Goal: Task Accomplishment & Management: Manage account settings

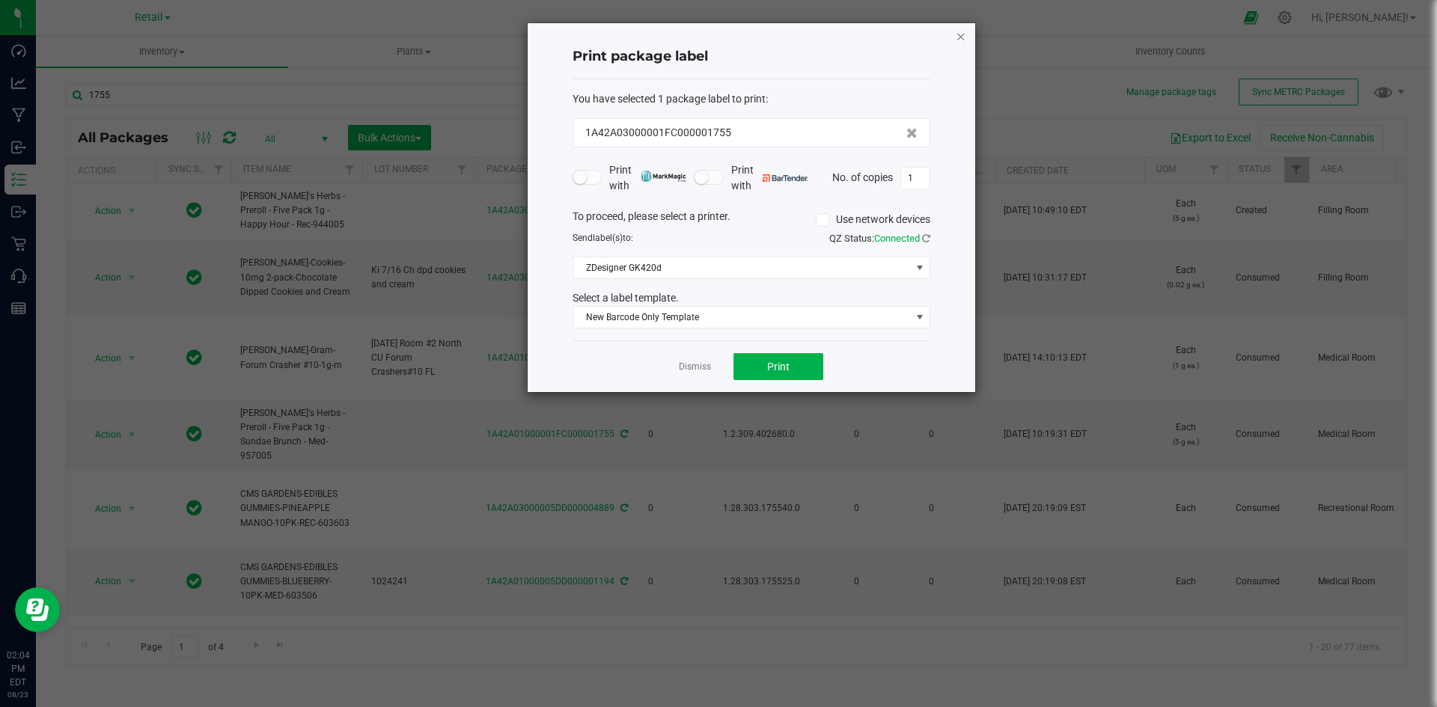
click at [957, 37] on icon "button" at bounding box center [961, 36] width 10 height 18
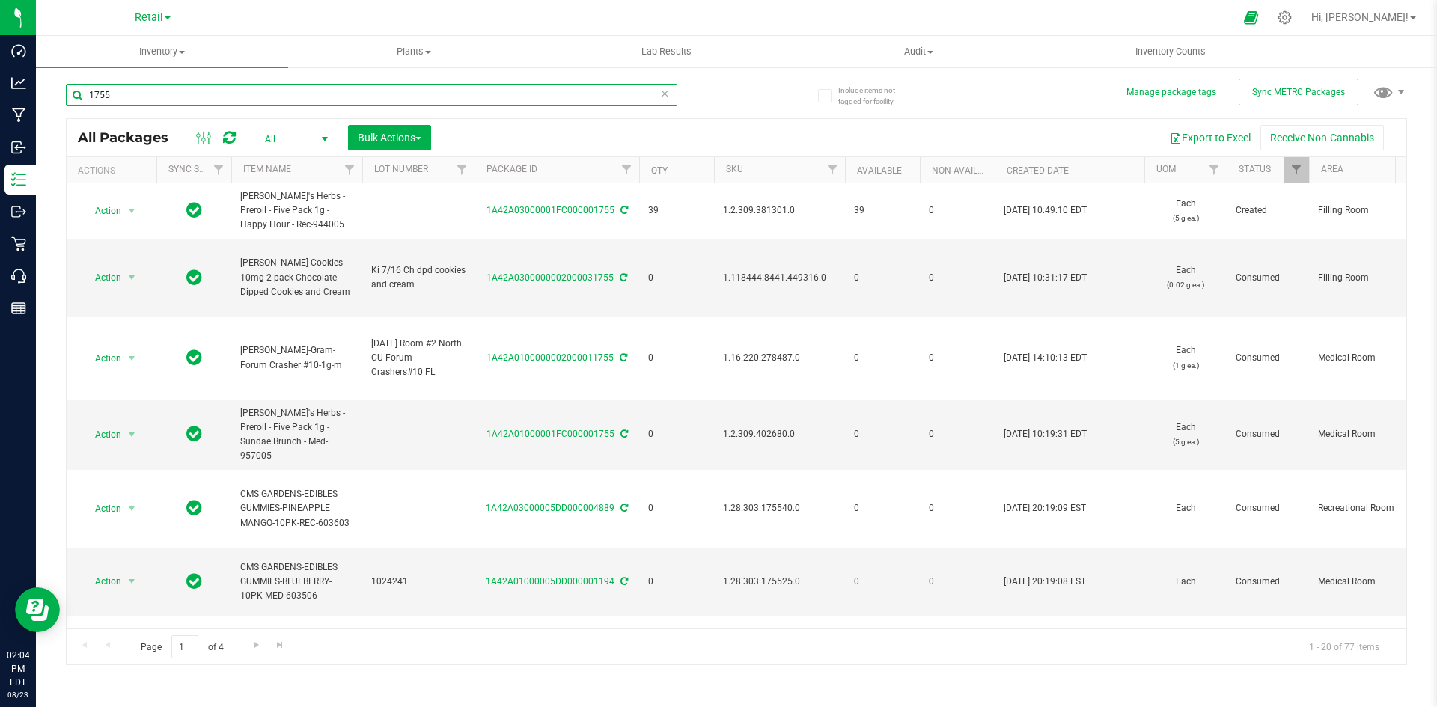
click at [519, 100] on input "1755" at bounding box center [372, 95] width 612 height 22
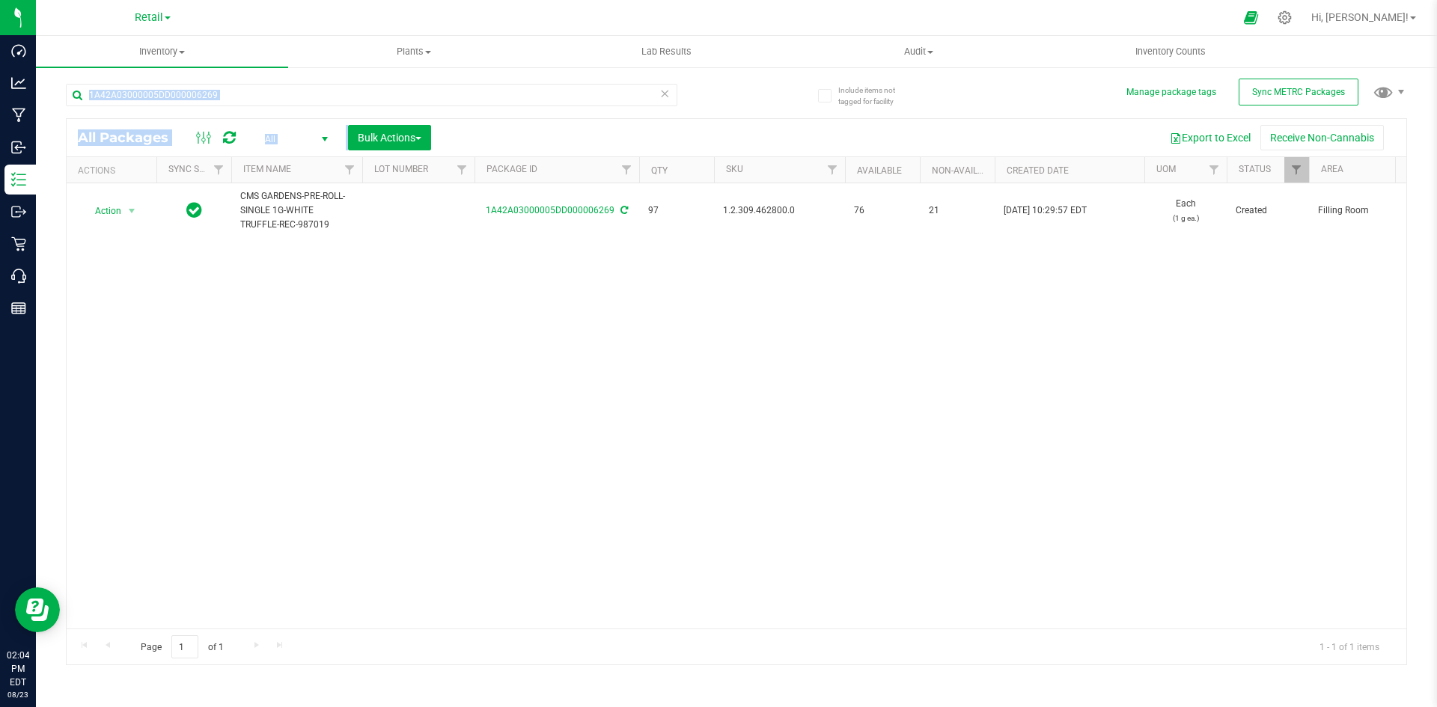
drag, startPoint x: 707, startPoint y: 109, endPoint x: 721, endPoint y: 120, distance: 18.1
click at [721, 120] on div "1A42A03000005DD000006269 All Packages All Active Only Lab Samples Locked All Ex…" at bounding box center [736, 368] width 1341 height 596
click at [765, 294] on div "Action Action Adjust qty Create package Edit attributes Global inventory Locate…" at bounding box center [737, 405] width 1340 height 445
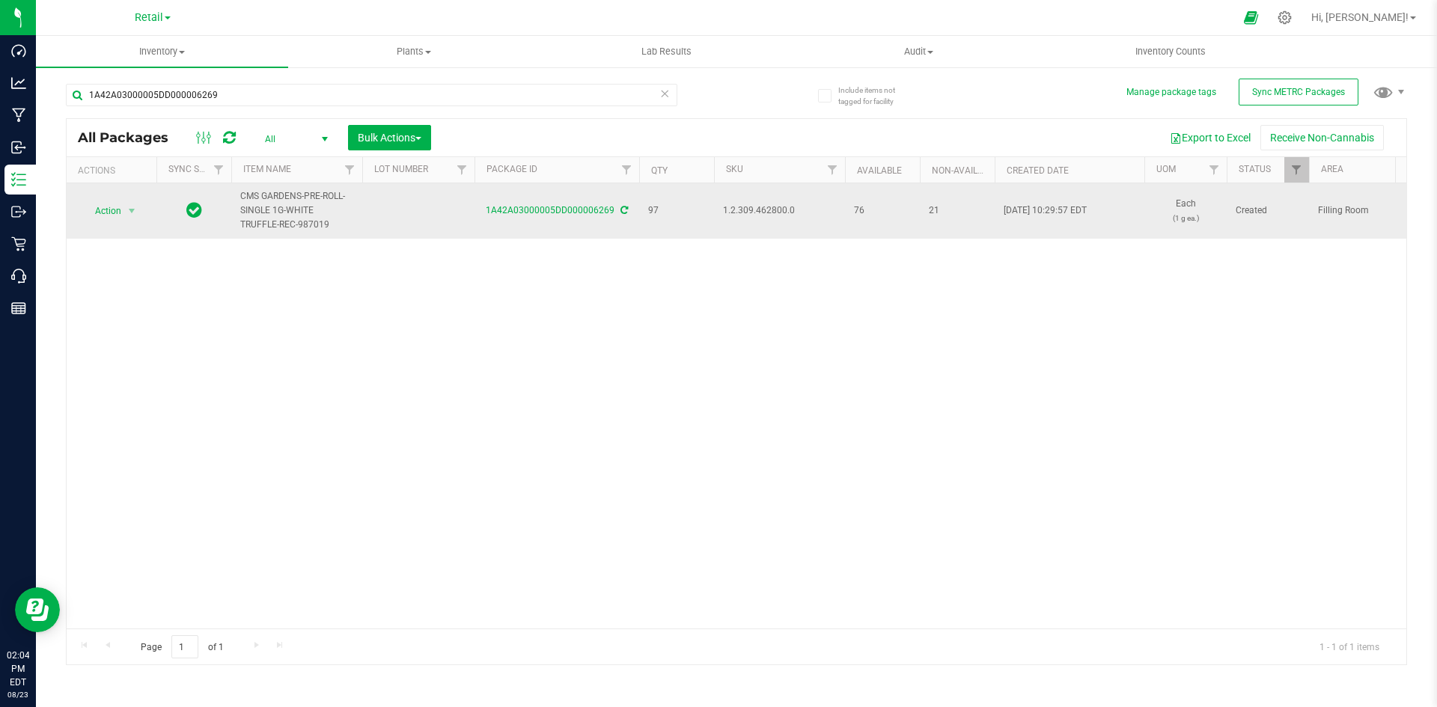
click at [743, 214] on span "1.2.309.462800.0" at bounding box center [779, 211] width 113 height 14
click at [743, 213] on span "1.2.309.462800.0" at bounding box center [779, 211] width 113 height 14
copy span "1.2.309.462800.0"
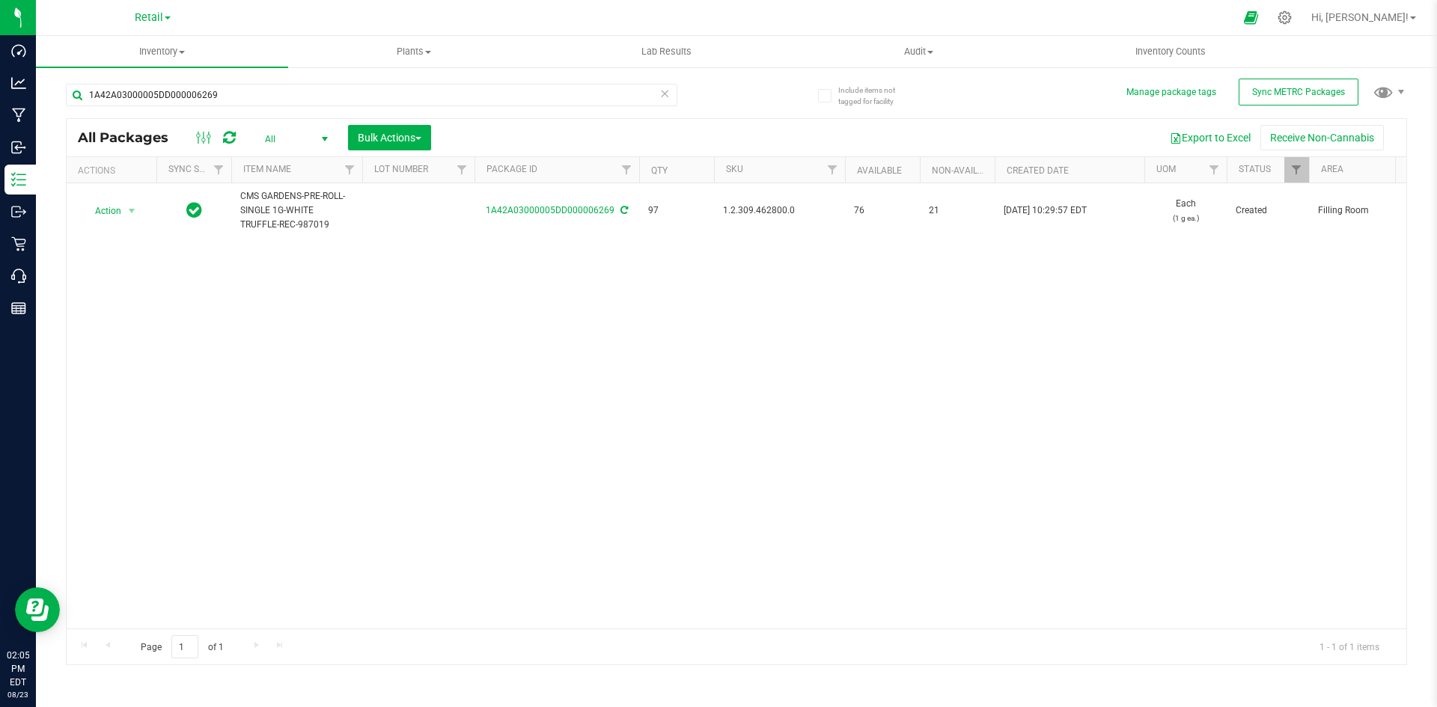
click at [299, 73] on div "1A42A03000005DD000006269" at bounding box center [401, 94] width 671 height 48
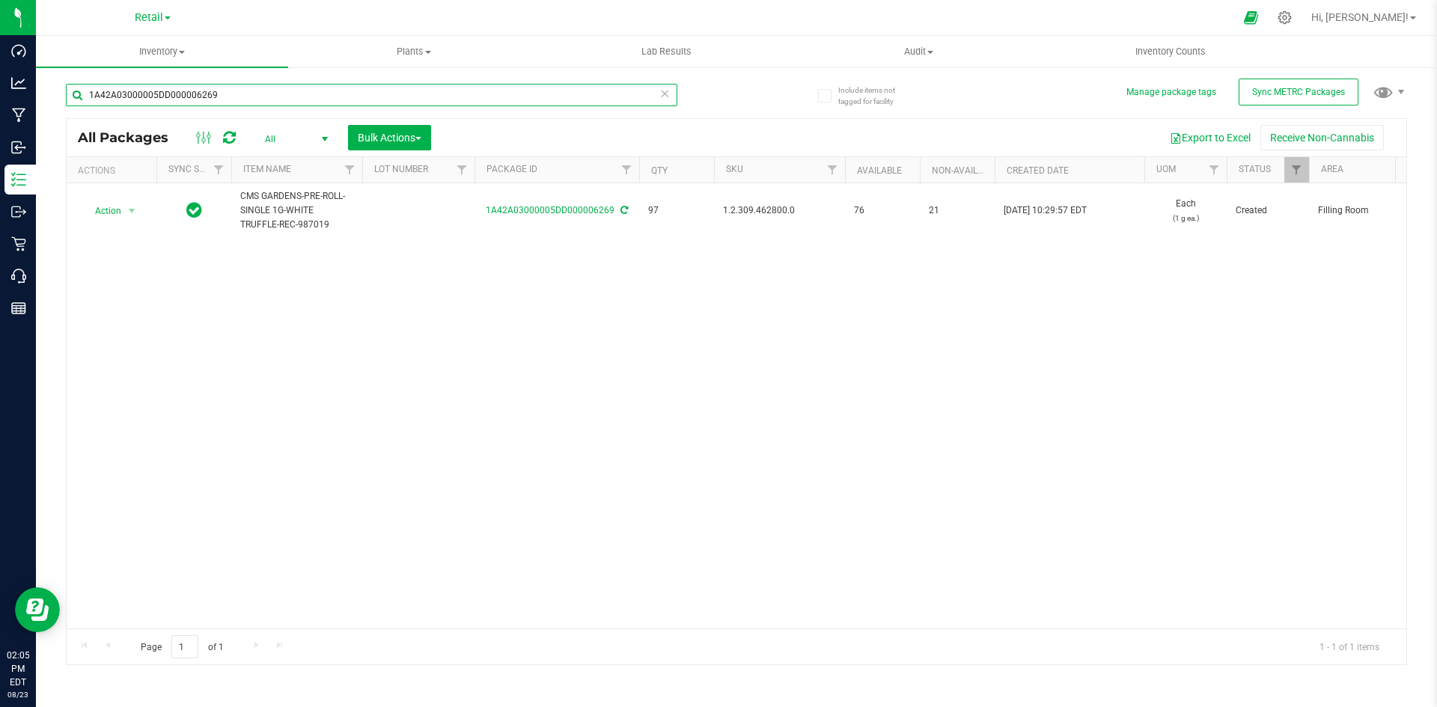
click at [293, 97] on input "1A42A03000005DD000006269" at bounding box center [372, 95] width 612 height 22
paste input ".2.309.462800.0"
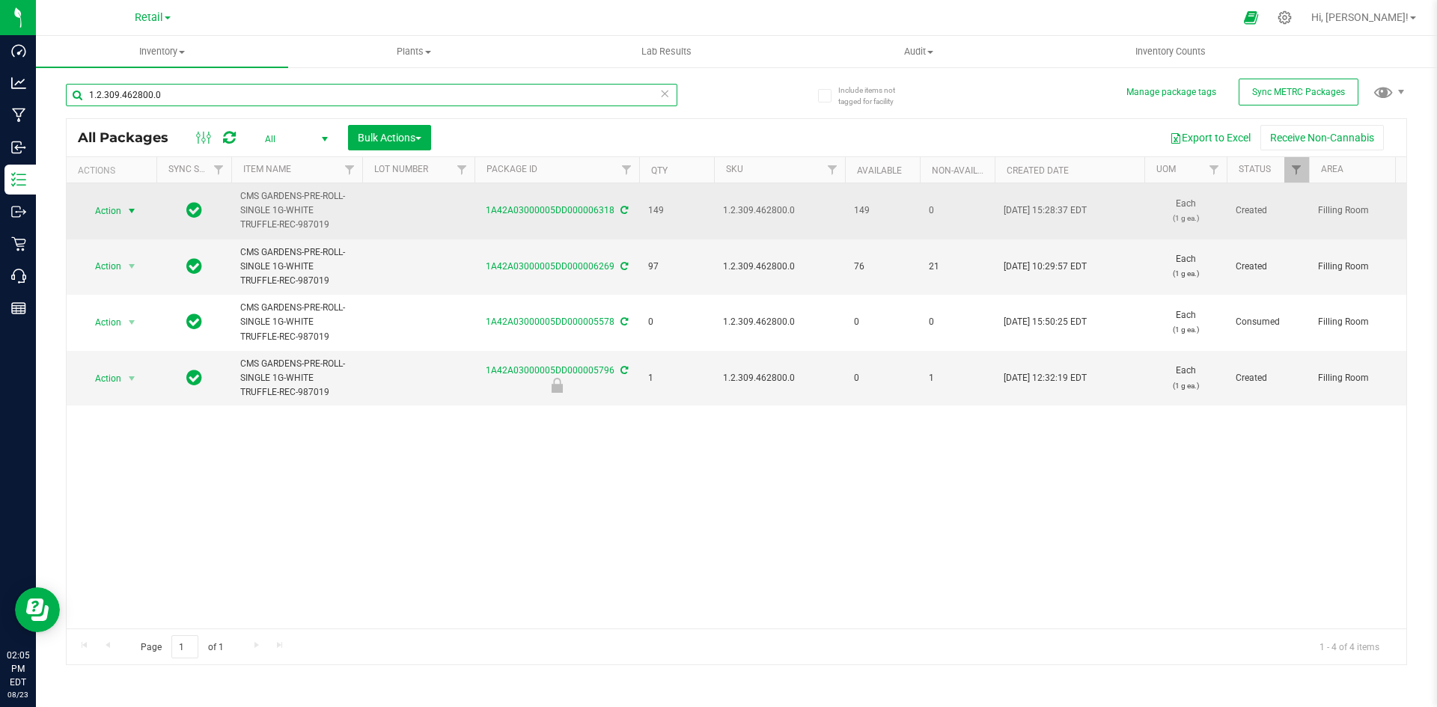
type input "1.2.309.462800.0"
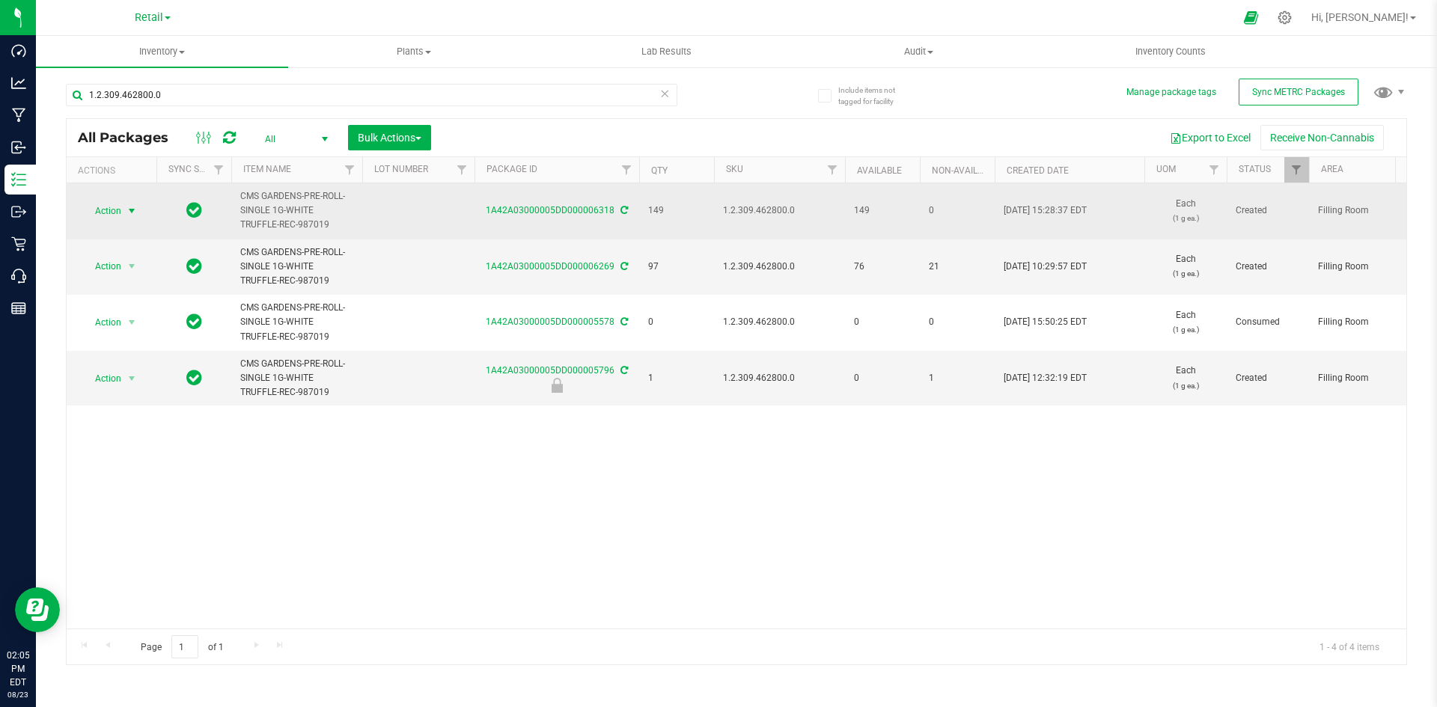
click at [128, 210] on span "select" at bounding box center [132, 211] width 12 height 12
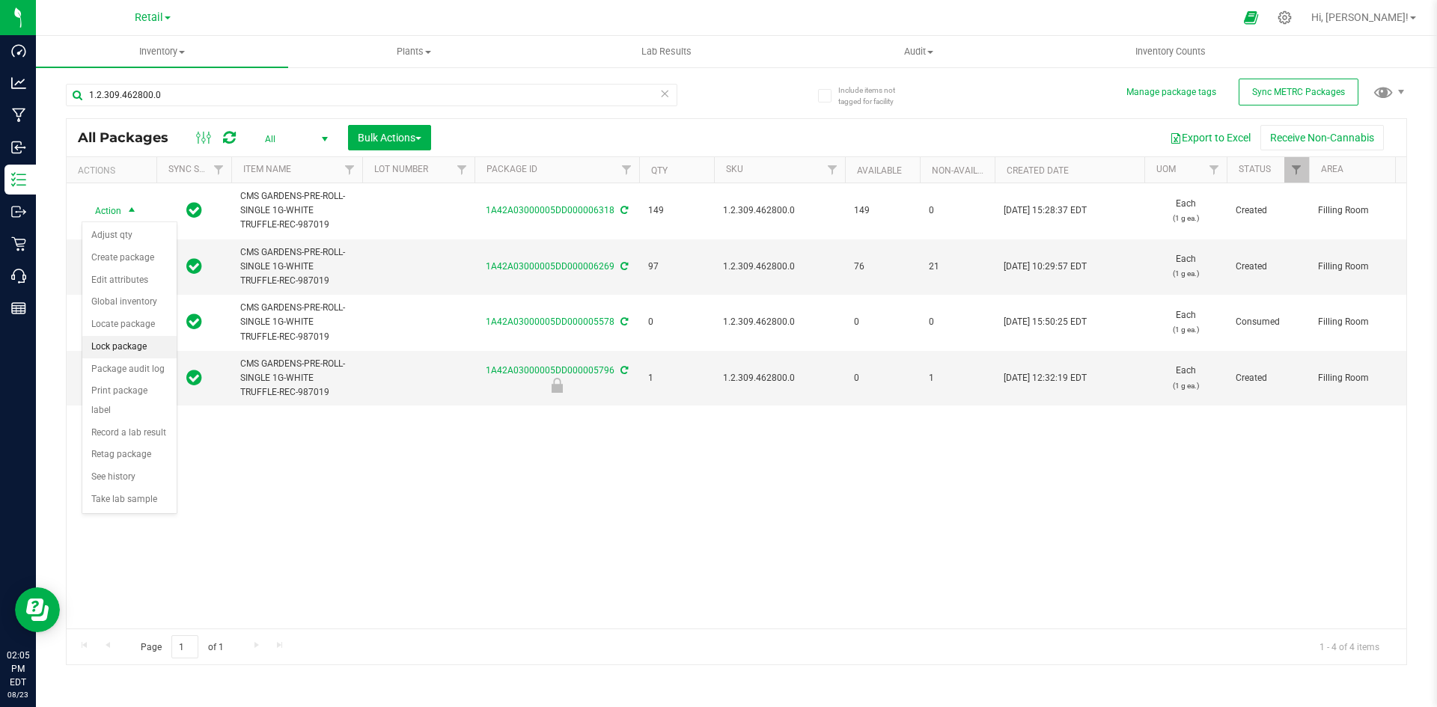
click at [146, 343] on li "Lock package" at bounding box center [129, 347] width 94 height 22
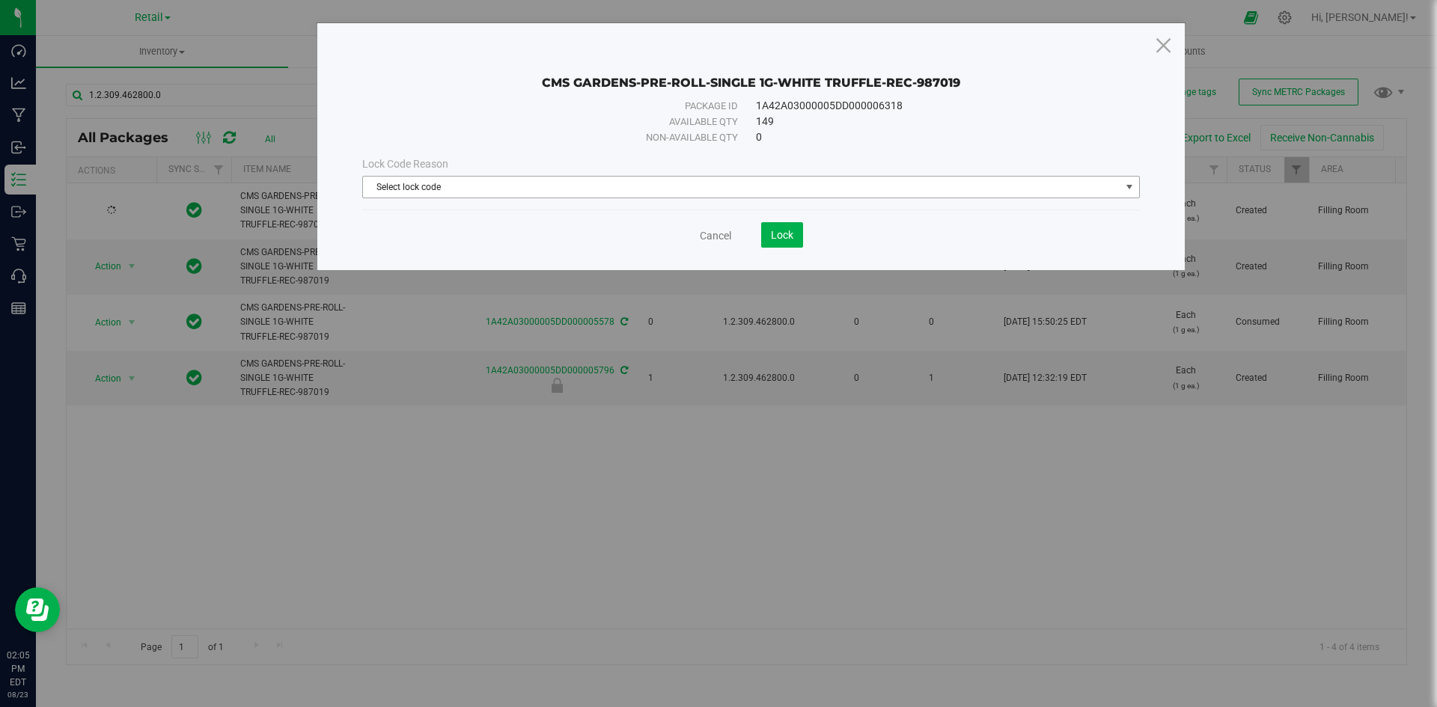
click at [460, 191] on span "Select lock code" at bounding box center [742, 187] width 758 height 21
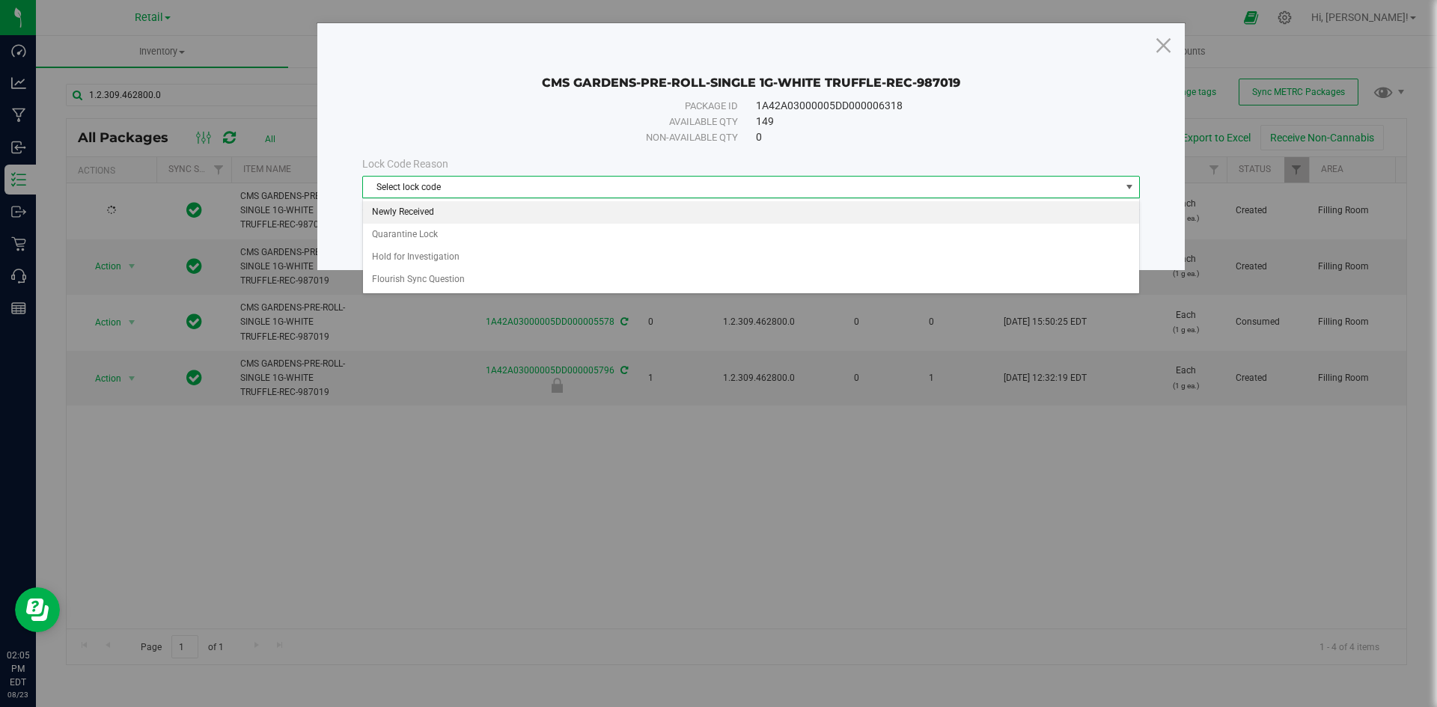
click at [457, 218] on li "Newly Received" at bounding box center [751, 212] width 776 height 22
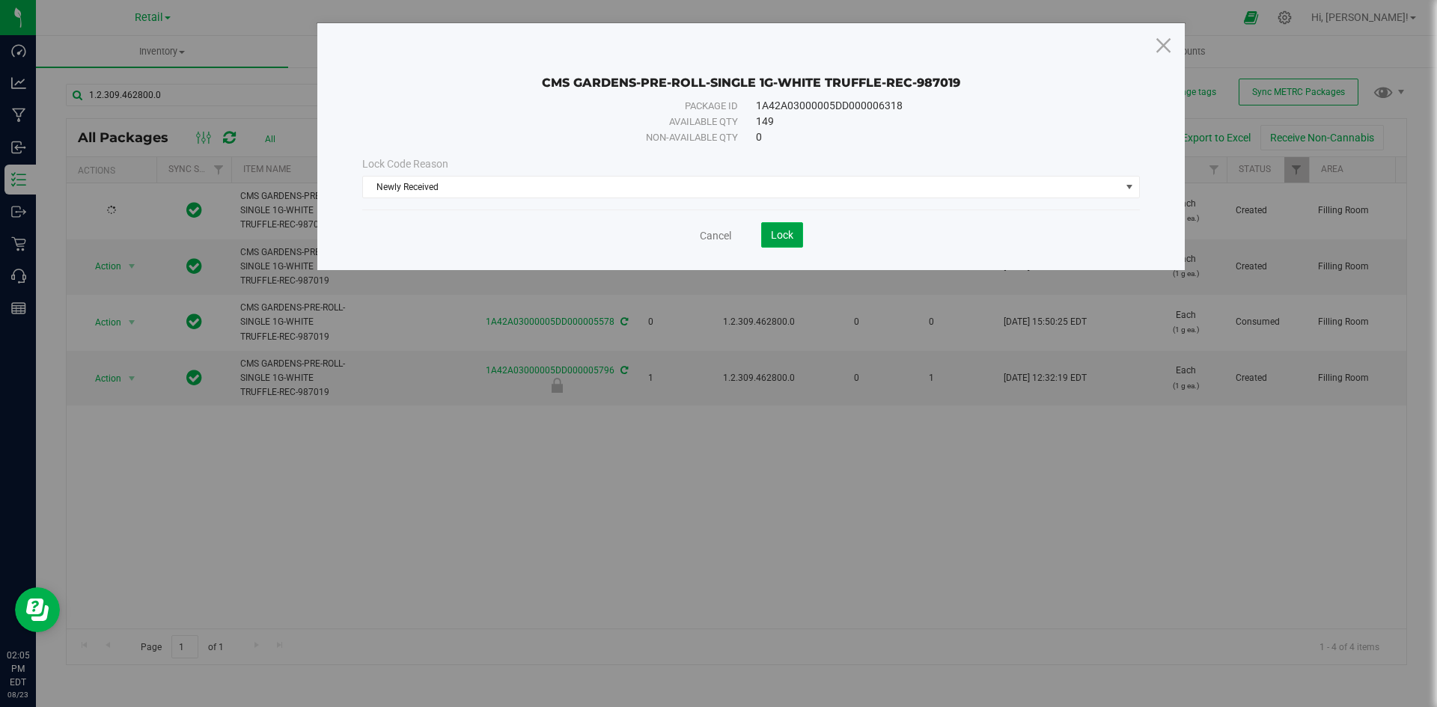
click at [763, 227] on button "Lock" at bounding box center [782, 234] width 42 height 25
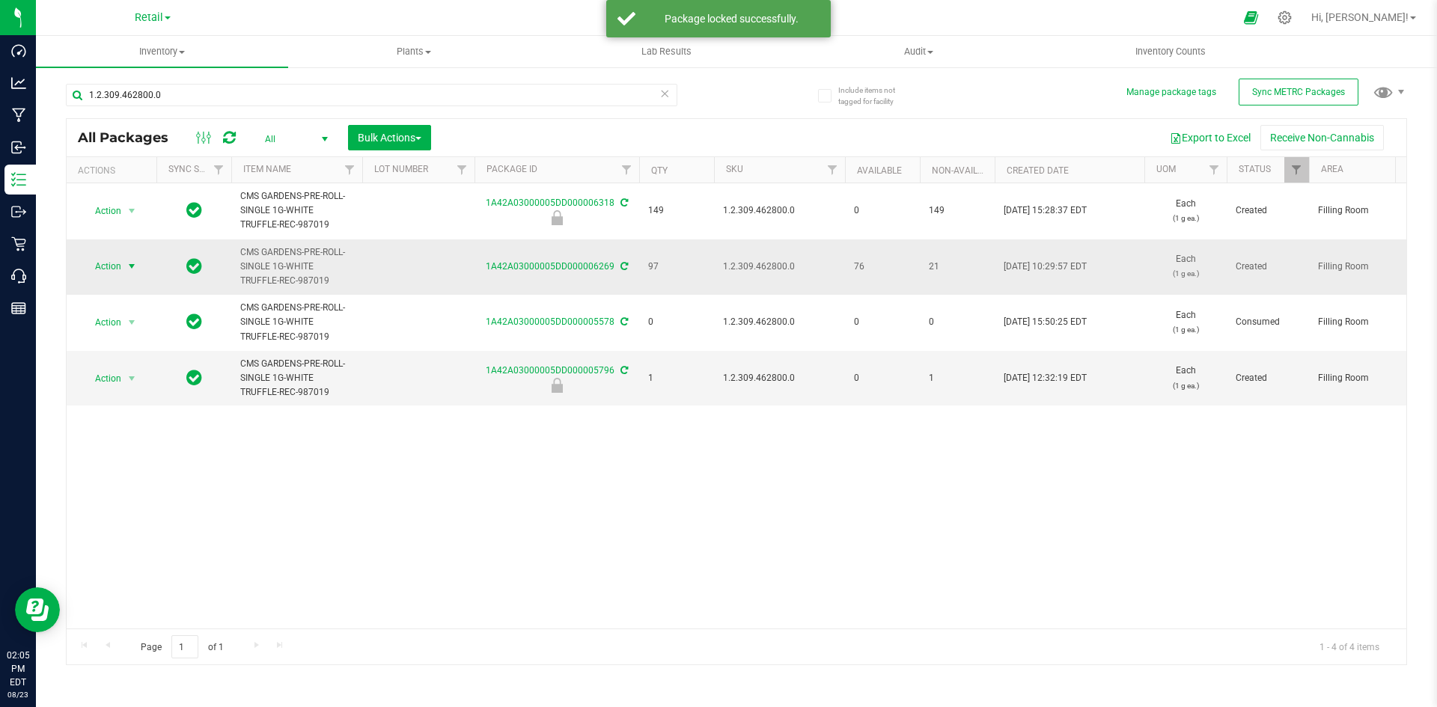
click at [116, 269] on span "Action" at bounding box center [102, 266] width 40 height 21
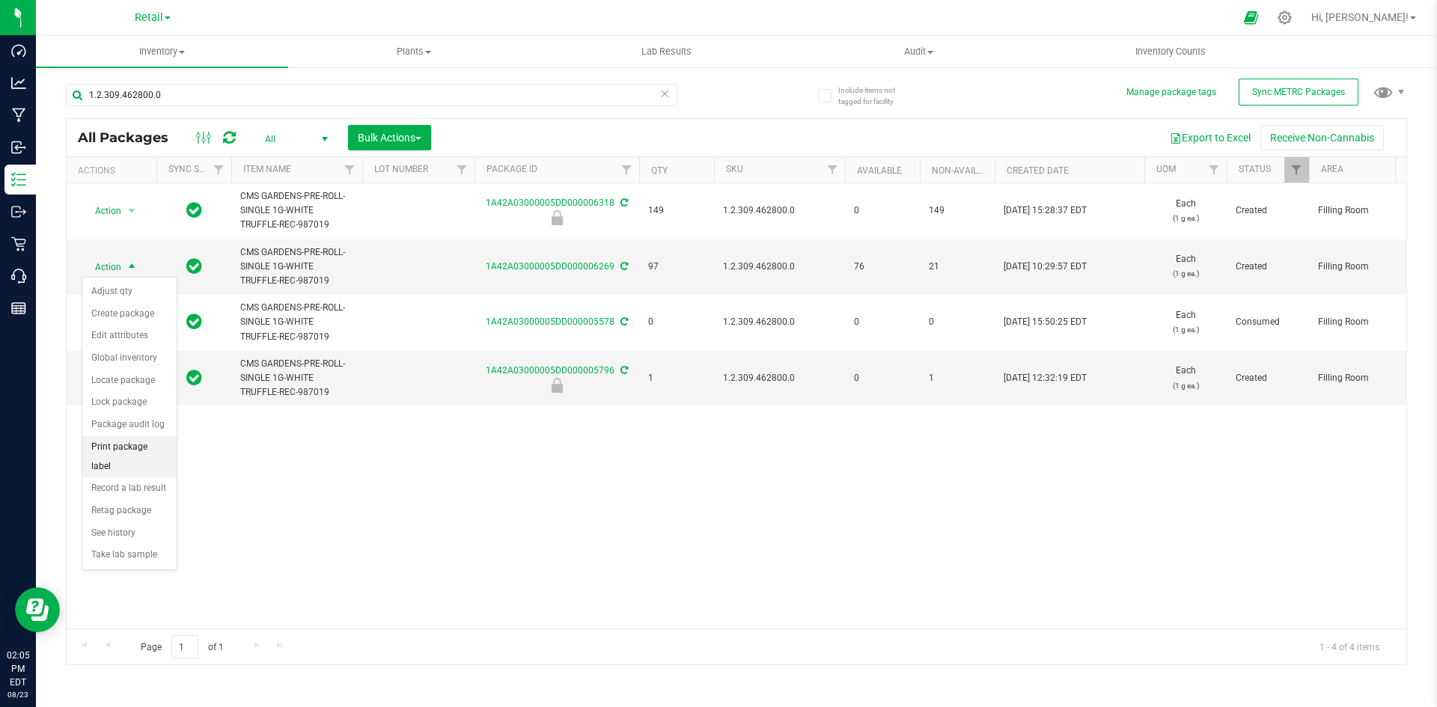
click at [138, 452] on li "Print package label" at bounding box center [129, 456] width 94 height 41
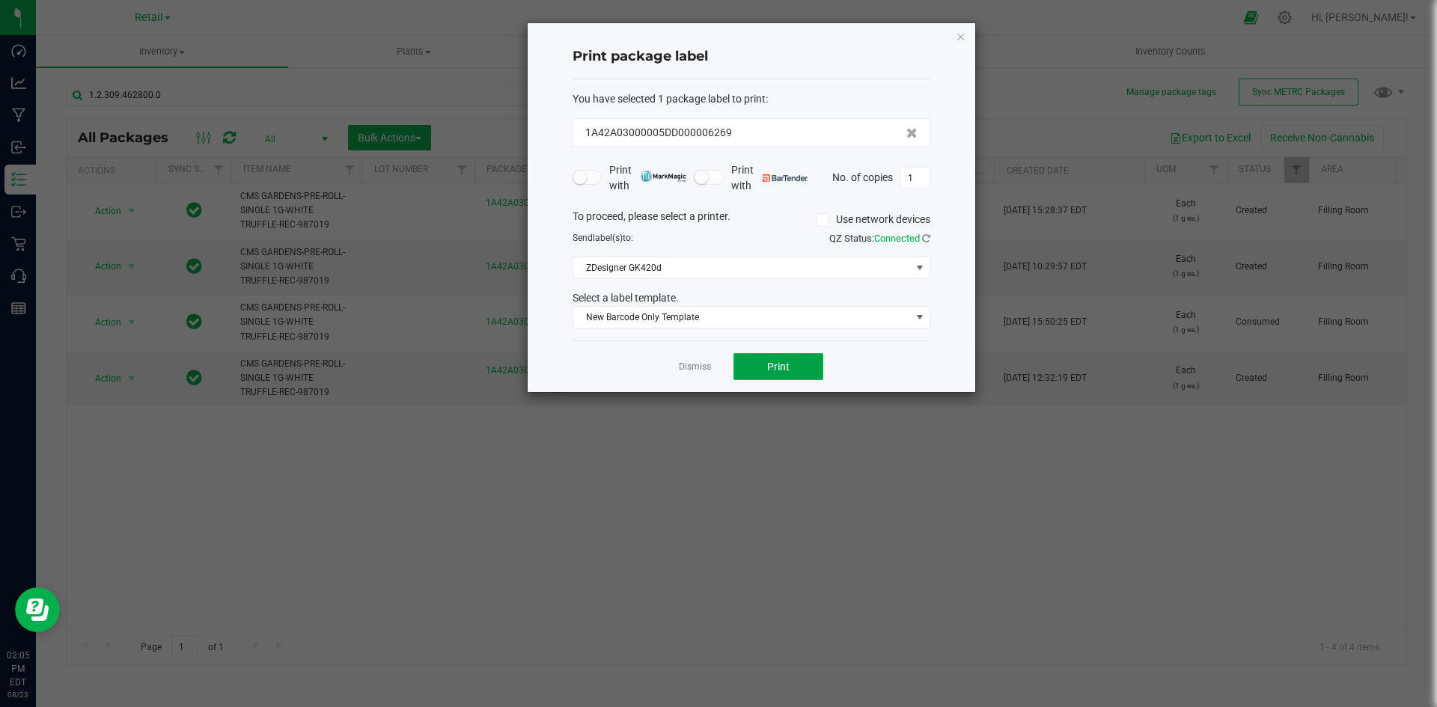
click at [775, 363] on span "Print" at bounding box center [778, 367] width 22 height 12
click at [757, 361] on button "Print" at bounding box center [779, 366] width 90 height 27
click at [956, 37] on icon "button" at bounding box center [961, 36] width 10 height 18
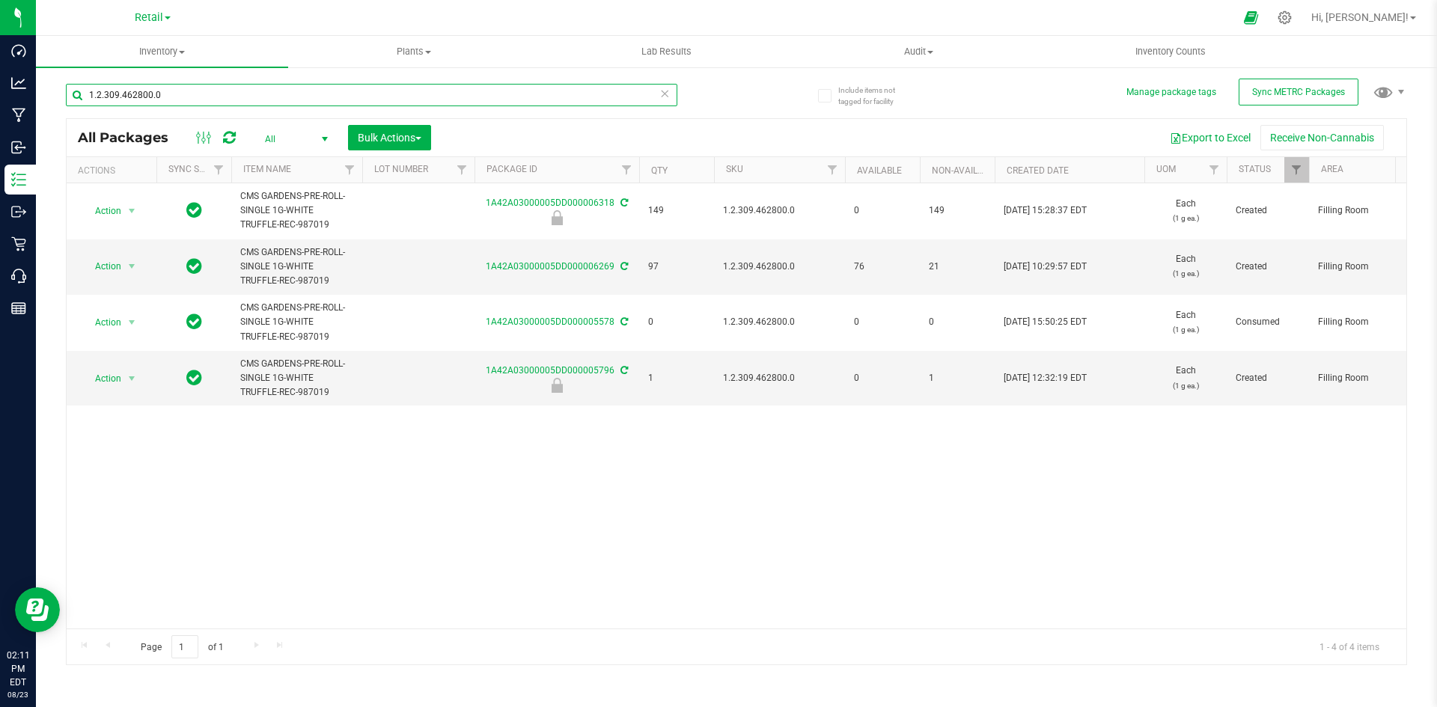
drag, startPoint x: 342, startPoint y: 95, endPoint x: 1365, endPoint y: 59, distance: 1023.1
click at [0, 97] on div "Dashboard Analytics Manufacturing Inbound Inventory Outbound Retail Call Center…" at bounding box center [718, 353] width 1437 height 707
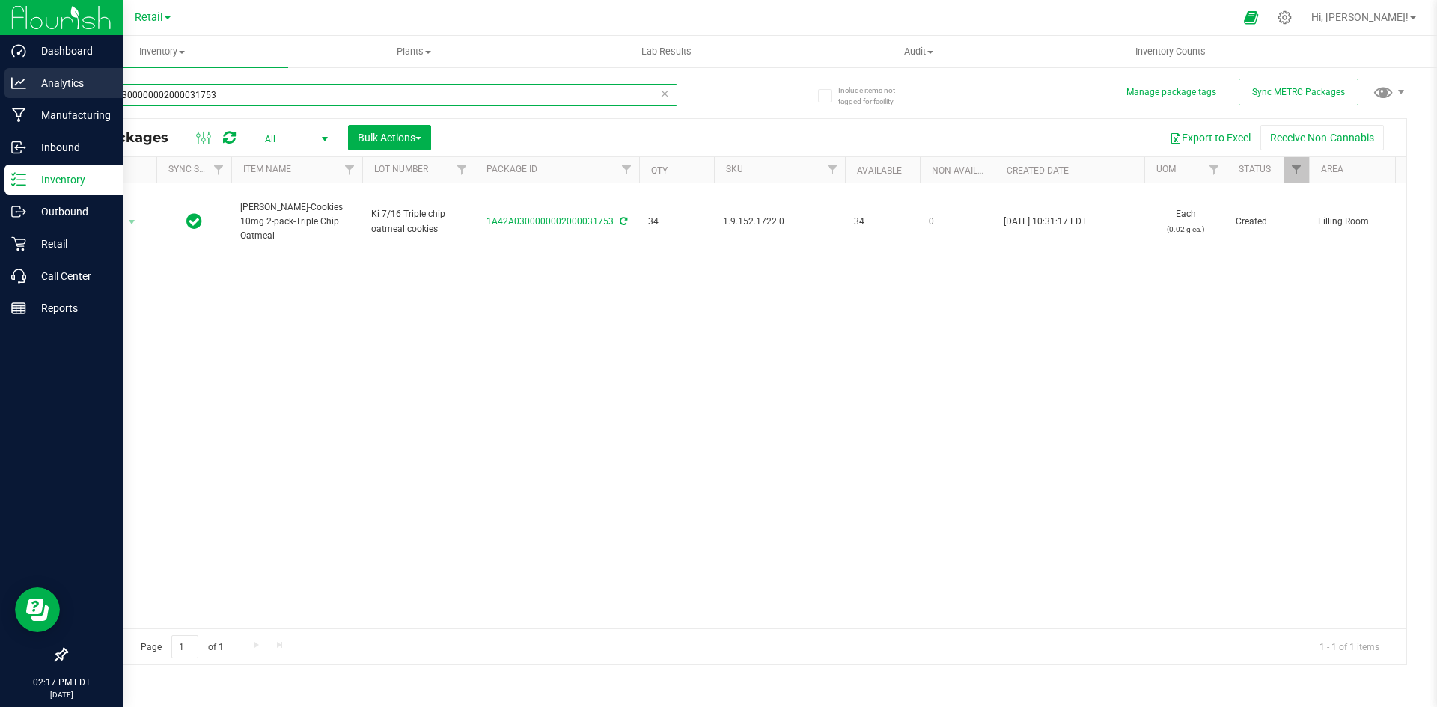
drag, startPoint x: 406, startPoint y: 96, endPoint x: 0, endPoint y: 93, distance: 405.7
click at [0, 93] on div "Dashboard Analytics Manufacturing Inbound Inventory Outbound Retail Call Center…" at bounding box center [718, 353] width 1437 height 707
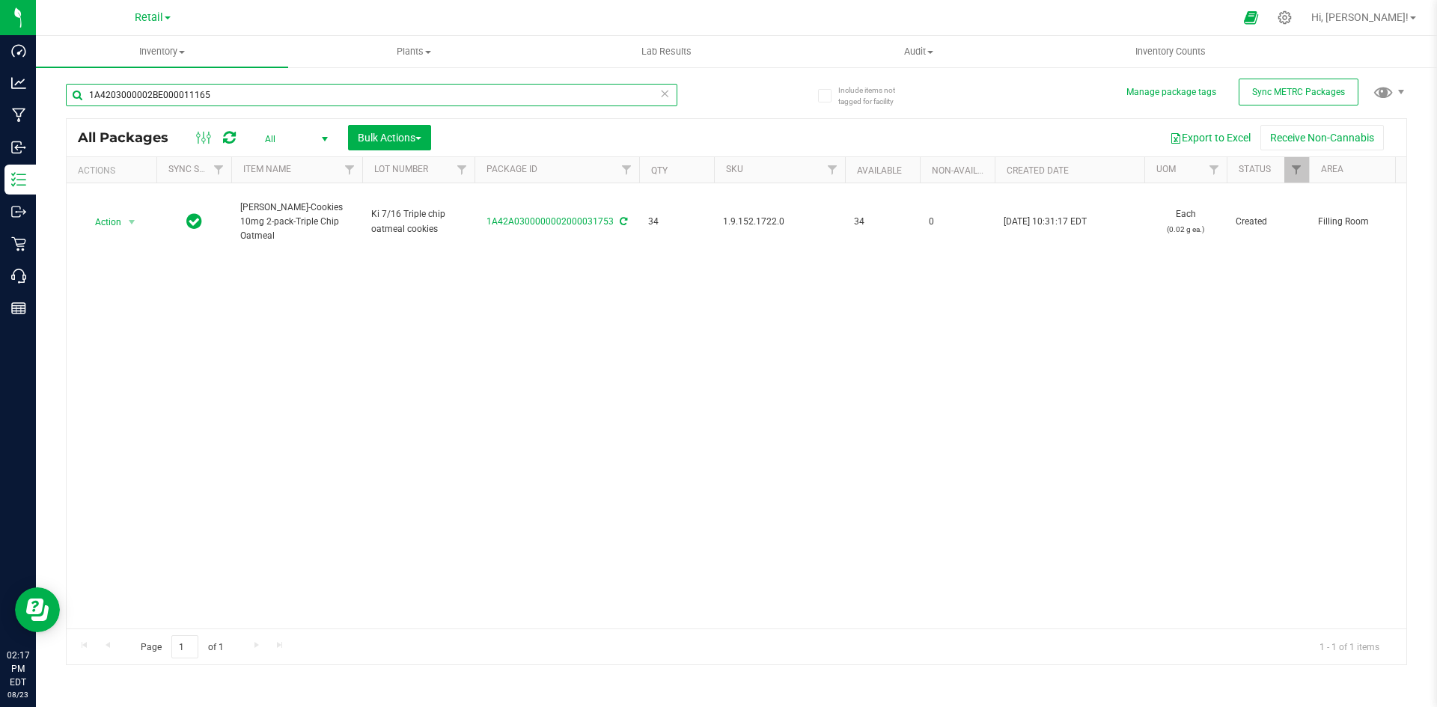
type input "1A4203000002BE000011165"
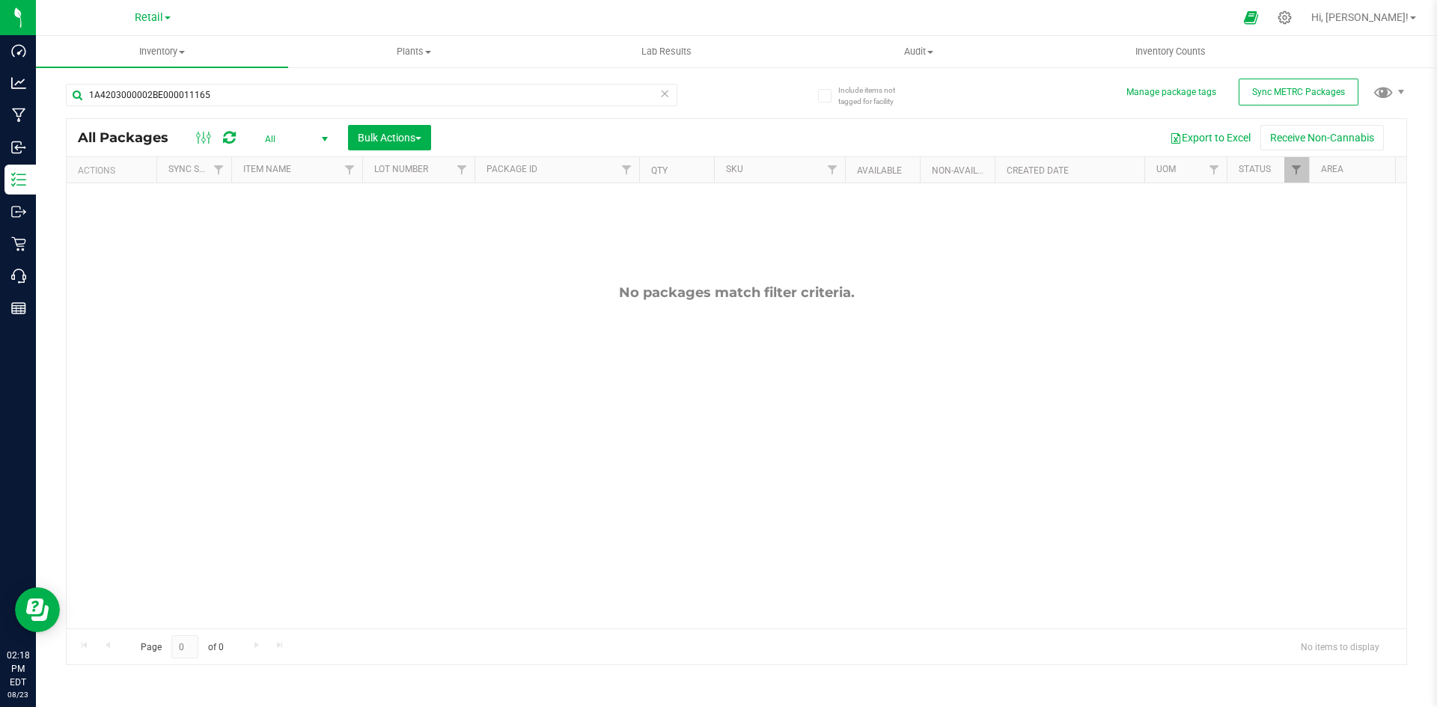
click at [287, 137] on span "All" at bounding box center [293, 139] width 82 height 21
click at [290, 161] on li "Active Only" at bounding box center [292, 163] width 81 height 22
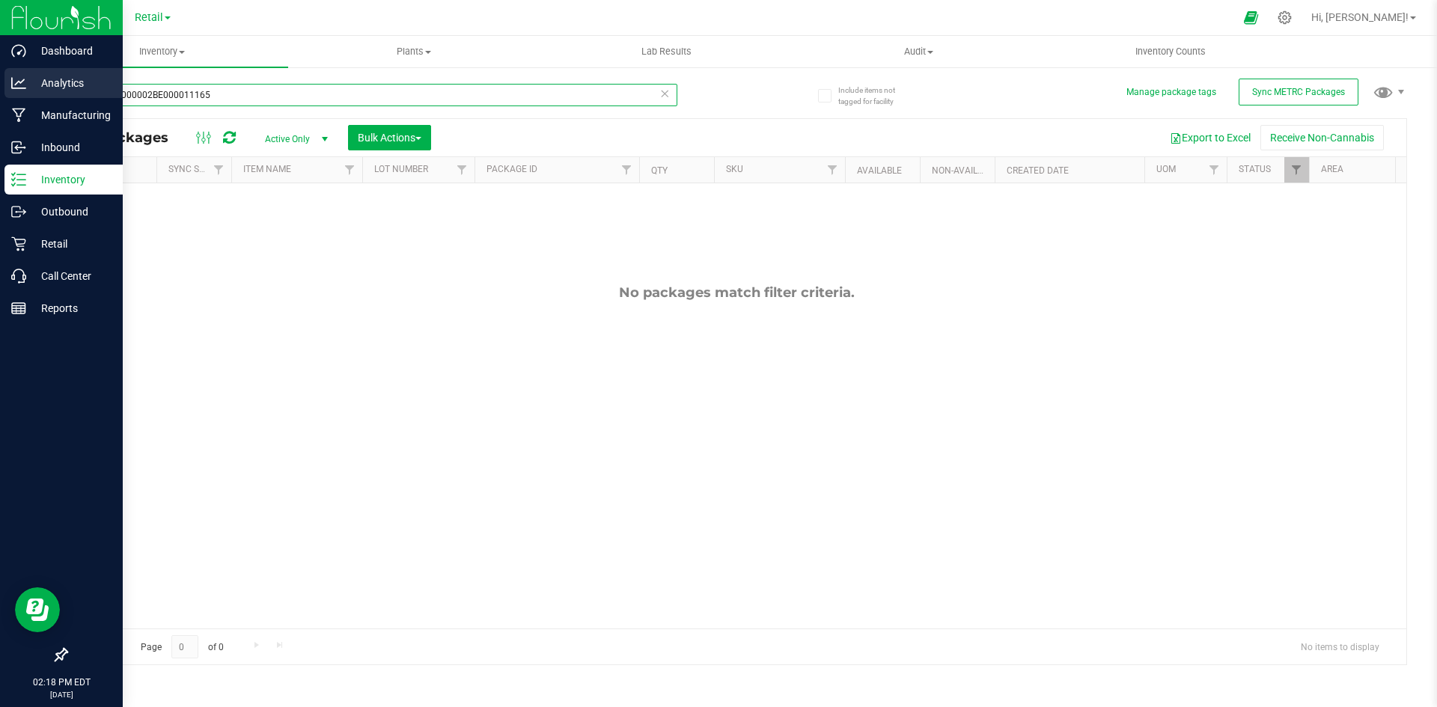
drag, startPoint x: 254, startPoint y: 96, endPoint x: 0, endPoint y: 95, distance: 253.7
click at [0, 95] on div "Dashboard Analytics Manufacturing Inbound Inventory Outbound Retail Call Center…" at bounding box center [718, 353] width 1437 height 707
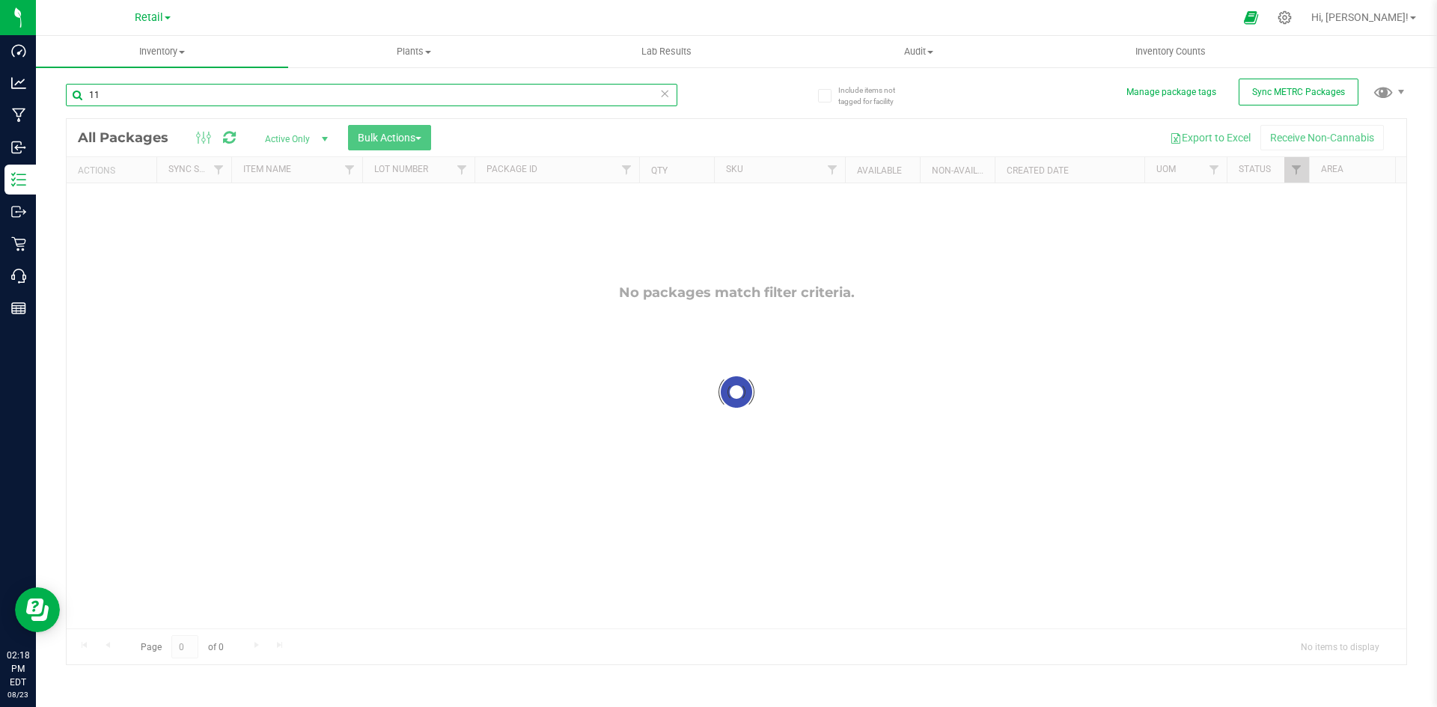
type input "1"
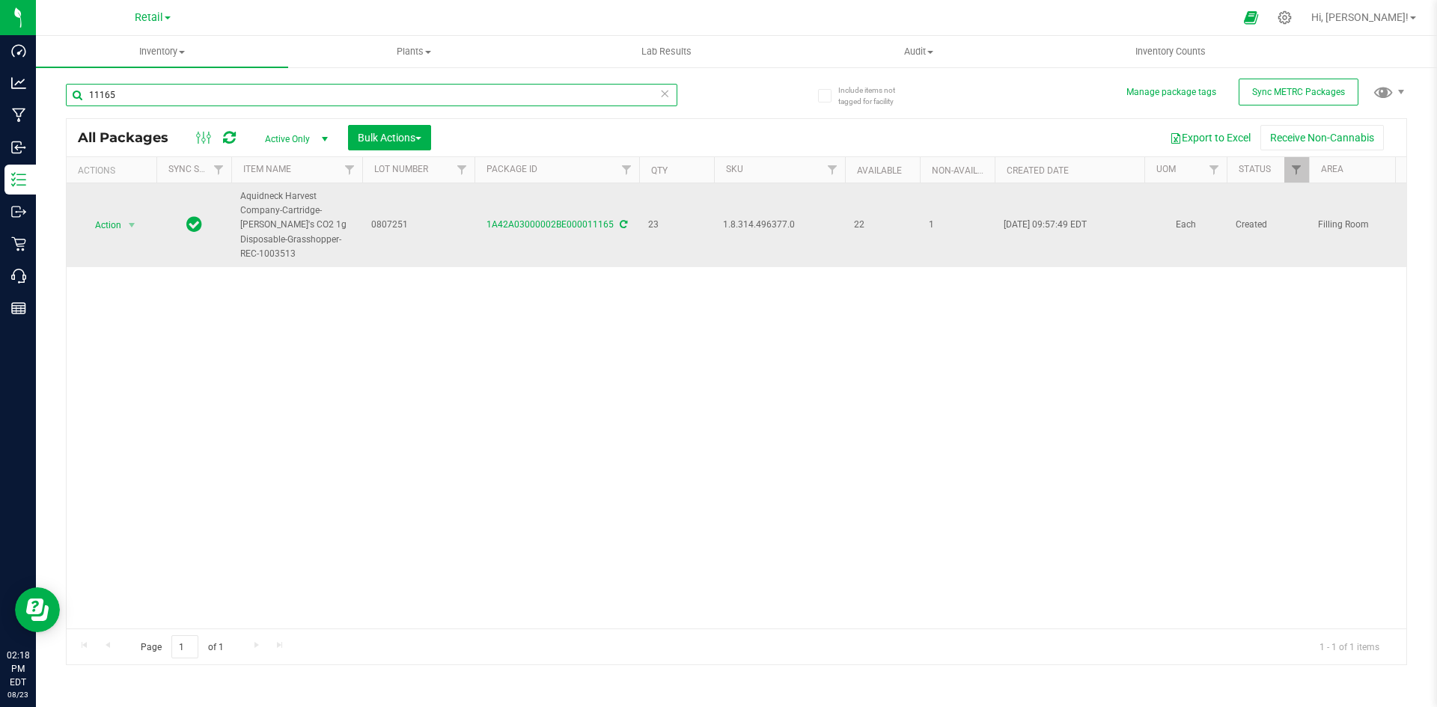
type input "11165"
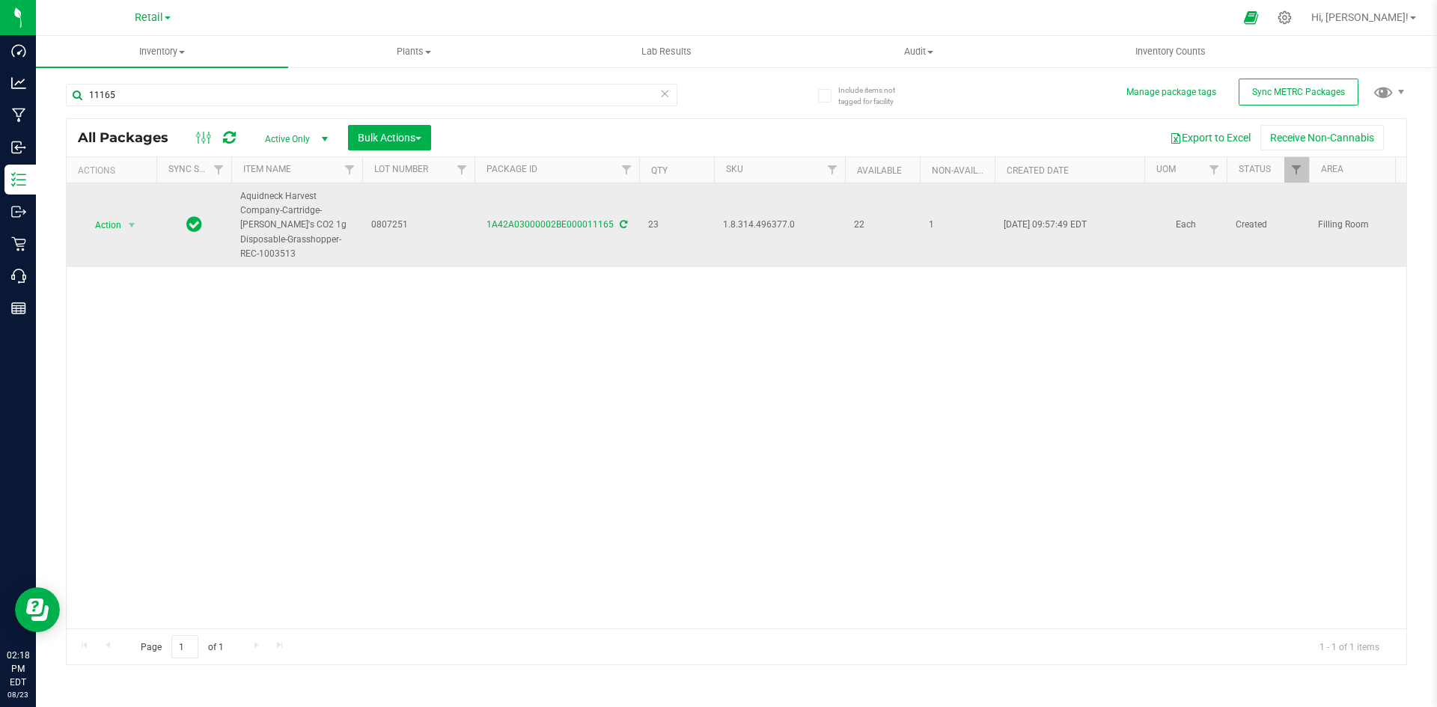
click at [389, 219] on span "0807251" at bounding box center [418, 225] width 94 height 14
click at [389, 219] on input "0807251" at bounding box center [415, 224] width 107 height 23
type input "1A4203000002BE000011165"
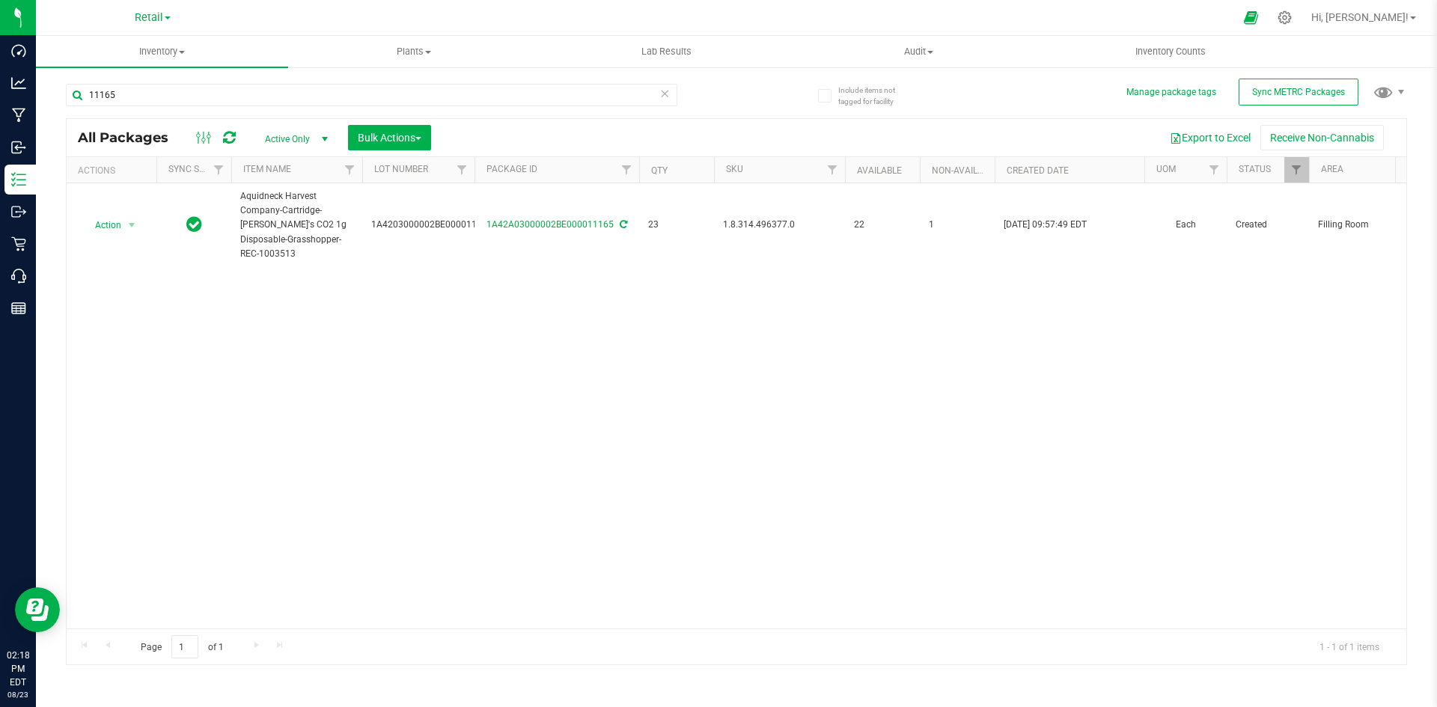
click at [513, 365] on div "Action Action Adjust qty Create package Edit attributes Global inventory Locate…" at bounding box center [737, 405] width 1340 height 445
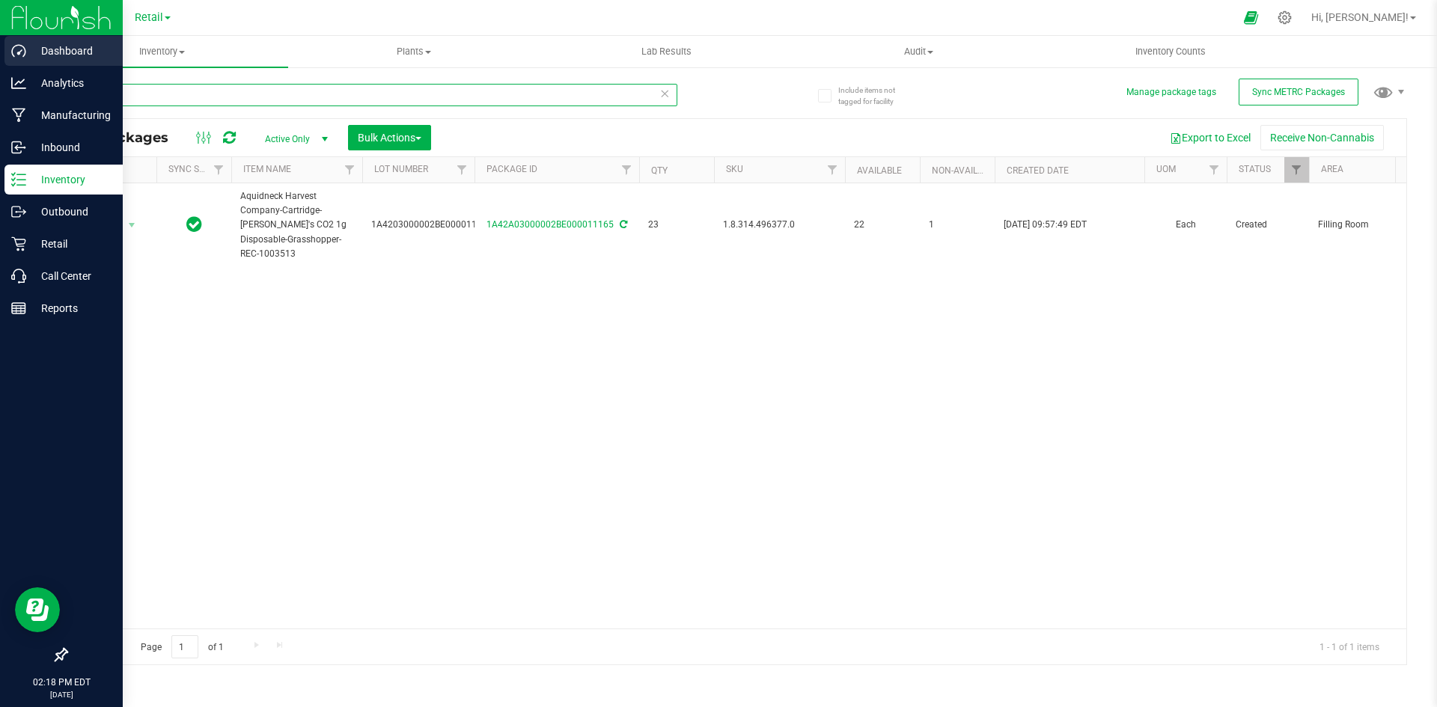
drag, startPoint x: 131, startPoint y: 91, endPoint x: 0, endPoint y: 38, distance: 141.1
click at [0, 38] on div "Dashboard Analytics Manufacturing Inbound Inventory Outbound Retail Call Center…" at bounding box center [718, 353] width 1437 height 707
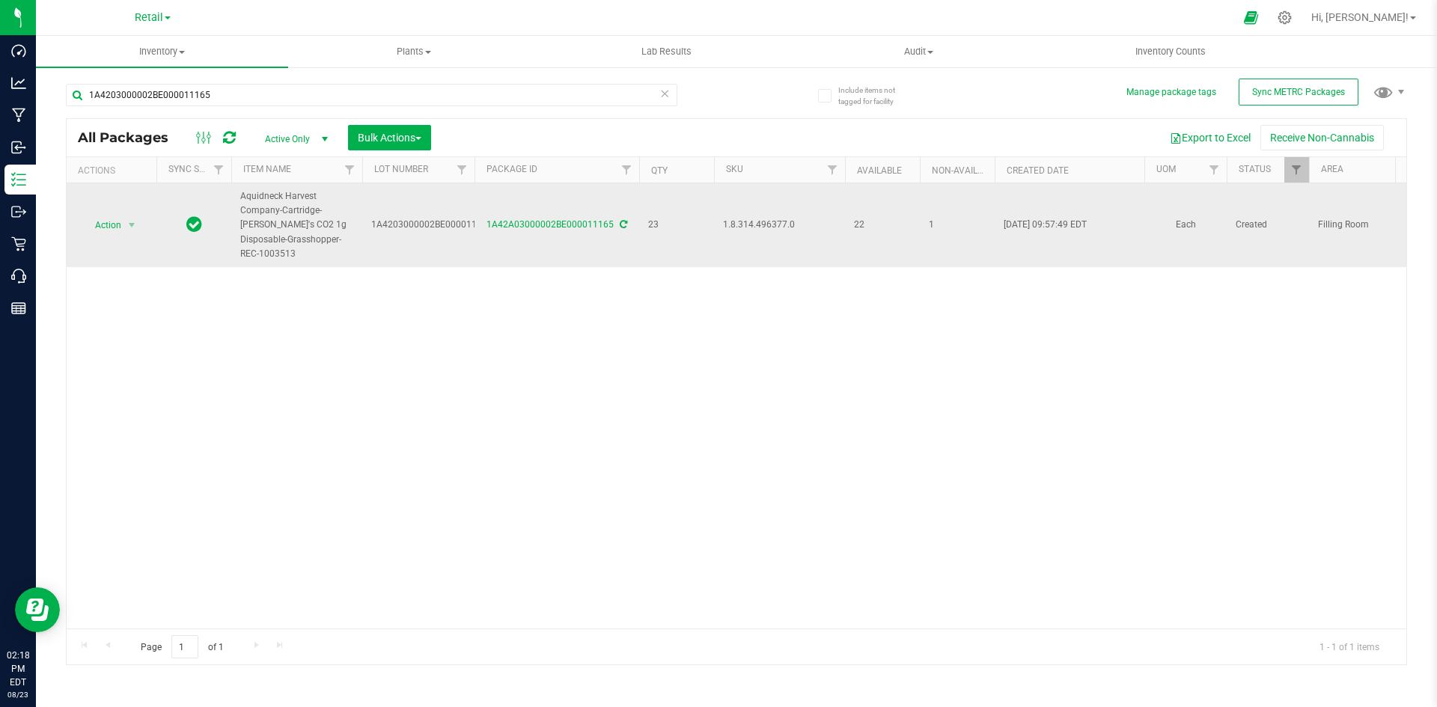
click at [114, 222] on span "Action" at bounding box center [102, 225] width 40 height 21
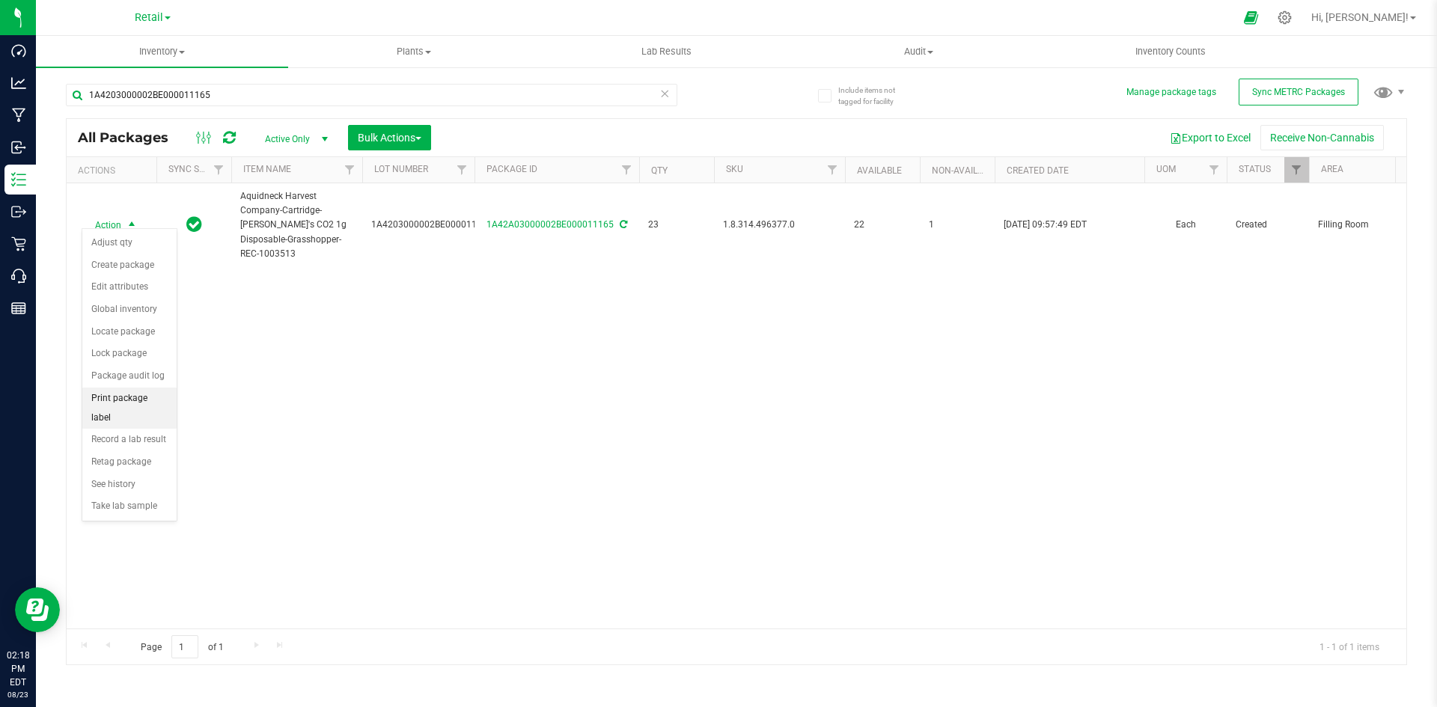
click at [137, 401] on li "Print package label" at bounding box center [129, 408] width 94 height 41
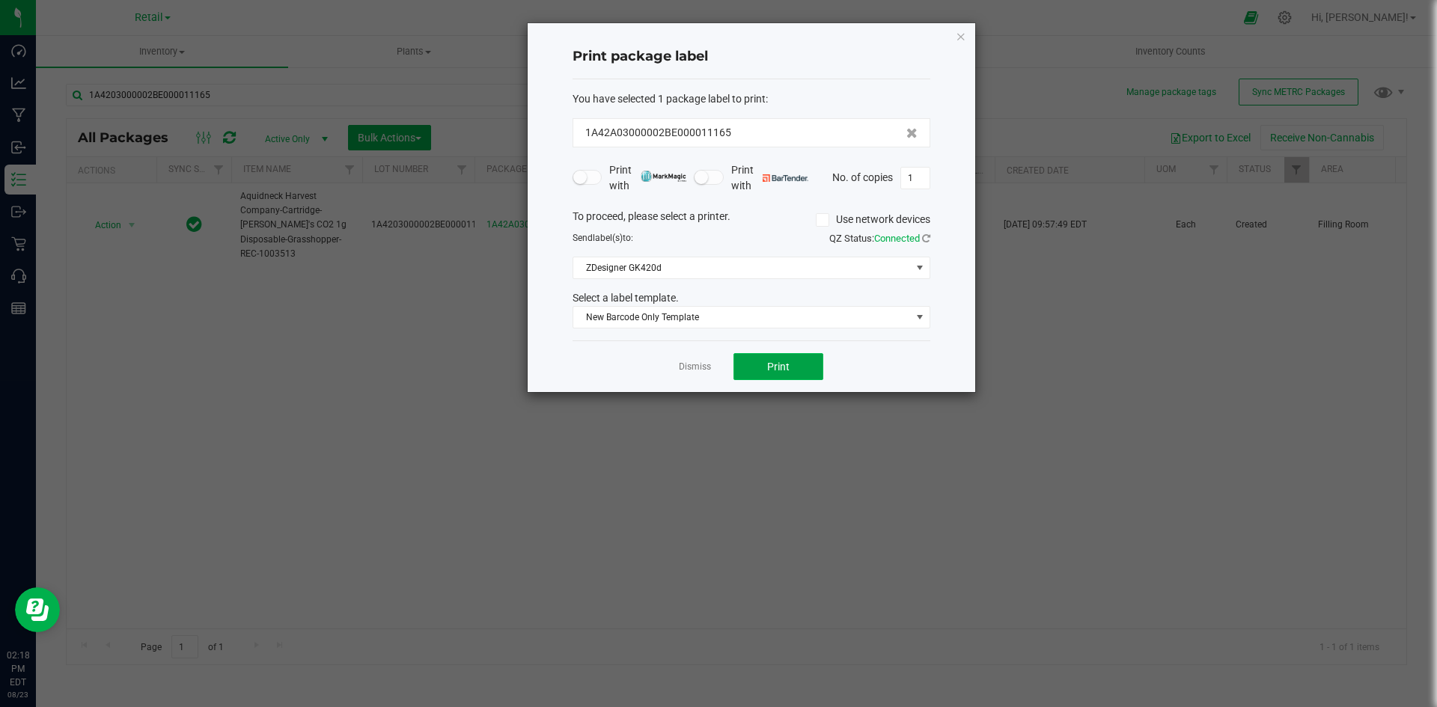
click at [766, 366] on button "Print" at bounding box center [779, 366] width 90 height 27
click at [957, 33] on icon "button" at bounding box center [961, 36] width 10 height 18
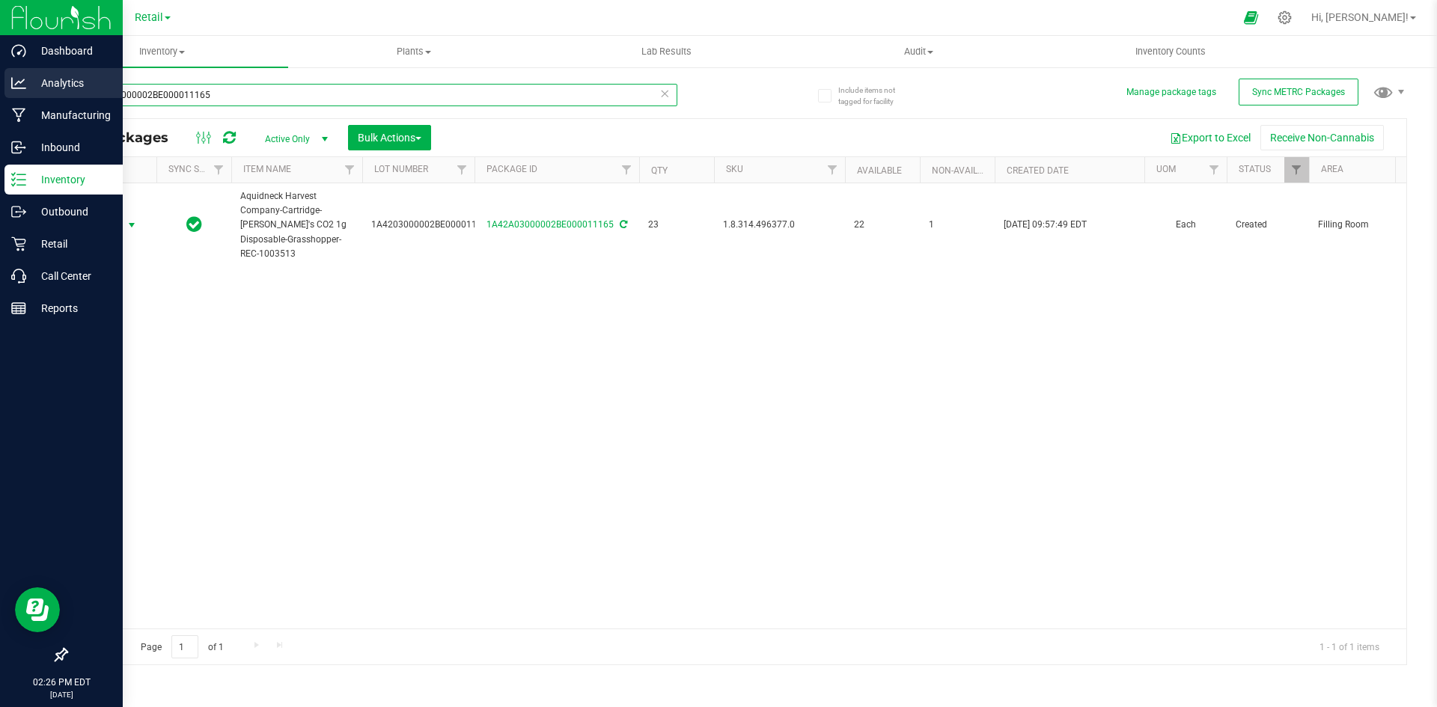
drag, startPoint x: 245, startPoint y: 96, endPoint x: 0, endPoint y: 96, distance: 244.8
click at [0, 96] on div "Dashboard Analytics Manufacturing Inbound Inventory Outbound Retail Call Center…" at bounding box center [718, 353] width 1437 height 707
drag, startPoint x: 249, startPoint y: 91, endPoint x: 8, endPoint y: 91, distance: 241.0
click at [0, 100] on div "Dashboard Analytics Manufacturing Inbound Inventory Outbound Retail Call Center…" at bounding box center [718, 353] width 1437 height 707
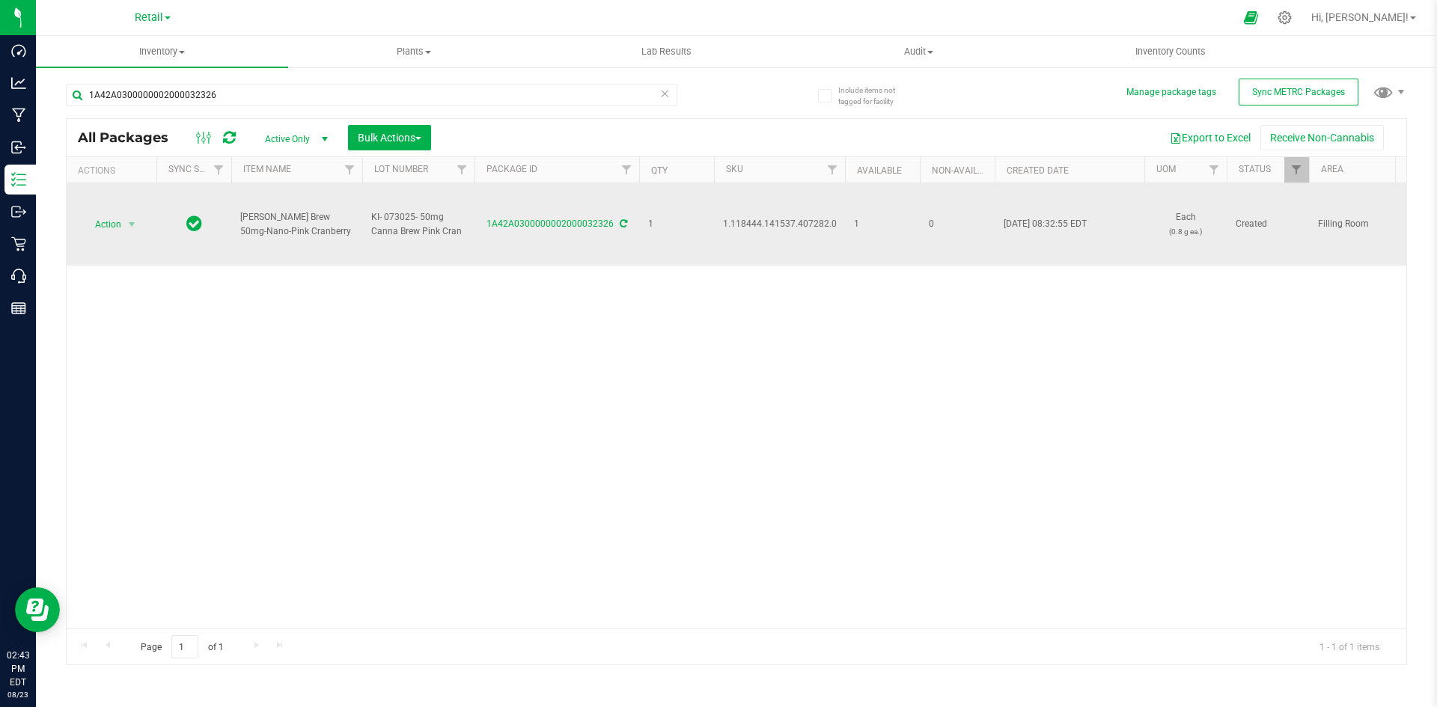
click at [774, 218] on span "1.118444.141537.407282.0" at bounding box center [780, 224] width 114 height 14
copy span "1.118444.141537.407282.0"
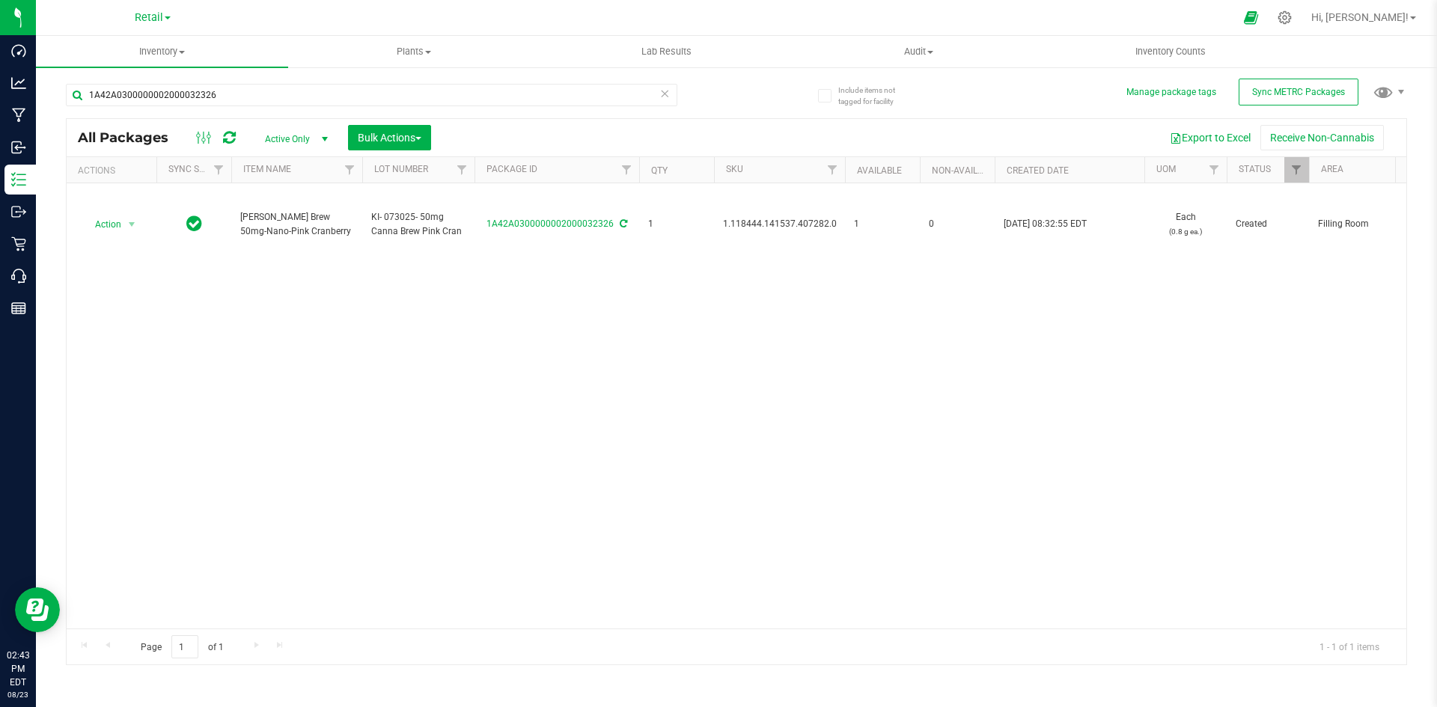
drag, startPoint x: 518, startPoint y: 417, endPoint x: 27, endPoint y: 132, distance: 567.5
click at [492, 394] on div "Action Action Adjust qty Create package Edit attributes Global inventory Locate…" at bounding box center [737, 405] width 1340 height 445
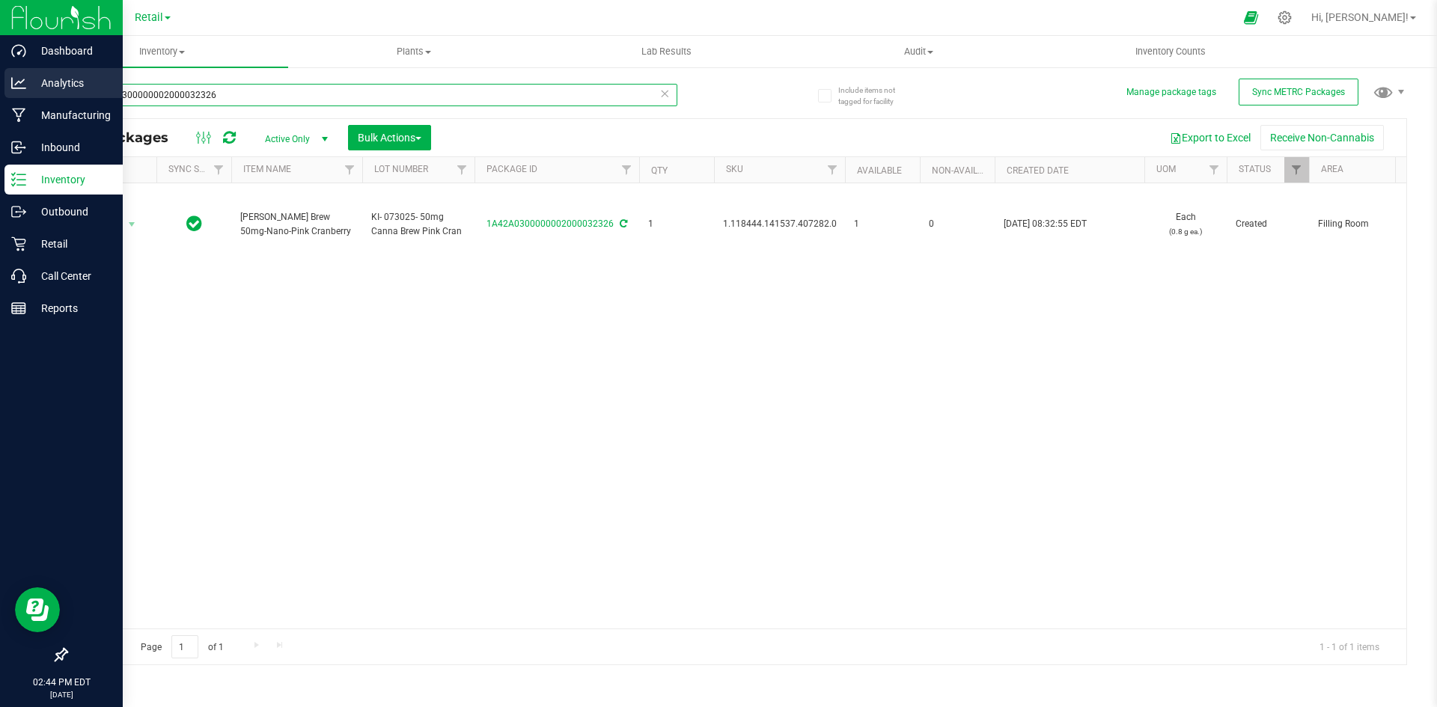
drag, startPoint x: 269, startPoint y: 95, endPoint x: 0, endPoint y: 70, distance: 269.9
click at [0, 73] on div "Dashboard Analytics Manufacturing Inbound Inventory Outbound Retail Call Center…" at bounding box center [718, 353] width 1437 height 707
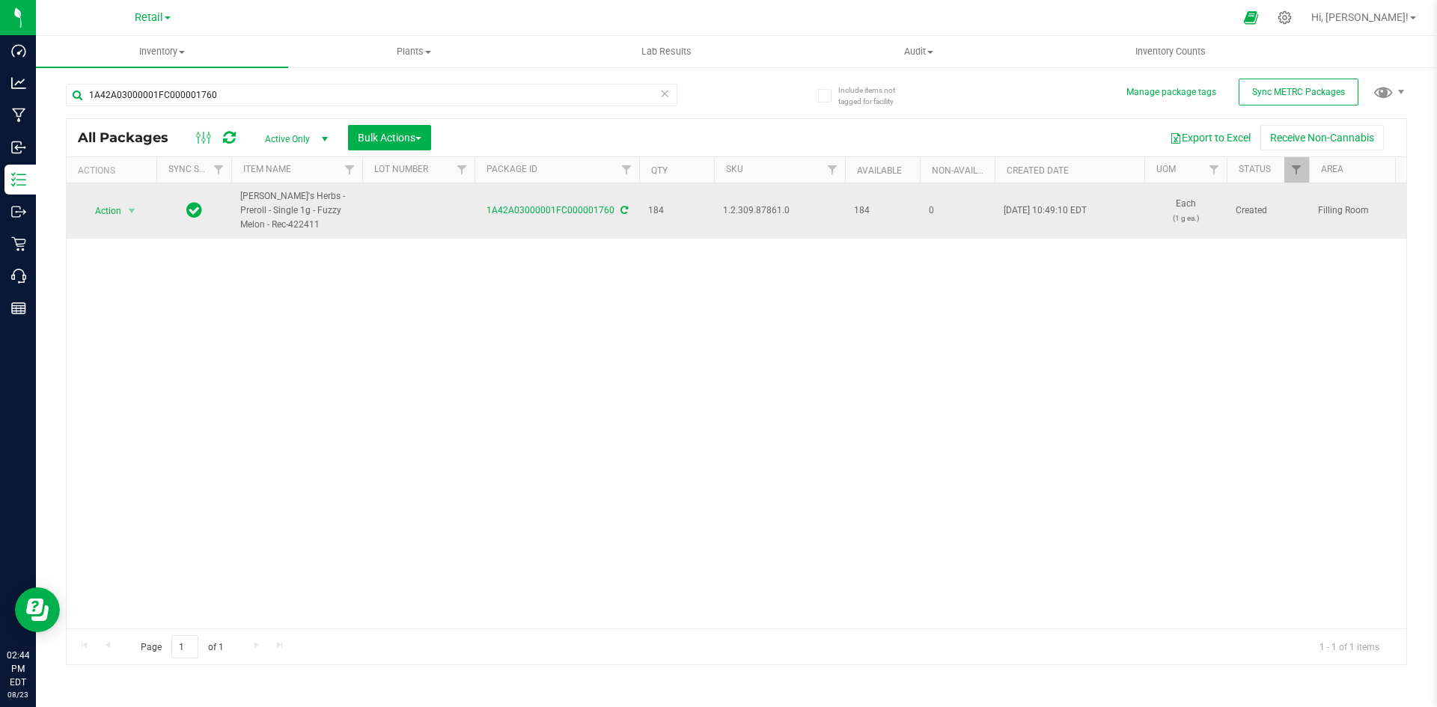
click at [748, 206] on span "1.2.309.87861.0" at bounding box center [779, 211] width 113 height 14
copy span "1.2.309.87861.0"
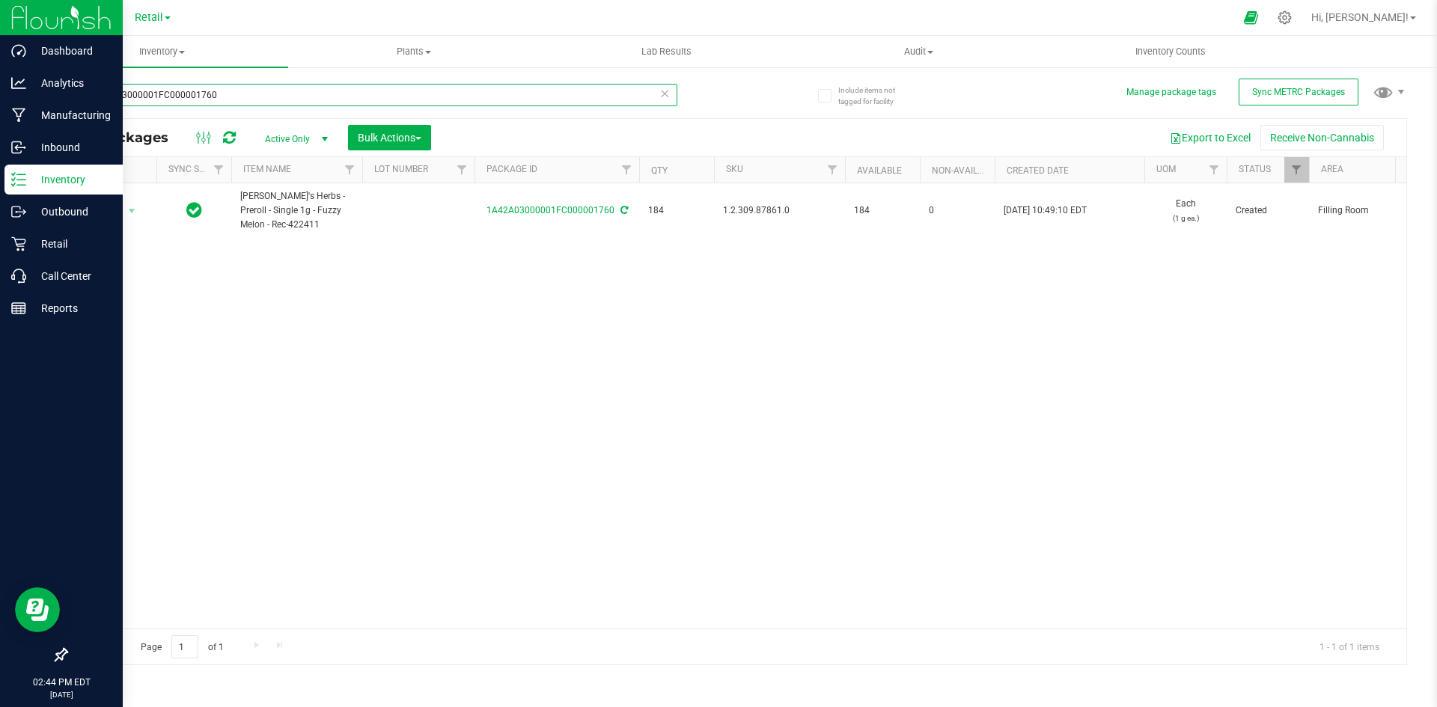
drag, startPoint x: 294, startPoint y: 89, endPoint x: 0, endPoint y: 177, distance: 306.9
click at [0, 177] on div "Dashboard Analytics Manufacturing Inbound Inventory Outbound Retail Call Center…" at bounding box center [718, 353] width 1437 height 707
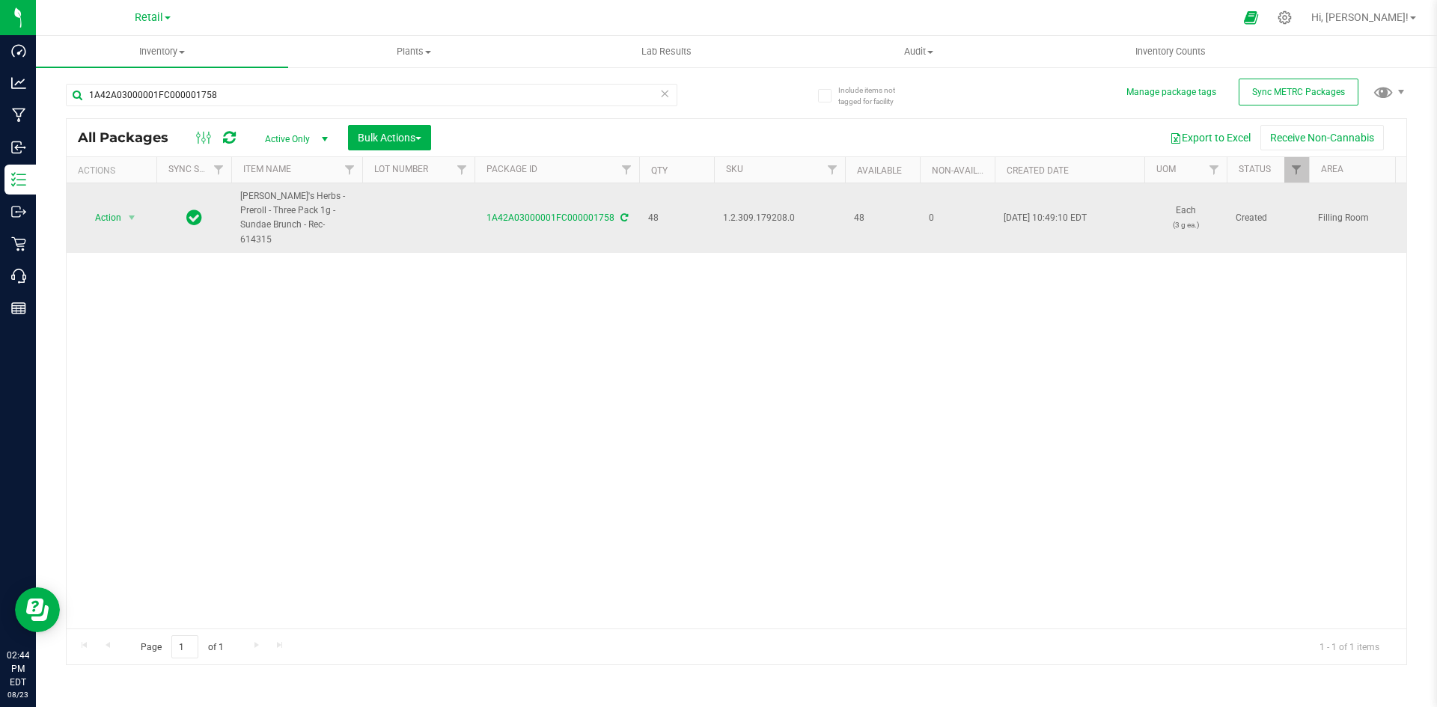
click at [769, 211] on span "1.2.309.179208.0" at bounding box center [779, 218] width 113 height 14
copy span "1.2.309.179208.0"
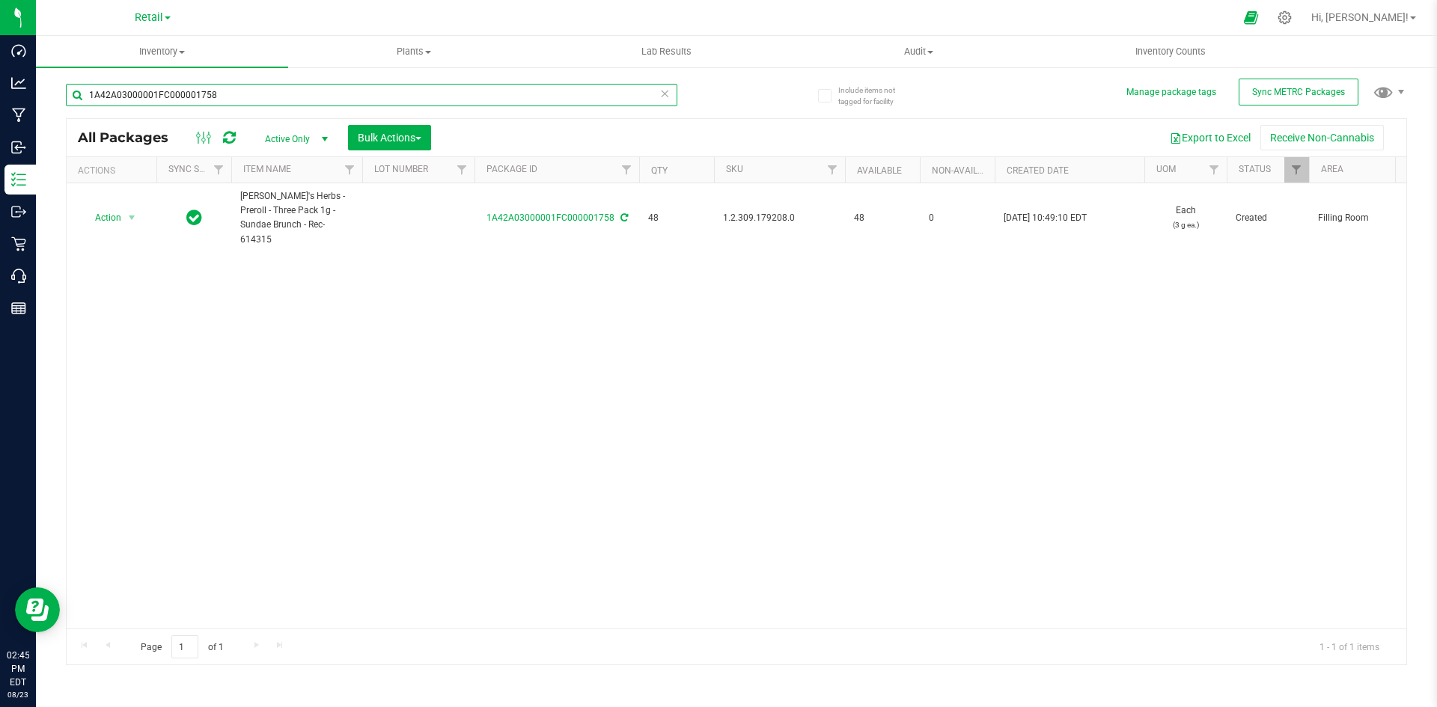
click at [136, 99] on input "1A42A03000001FC000001758" at bounding box center [372, 95] width 612 height 22
click at [274, 103] on input "1A42A03000001FC000001758" at bounding box center [372, 95] width 612 height 22
drag, startPoint x: 258, startPoint y: 94, endPoint x: 138, endPoint y: 77, distance: 121.0
click at [0, 94] on div "Dashboard Analytics Manufacturing Inbound Inventory Outbound Retail Call Center…" at bounding box center [718, 353] width 1437 height 707
paste input ".16.218.290055.0"
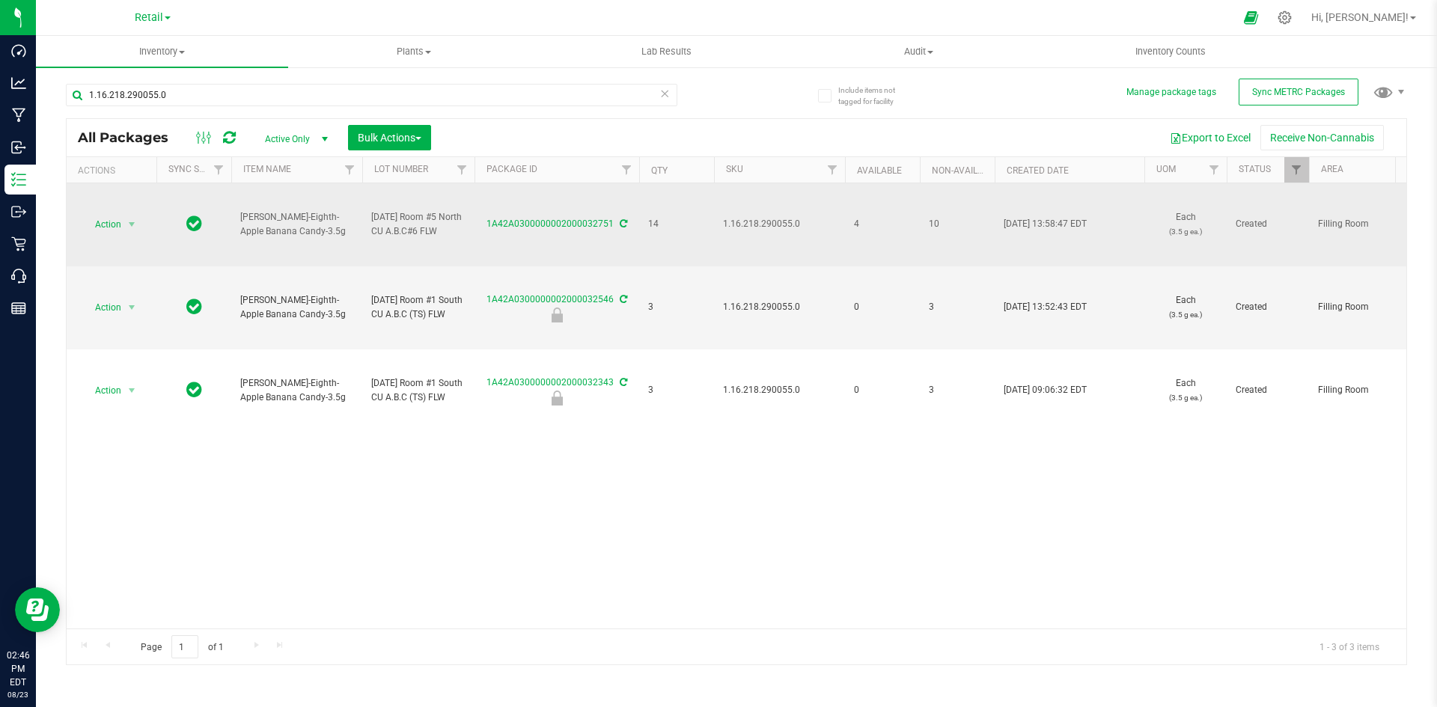
drag, startPoint x: 288, startPoint y: 228, endPoint x: 254, endPoint y: 216, distance: 35.5
click at [240, 216] on td "[PERSON_NAME]-Eighth-Apple Banana Candy-3.5g" at bounding box center [296, 224] width 131 height 83
copy span "[PERSON_NAME]-Eighth-Apple Banana Candy-3.5g"
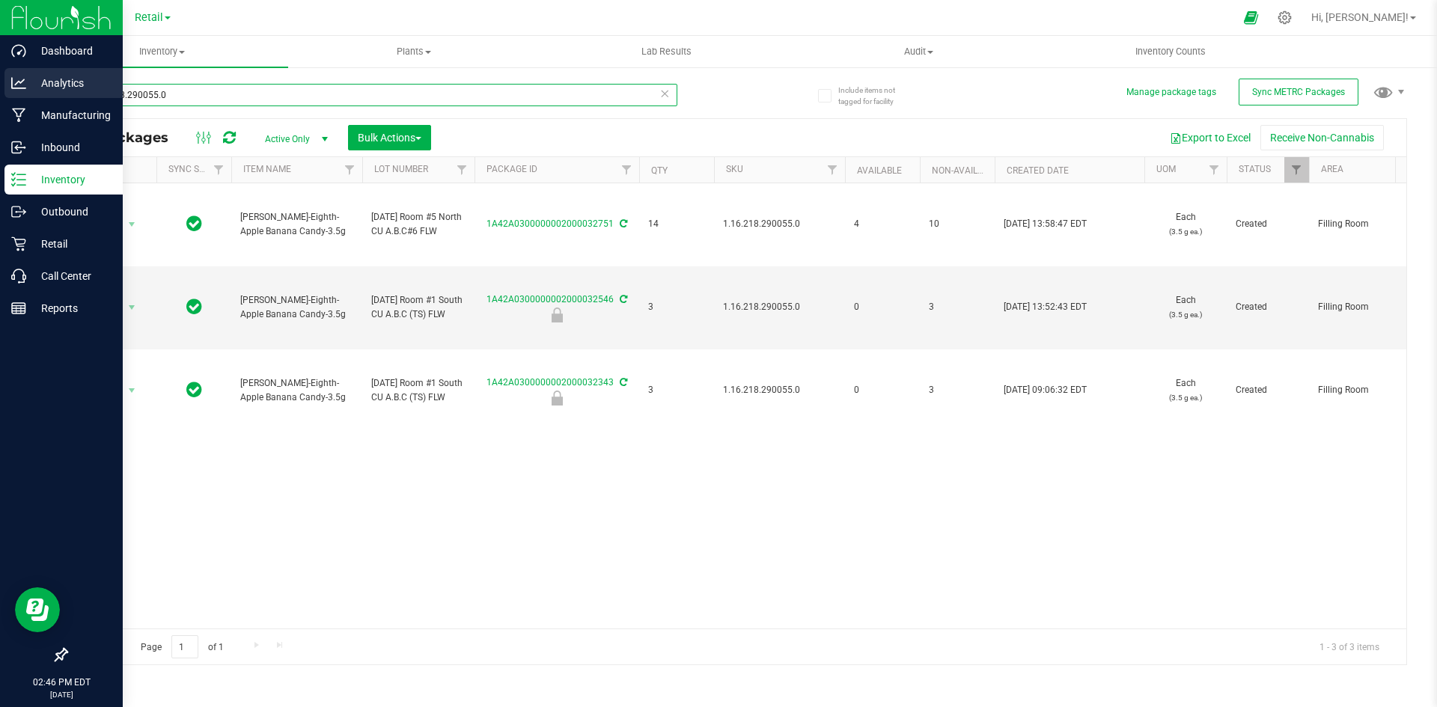
click at [0, 84] on div "Dashboard Analytics Manufacturing Inbound Inventory Outbound Retail Call Center…" at bounding box center [718, 353] width 1437 height 707
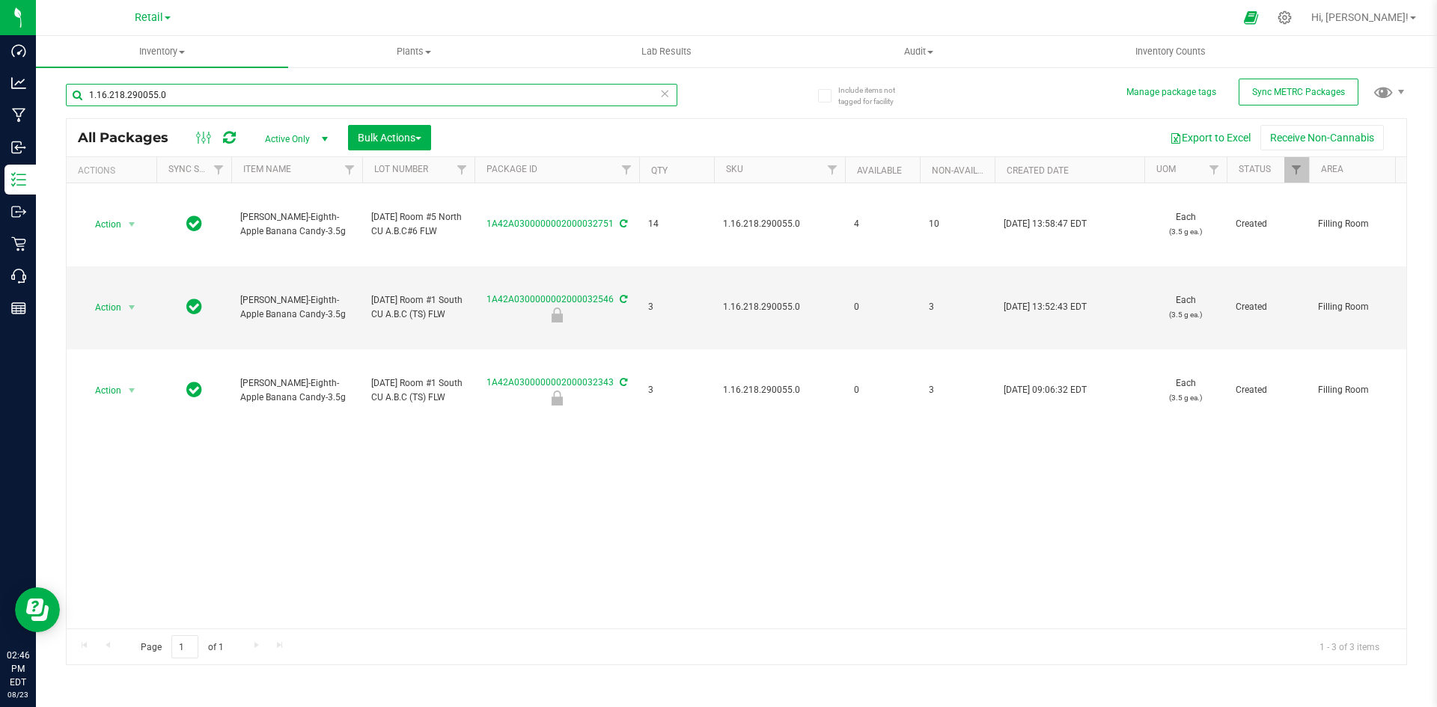
paste input "[PERSON_NAME]-Eighth-Apple Banana Candy-3.5g"
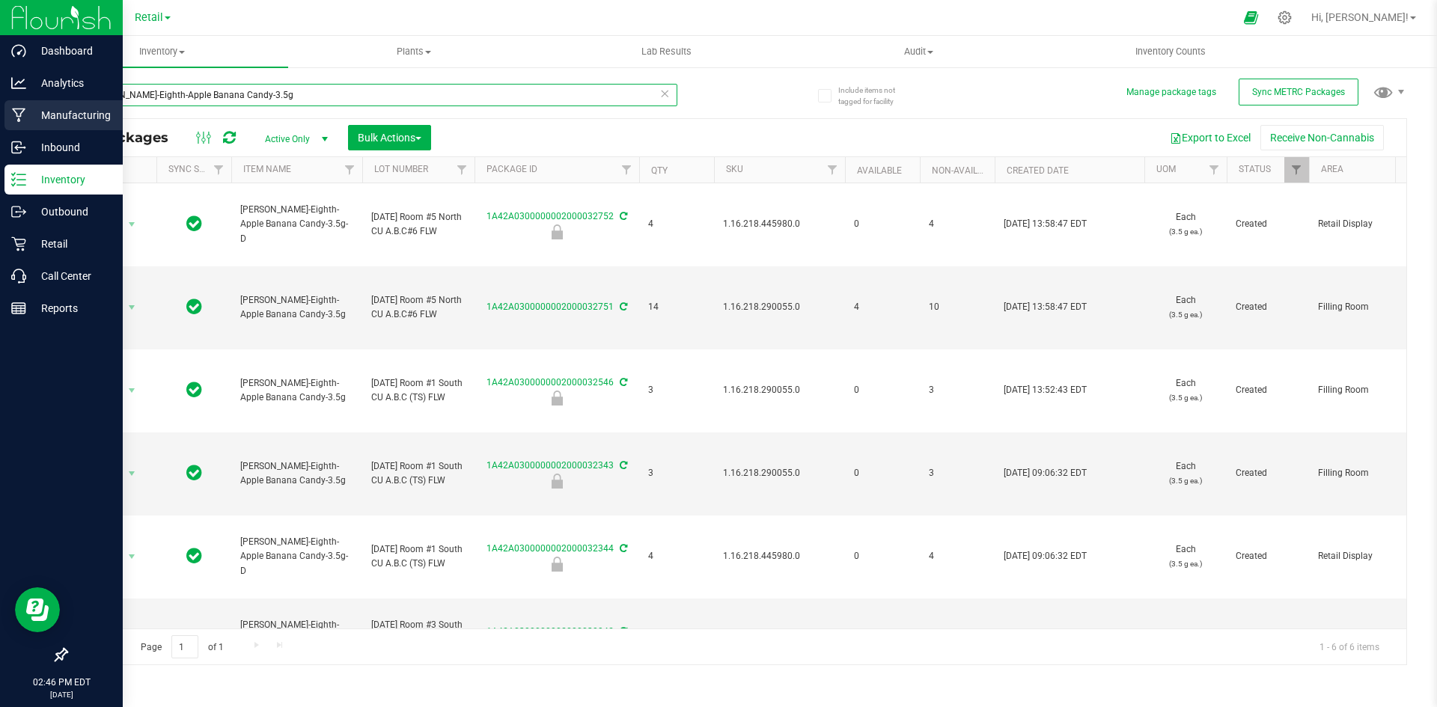
drag, startPoint x: 293, startPoint y: 97, endPoint x: 0, endPoint y: 106, distance: 292.8
click at [0, 106] on div "Dashboard Analytics Manufacturing Inbound Inventory Outbound Retail Call Center…" at bounding box center [718, 353] width 1437 height 707
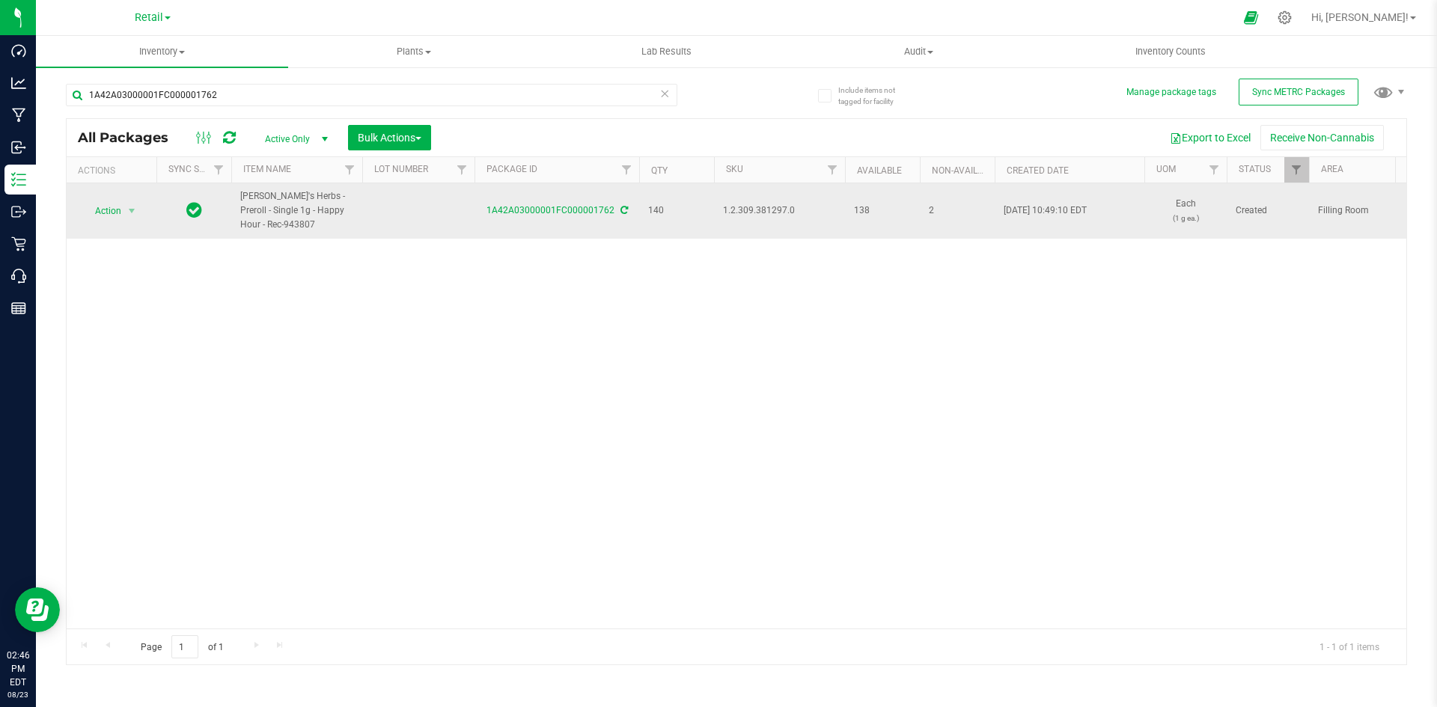
click at [778, 205] on span "1.2.309.381297.0" at bounding box center [779, 211] width 113 height 14
copy span "1.2.309.381297.0"
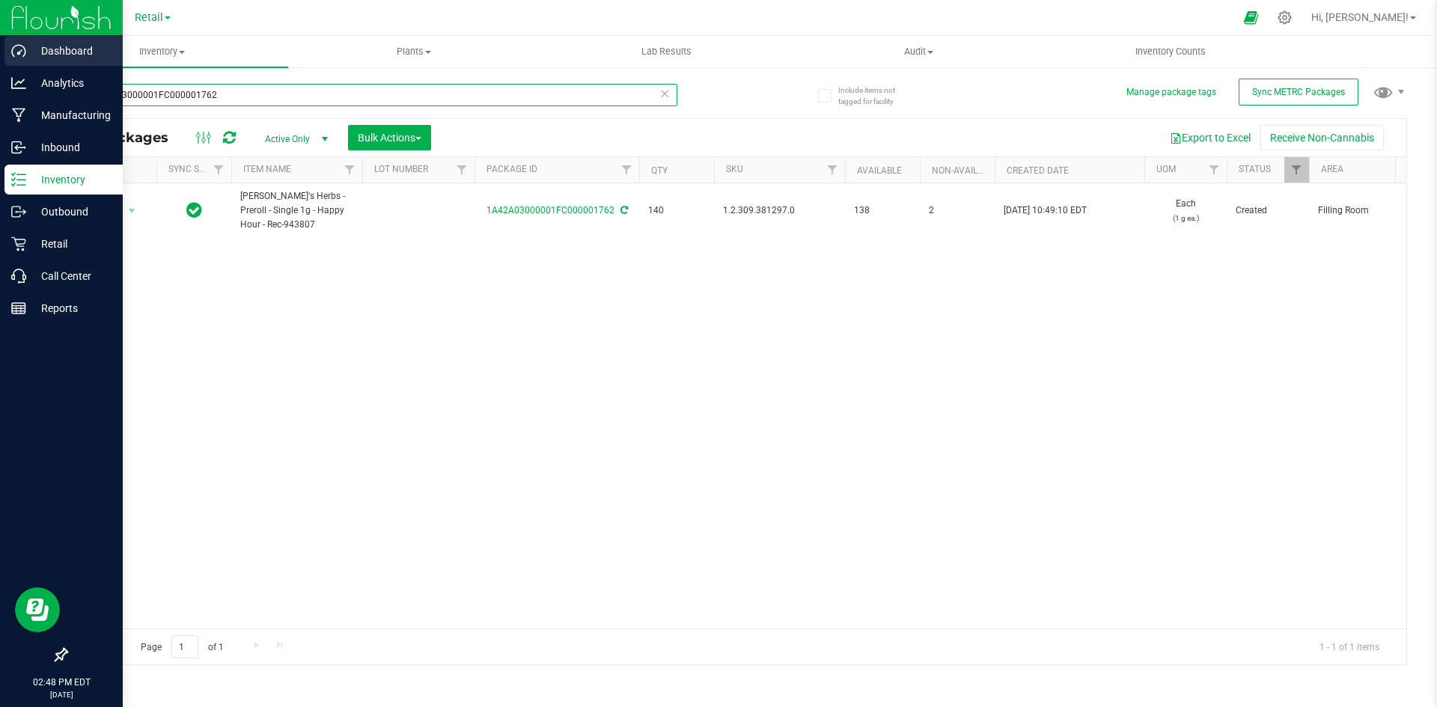
drag, startPoint x: 290, startPoint y: 92, endPoint x: 52, endPoint y: 36, distance: 244.6
click at [0, 36] on div "Dashboard Analytics Manufacturing Inbound Inventory Outbound Retail Call Center…" at bounding box center [718, 353] width 1437 height 707
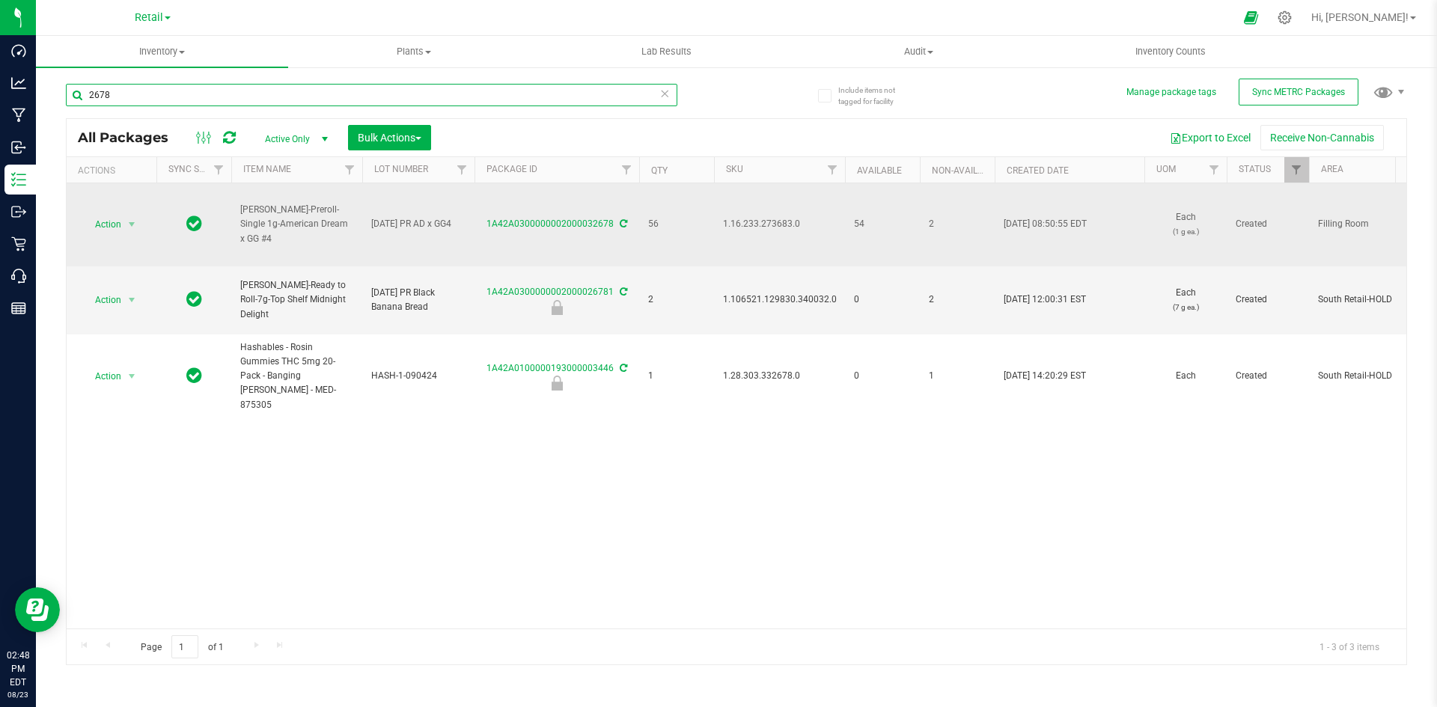
type input "2678"
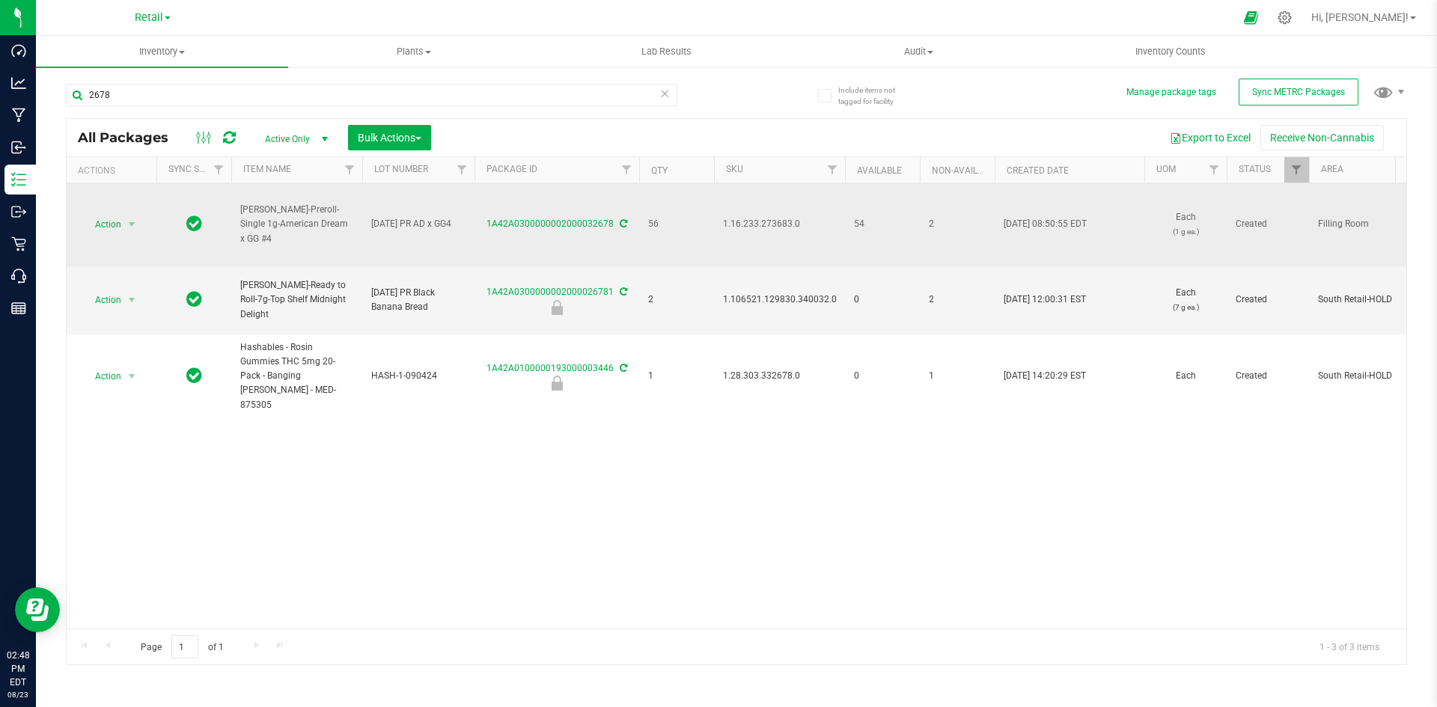
click at [791, 225] on span "1.16.233.273683.0" at bounding box center [779, 224] width 113 height 14
drag, startPoint x: 791, startPoint y: 225, endPoint x: 118, endPoint y: 227, distance: 672.9
click at [118, 227] on span "Action" at bounding box center [102, 224] width 40 height 21
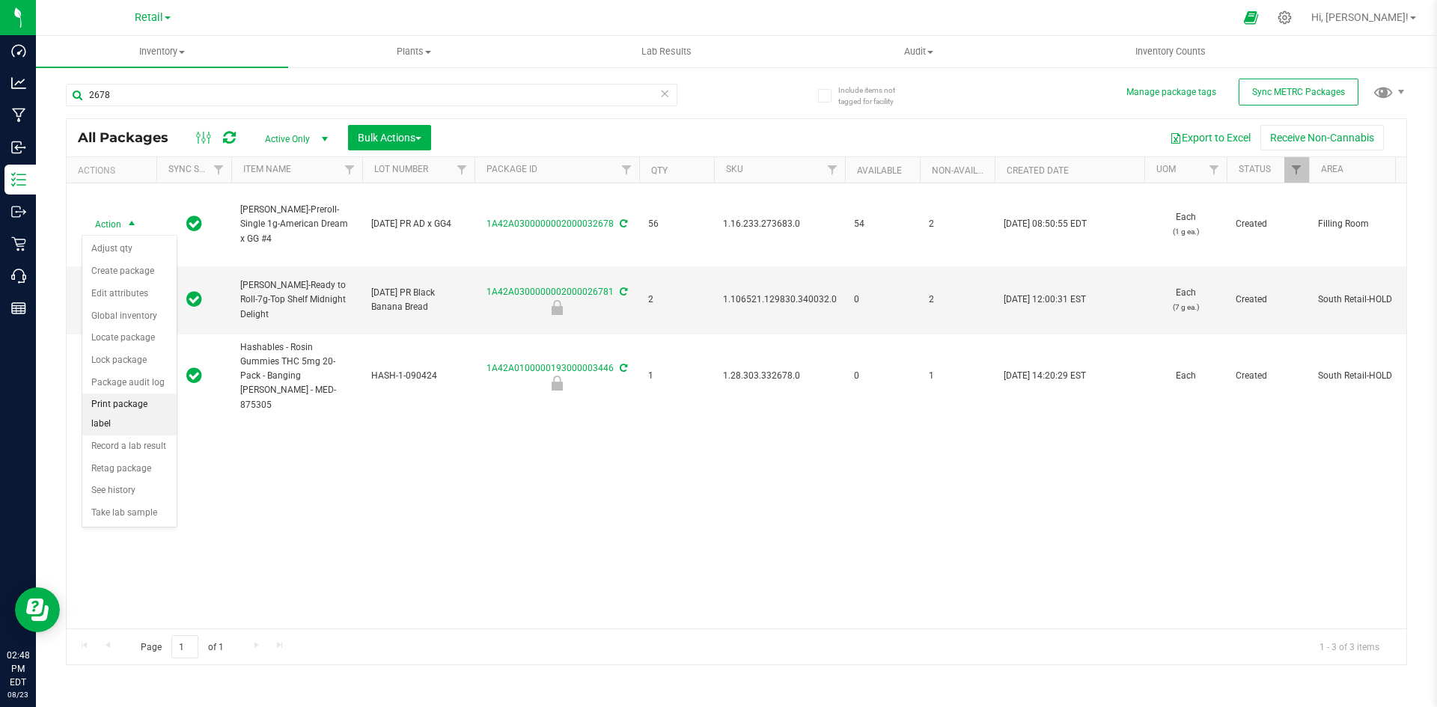
click at [138, 406] on li "Print package label" at bounding box center [129, 414] width 94 height 41
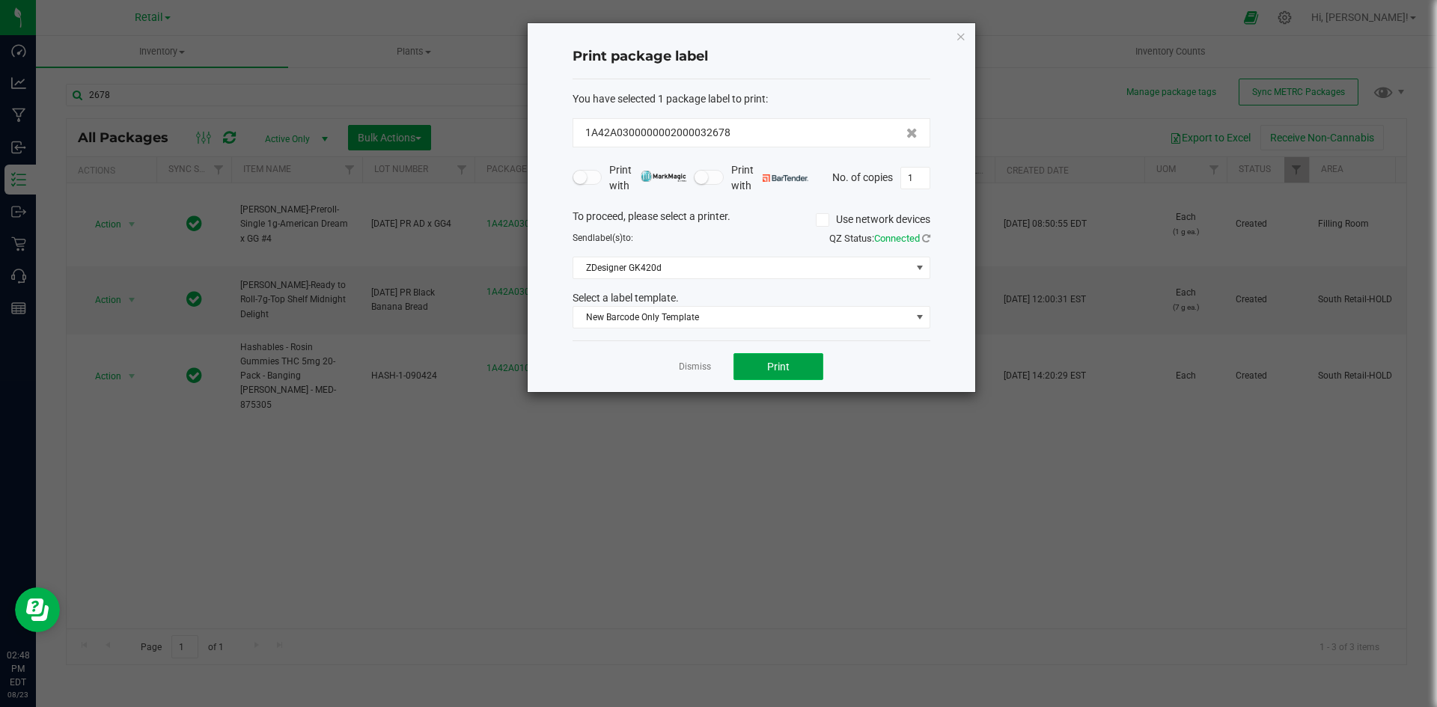
click at [797, 356] on button "Print" at bounding box center [779, 366] width 90 height 27
click at [967, 37] on div "Print package label You have selected 1 package label to print : 1A42A030000000…" at bounding box center [752, 207] width 448 height 369
click at [960, 37] on icon "button" at bounding box center [961, 36] width 10 height 18
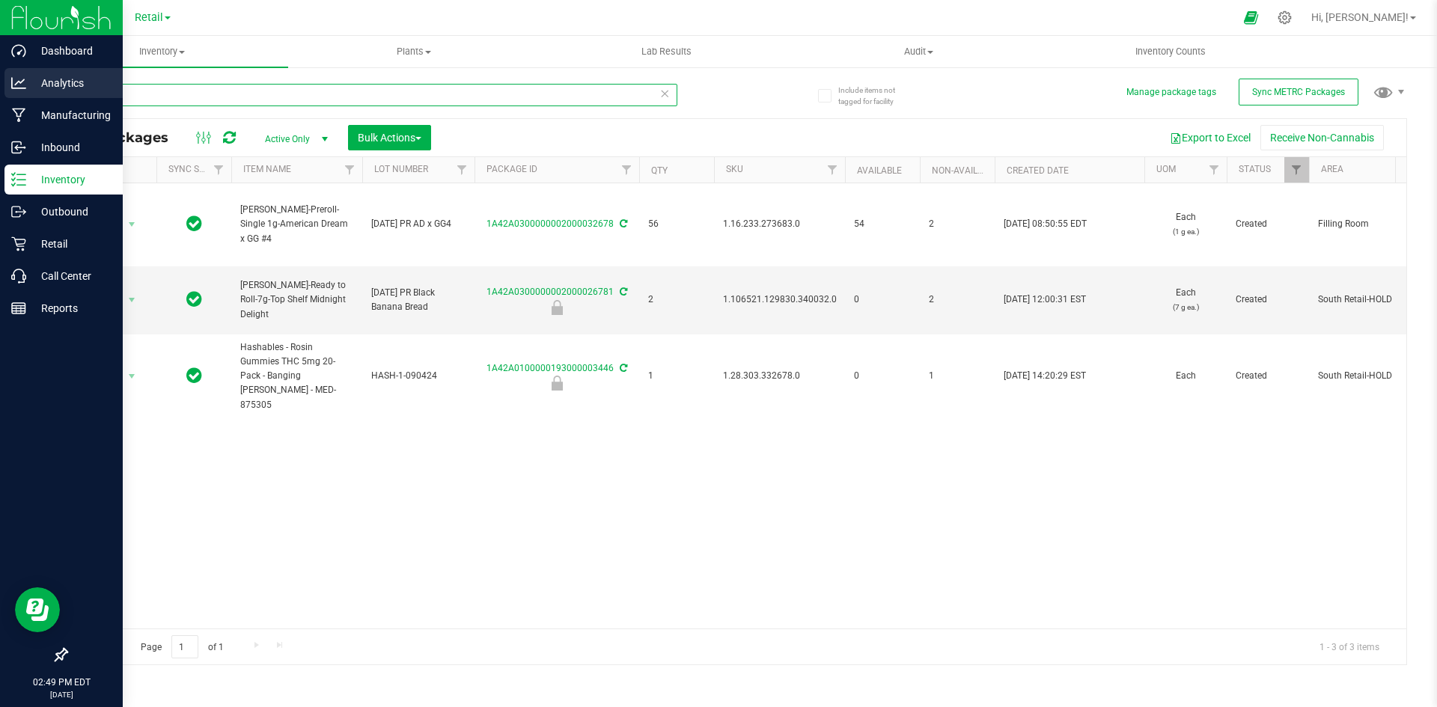
drag, startPoint x: 235, startPoint y: 100, endPoint x: 0, endPoint y: 76, distance: 236.3
click at [0, 76] on div "Dashboard Analytics Manufacturing Inbound Inventory Outbound Retail Call Center…" at bounding box center [718, 353] width 1437 height 707
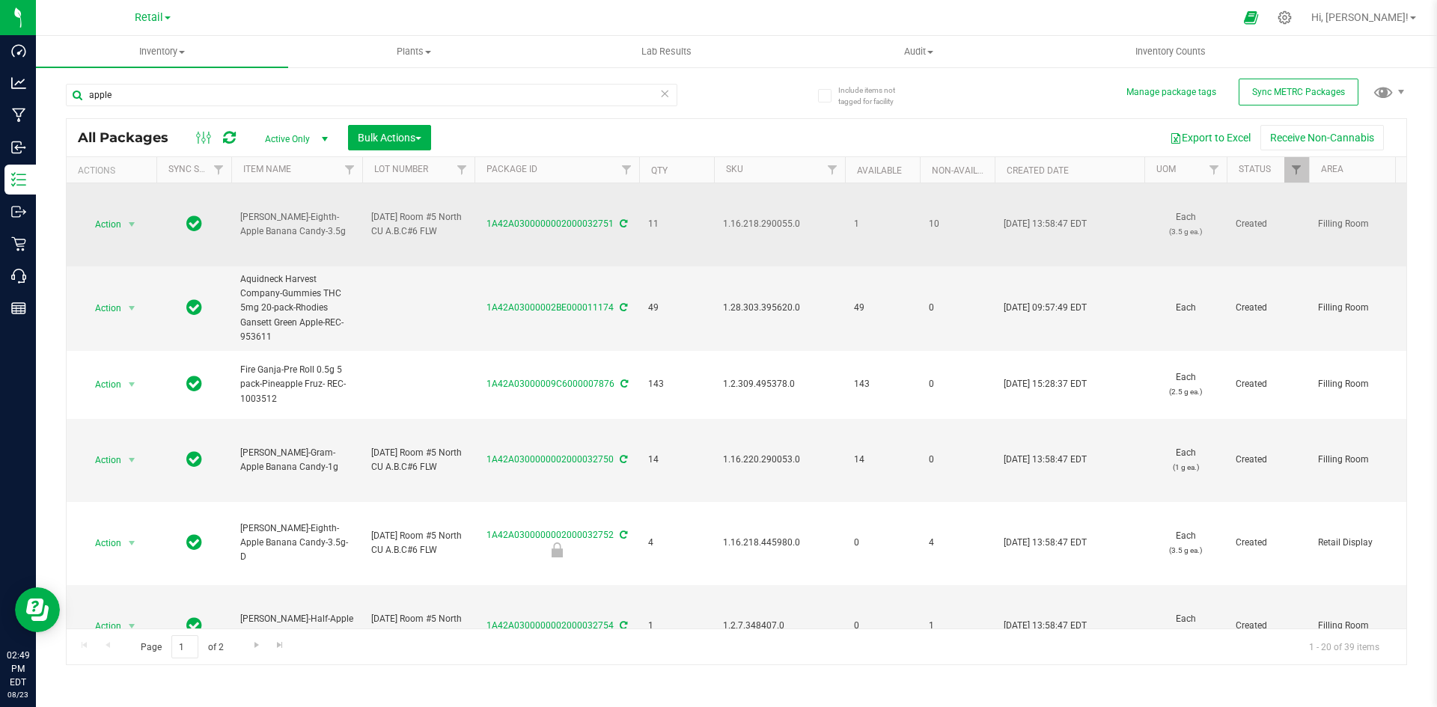
drag, startPoint x: 287, startPoint y: 229, endPoint x: 230, endPoint y: 216, distance: 58.3
copy tr "[PERSON_NAME]-Eighth-Apple Banana Candy-3.5g"
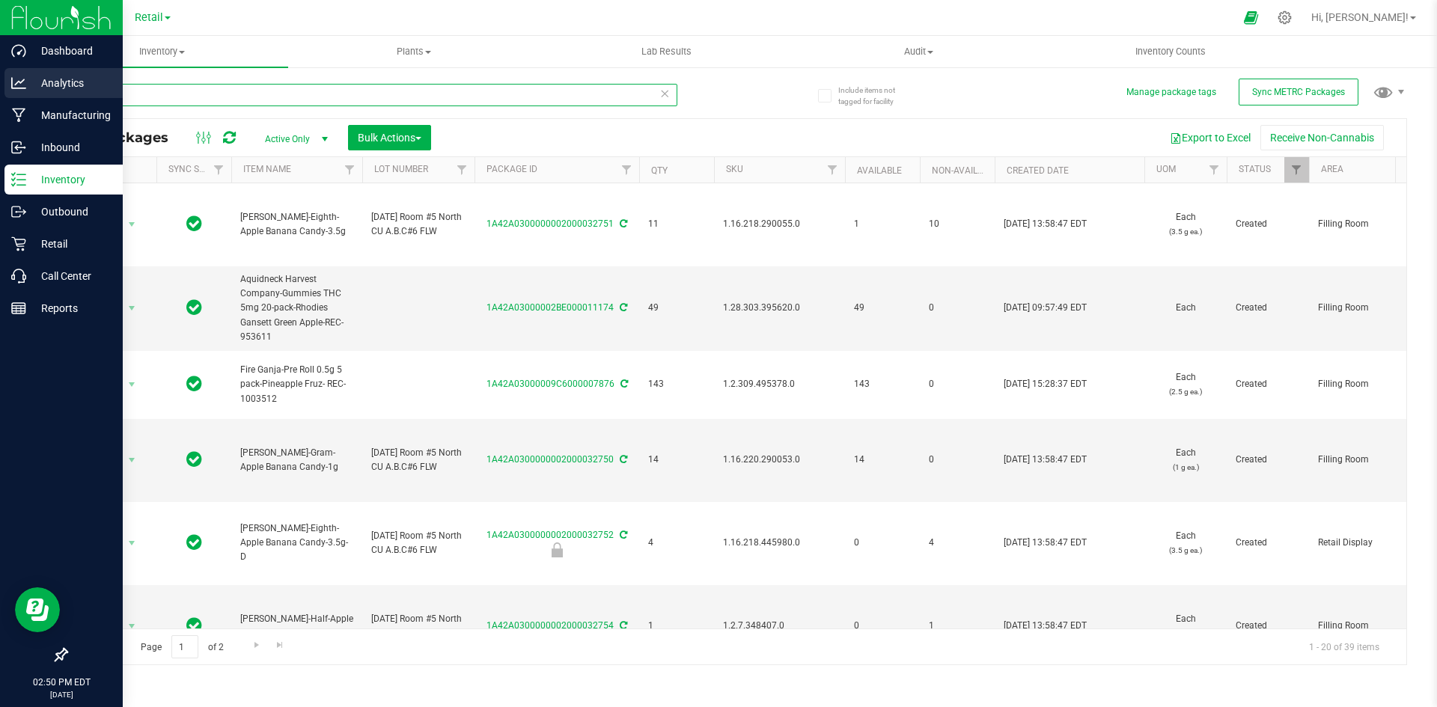
drag, startPoint x: 25, startPoint y: 94, endPoint x: 60, endPoint y: 89, distance: 35.6
click at [5, 94] on div "Dashboard Analytics Manufacturing Inbound Inventory Outbound Retail Call Center…" at bounding box center [718, 353] width 1437 height 707
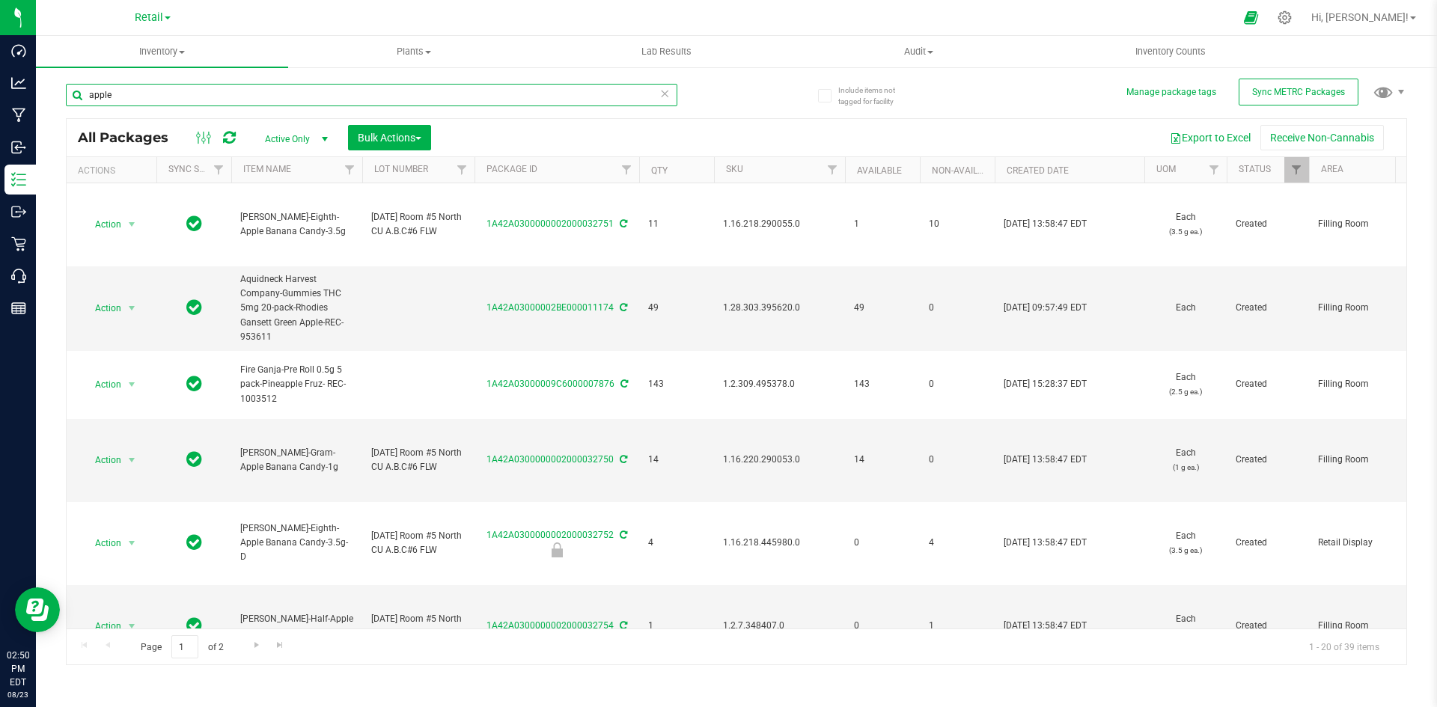
paste input "[PERSON_NAME]-Eighth-Apple Banana Candy-3.5g"
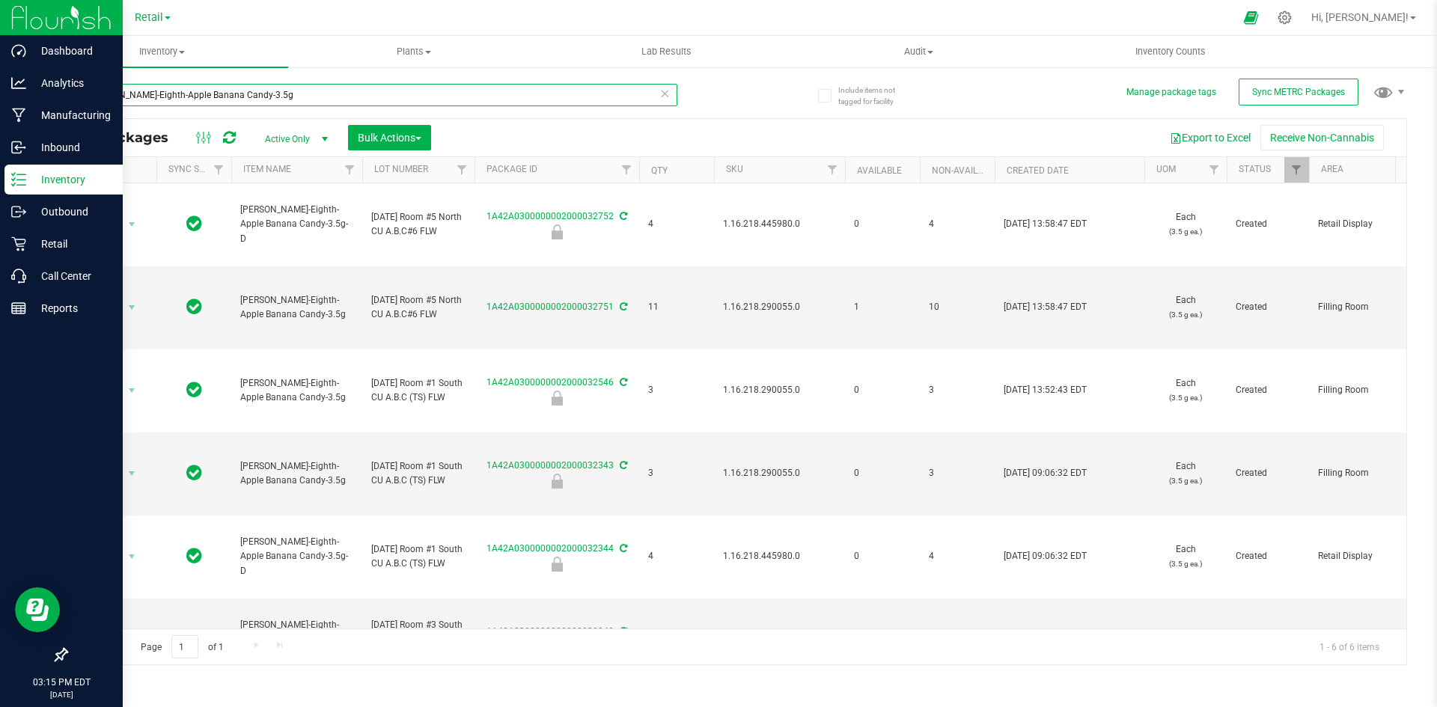
drag, startPoint x: 286, startPoint y: 90, endPoint x: 0, endPoint y: 165, distance: 295.6
click at [0, 165] on div "Dashboard Analytics Manufacturing Inbound Inventory Outbound Retail Call Center…" at bounding box center [718, 353] width 1437 height 707
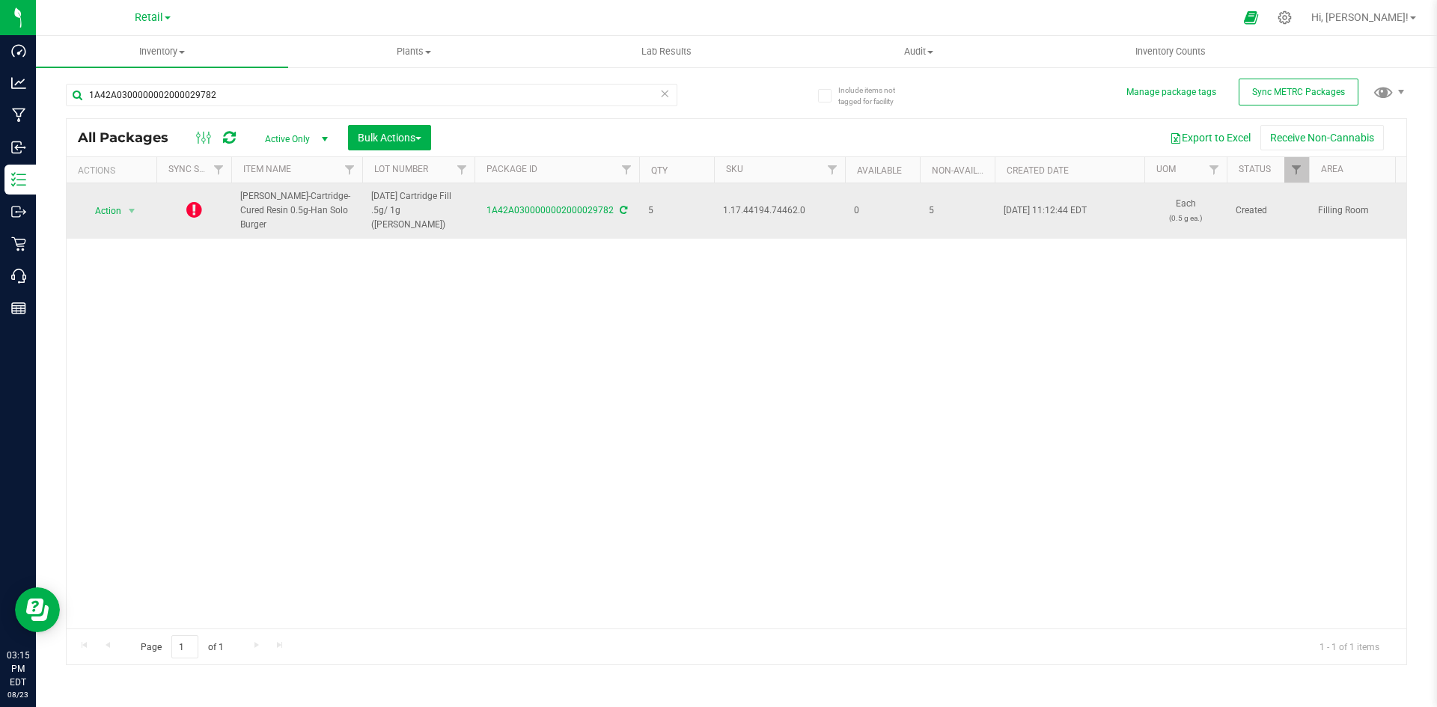
click at [746, 204] on span "1.17.44194.74462.0" at bounding box center [779, 211] width 113 height 14
copy span "1.17.44194.74462.0"
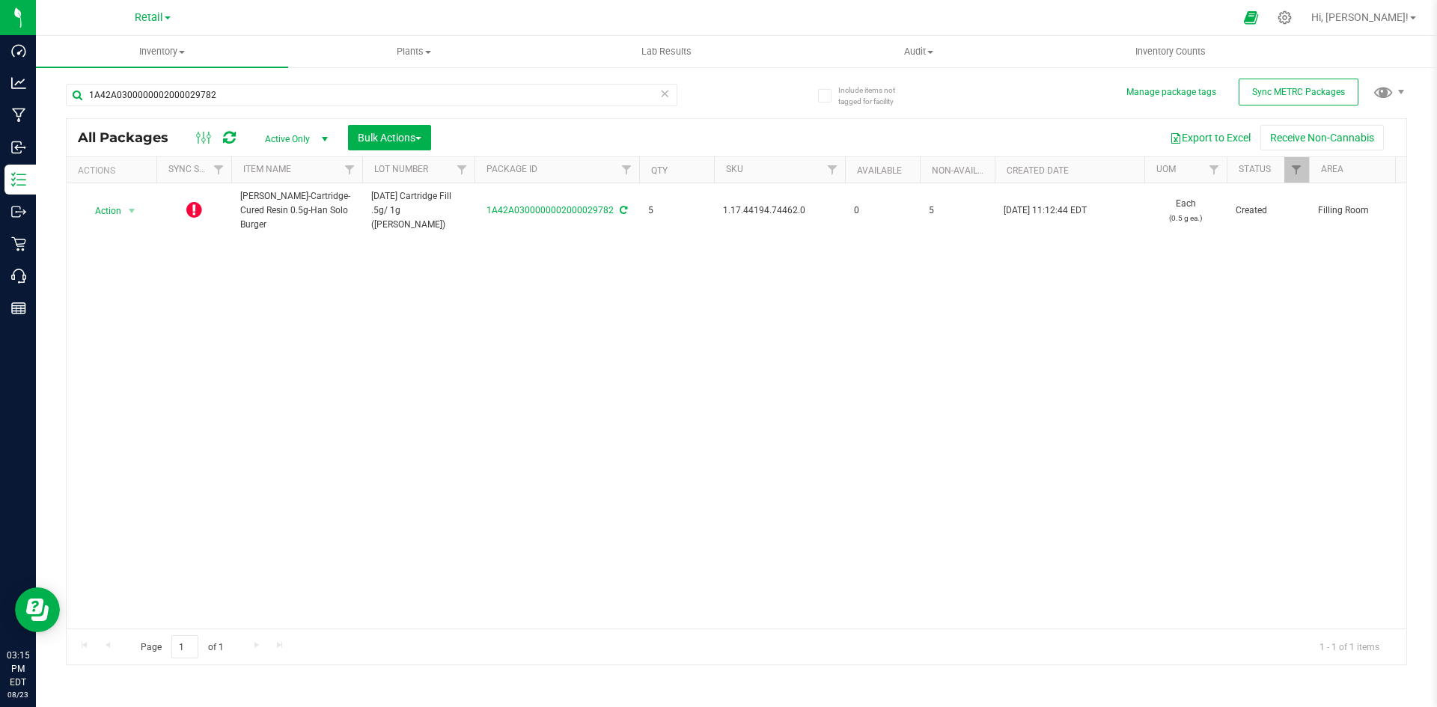
click at [840, 317] on div "Action Action Edit attributes Global inventory Lock package Package audit log P…" at bounding box center [737, 405] width 1340 height 445
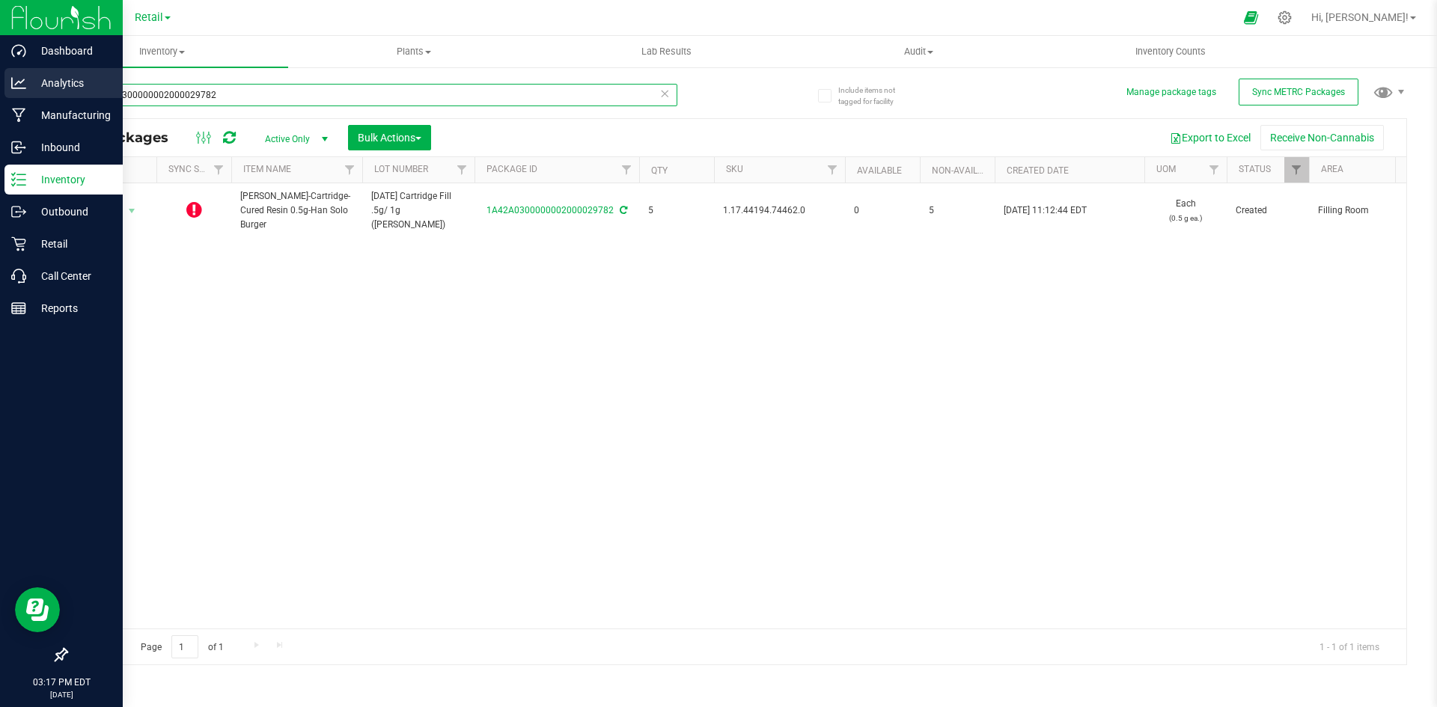
drag, startPoint x: 282, startPoint y: 97, endPoint x: 0, endPoint y: 93, distance: 282.2
click at [0, 93] on div "Dashboard Analytics Manufacturing Inbound Inventory Outbound Retail Call Center…" at bounding box center [718, 353] width 1437 height 707
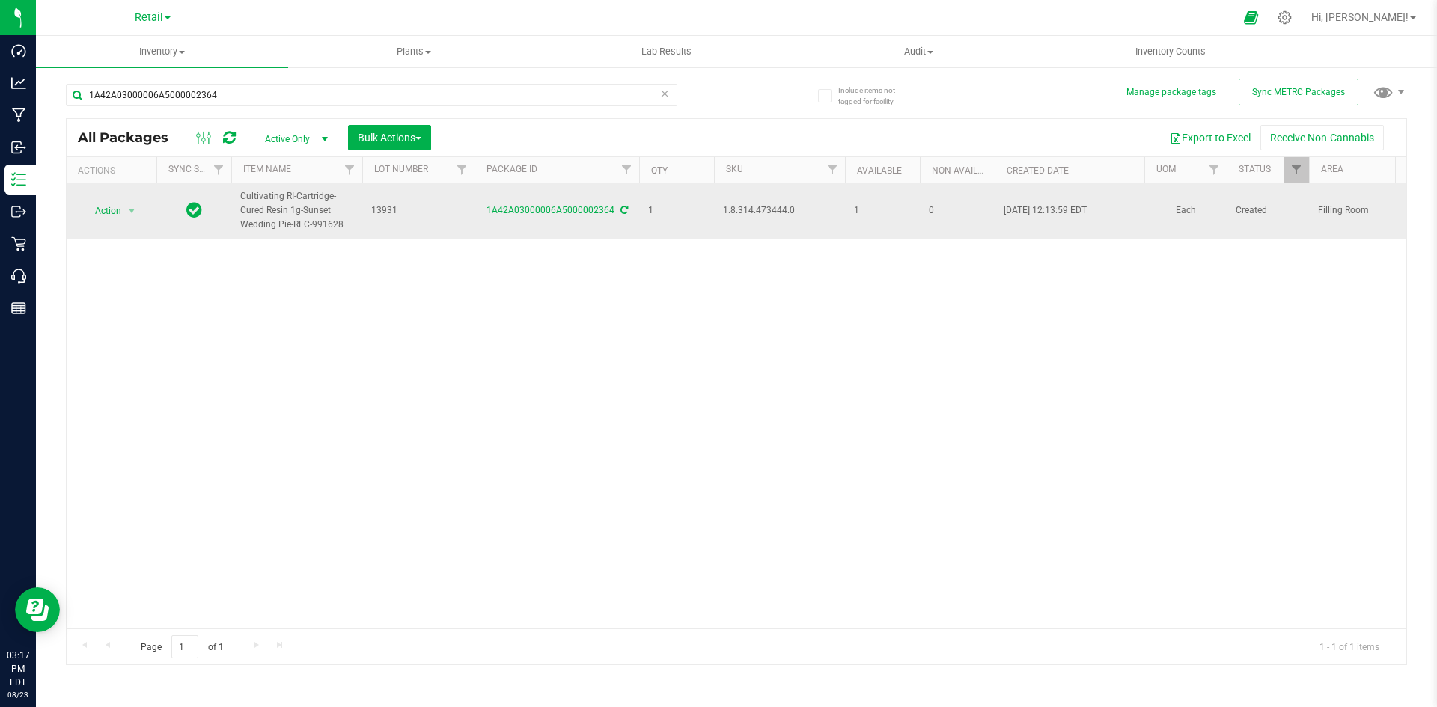
click at [1064, 213] on span "[DATE] 12:13:59 EDT" at bounding box center [1045, 211] width 83 height 14
drag, startPoint x: 1064, startPoint y: 213, endPoint x: 1042, endPoint y: 207, distance: 22.3
click at [1042, 207] on span "[DATE] 12:13:59 EDT" at bounding box center [1045, 211] width 83 height 14
click at [752, 210] on span "1.8.314.473444.0" at bounding box center [779, 211] width 113 height 14
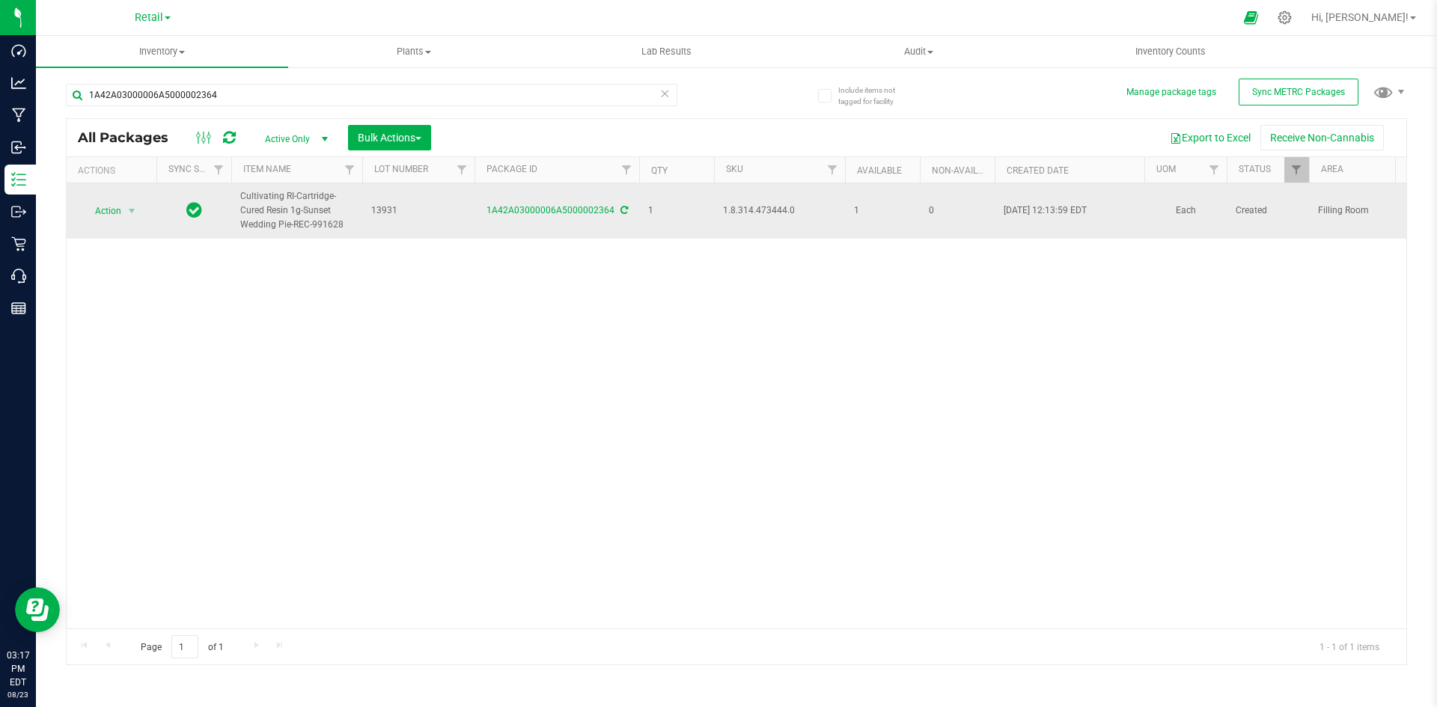
click at [752, 210] on span "1.8.314.473444.0" at bounding box center [779, 211] width 113 height 14
copy span "1.8.314.473444.0"
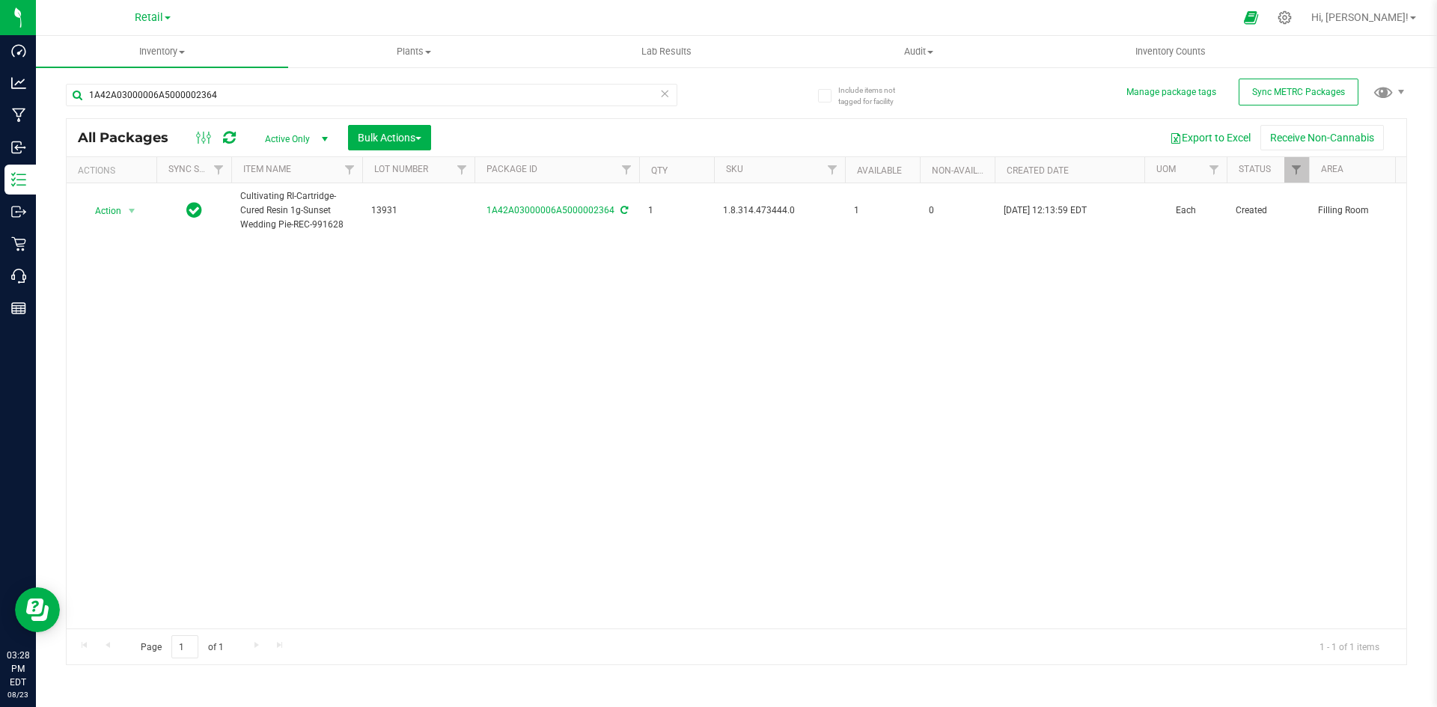
click at [673, 376] on div "Action Action Adjust qty Create package Edit attributes Global inventory Locate…" at bounding box center [737, 405] width 1340 height 445
click at [302, 111] on div "1A42A03000006A5000002364" at bounding box center [372, 101] width 612 height 34
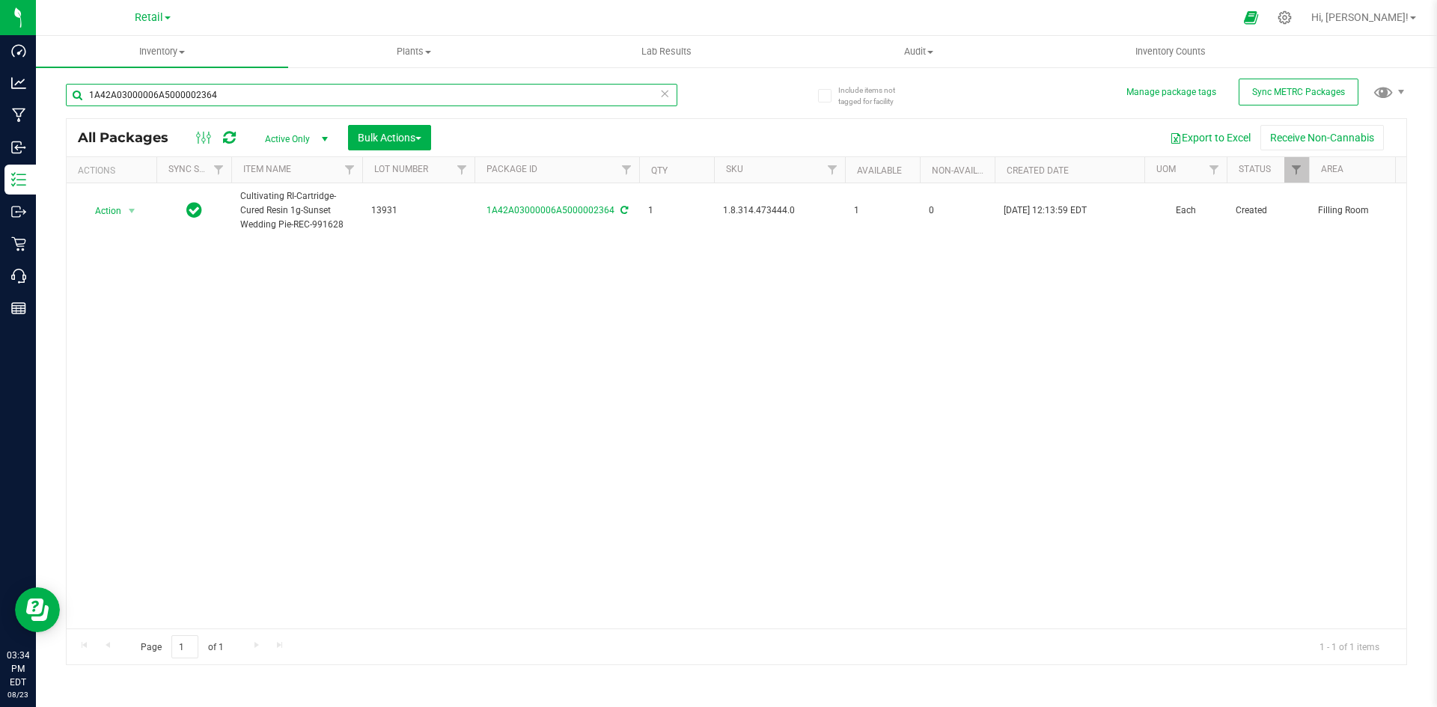
click at [303, 101] on input "1A42A03000006A5000002364" at bounding box center [372, 95] width 612 height 22
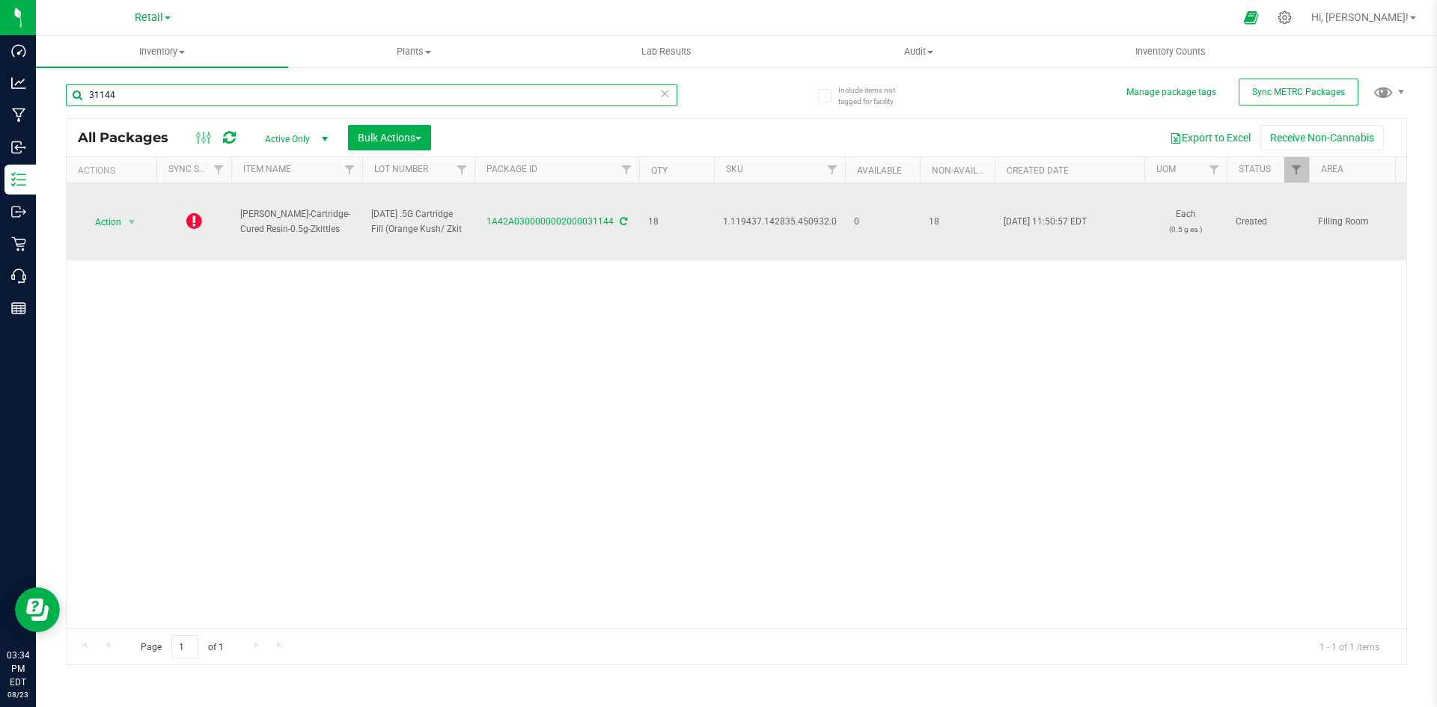
type input "31144"
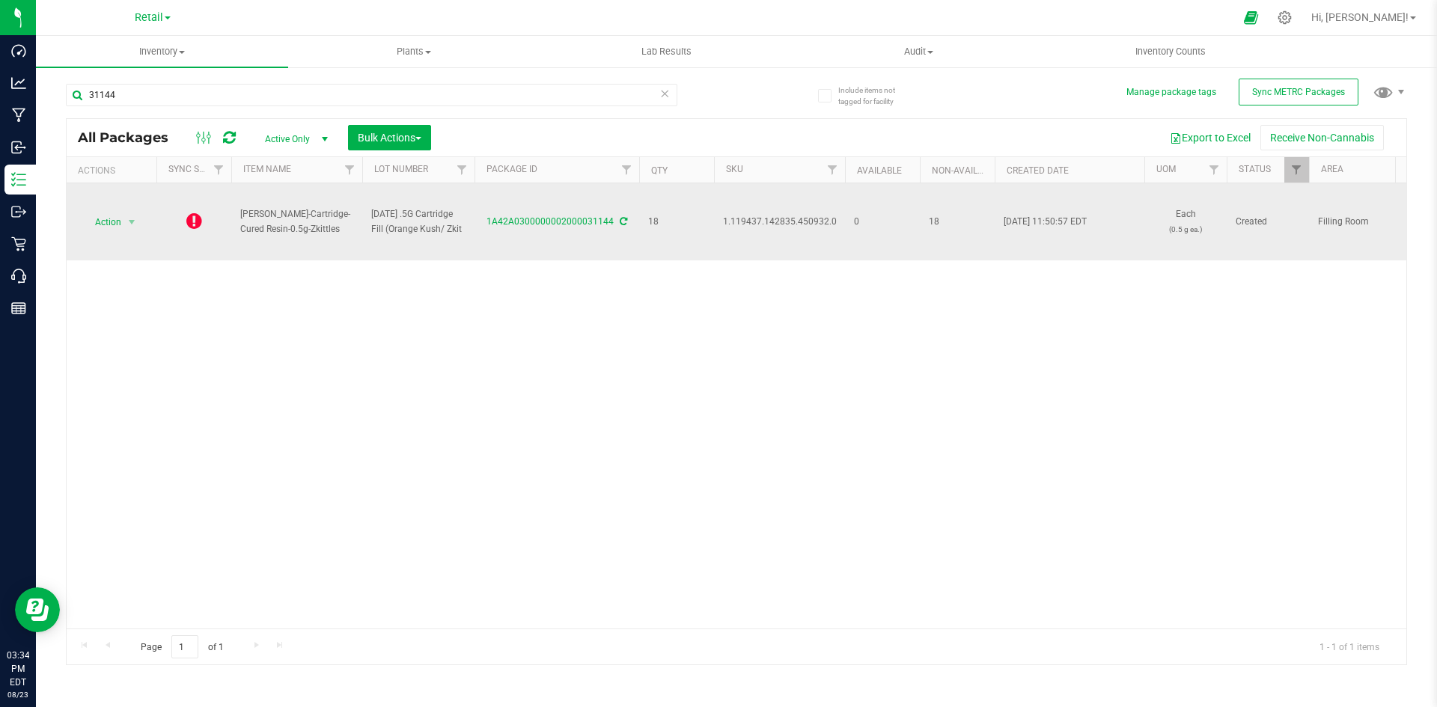
click at [197, 223] on icon at bounding box center [194, 221] width 16 height 18
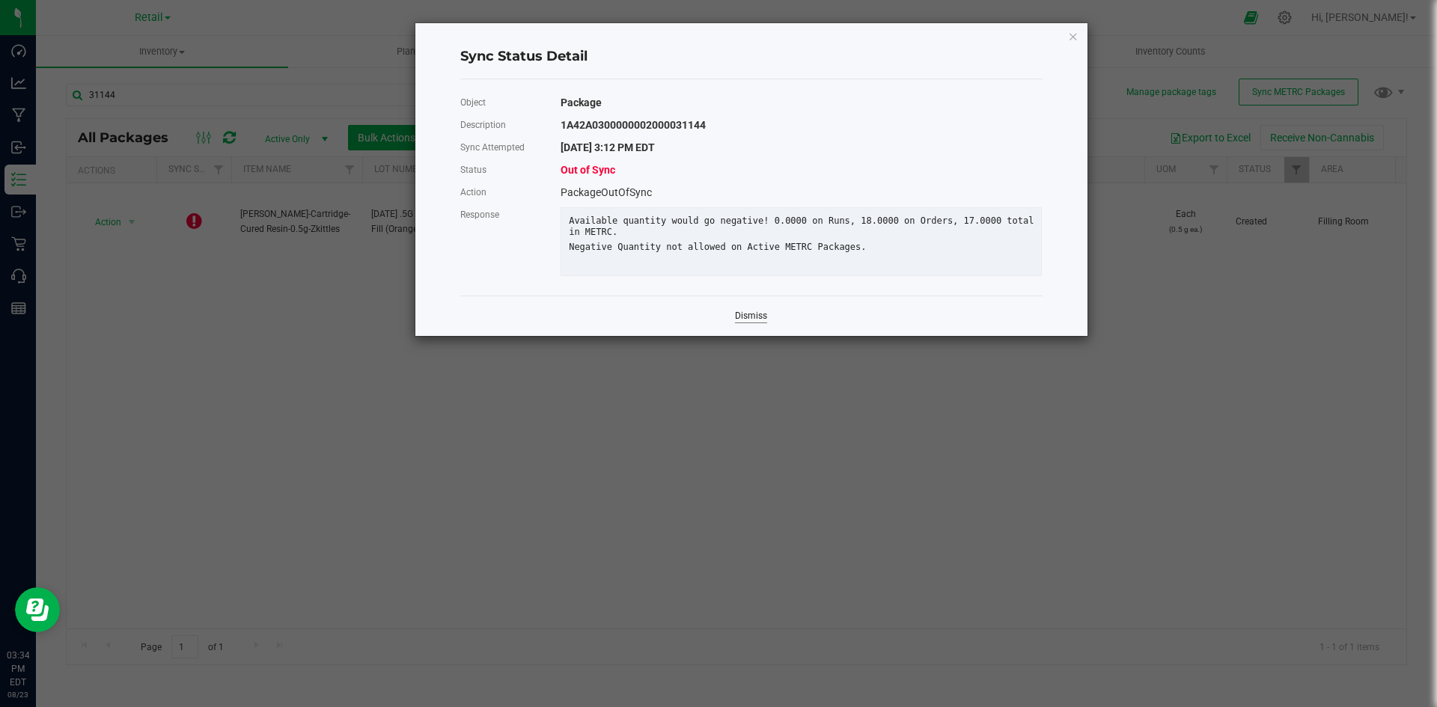
click at [743, 323] on link "Dismiss" at bounding box center [751, 316] width 32 height 13
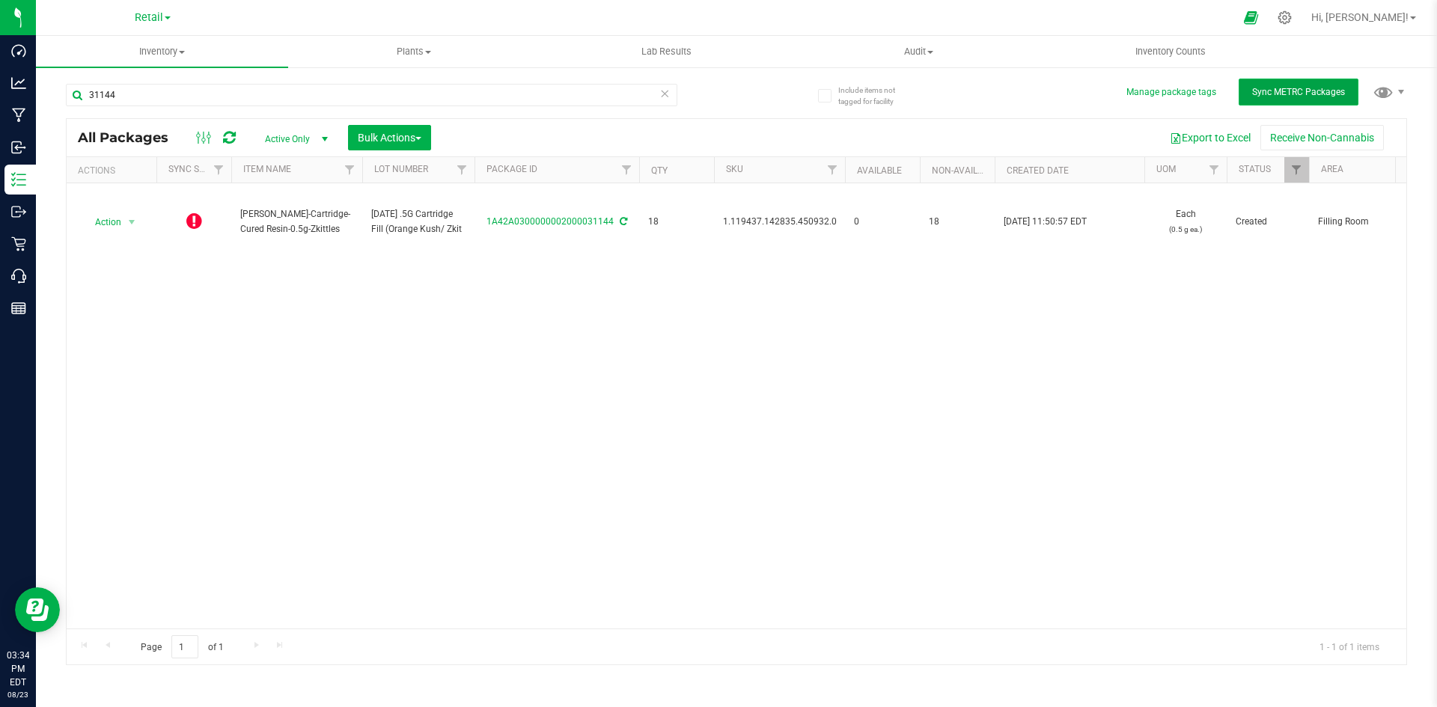
click at [1283, 89] on span "Sync METRC Packages" at bounding box center [1298, 92] width 93 height 10
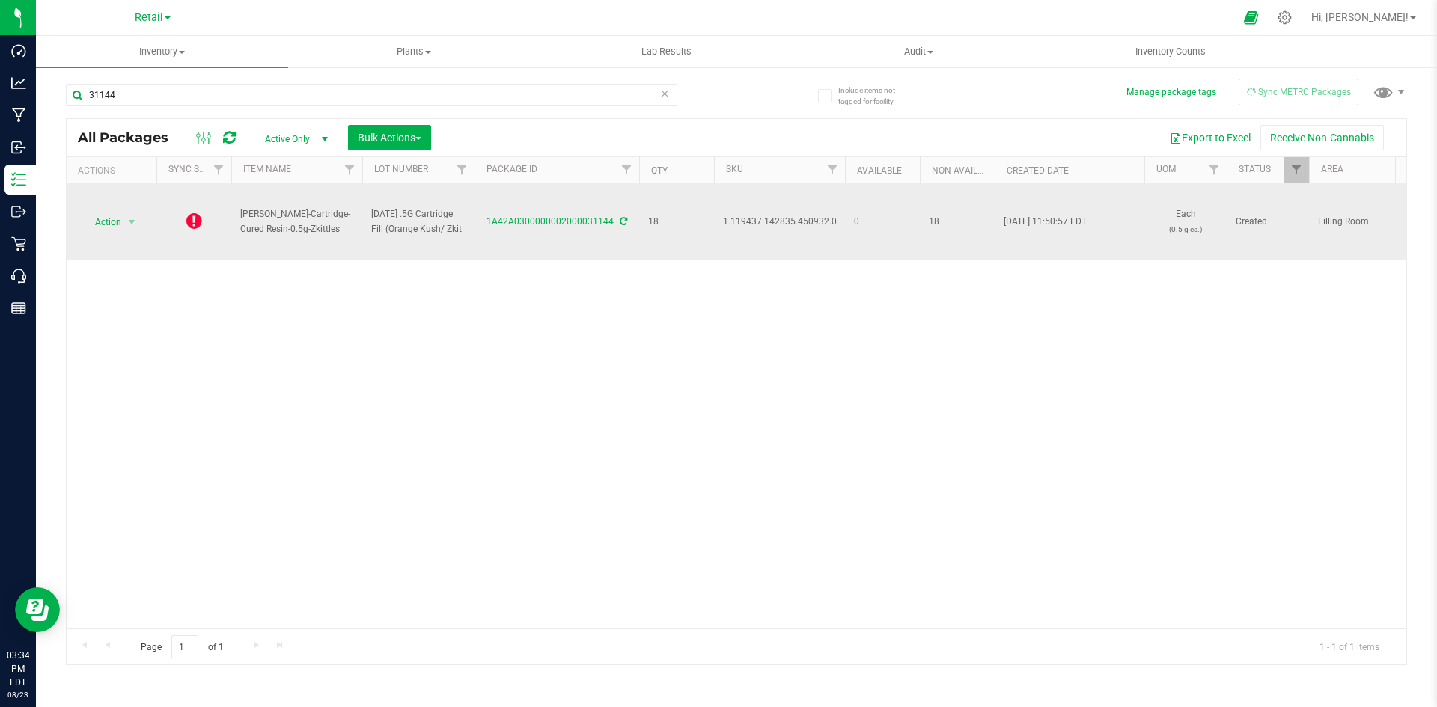
drag, startPoint x: 202, startPoint y: 222, endPoint x: 192, endPoint y: 219, distance: 11.1
click at [192, 219] on icon at bounding box center [194, 221] width 16 height 18
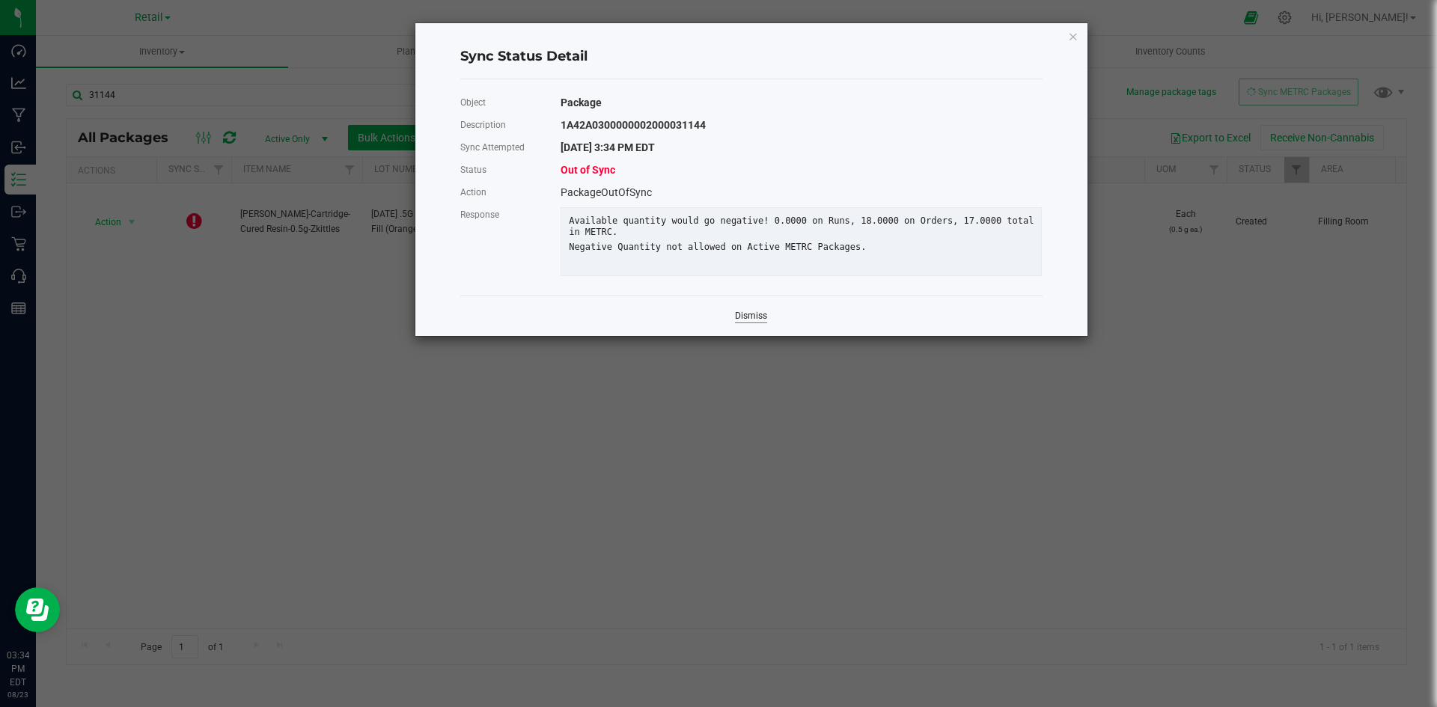
click at [755, 323] on link "Dismiss" at bounding box center [751, 316] width 32 height 13
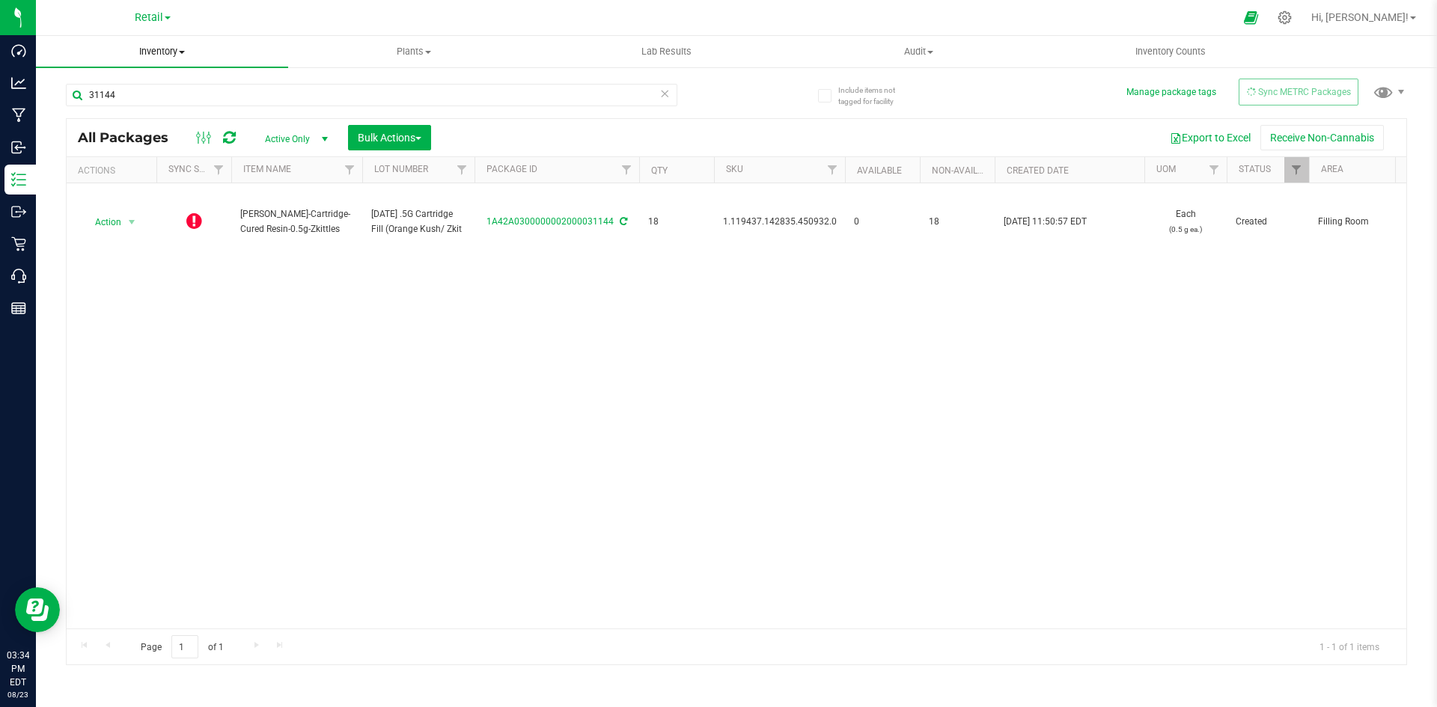
click at [180, 61] on uib-tab-heading "Inventory All packages All inventory Waste log Create inventory" at bounding box center [162, 51] width 252 height 31
click at [176, 58] on span "Inventory" at bounding box center [162, 51] width 252 height 13
drag, startPoint x: 196, startPoint y: 226, endPoint x: 455, endPoint y: 310, distance: 272.2
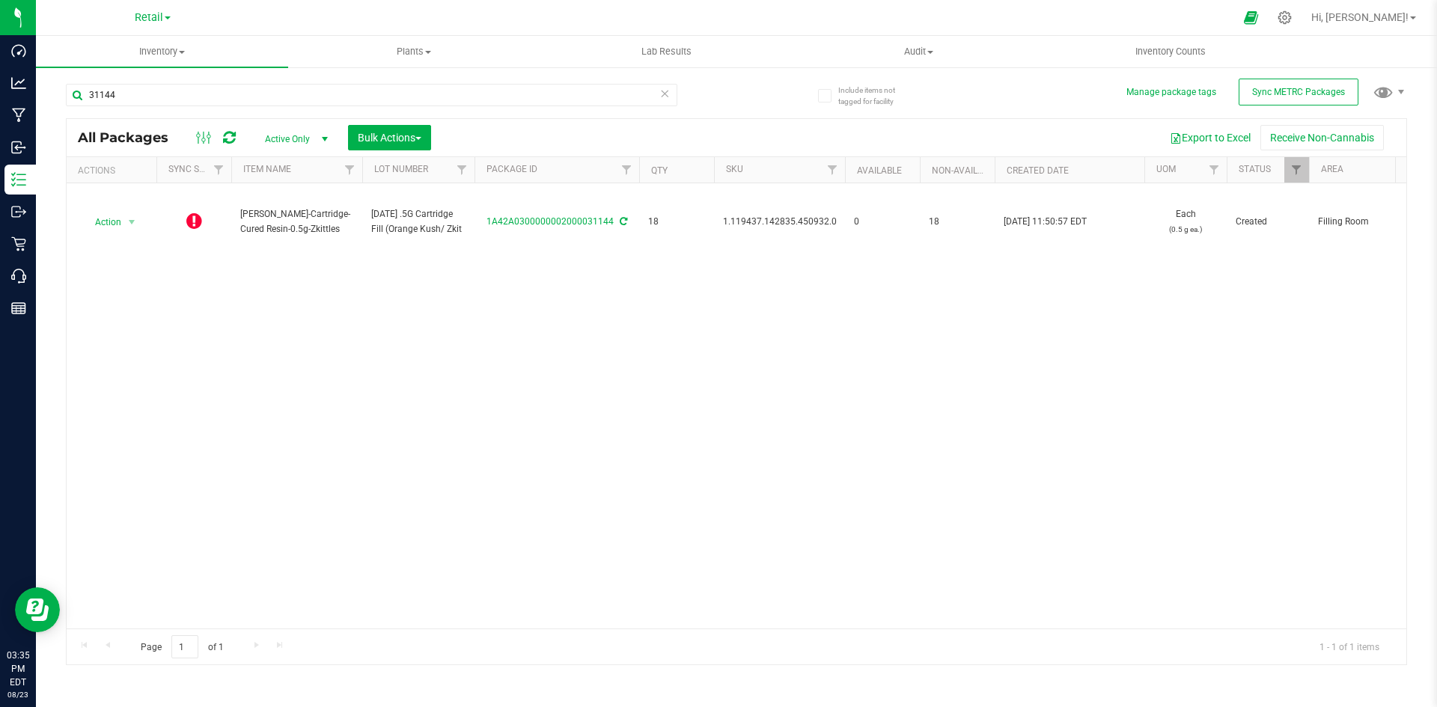
click at [455, 310] on div "Action Action Edit attributes Global inventory Lock package Package audit log P…" at bounding box center [737, 405] width 1340 height 445
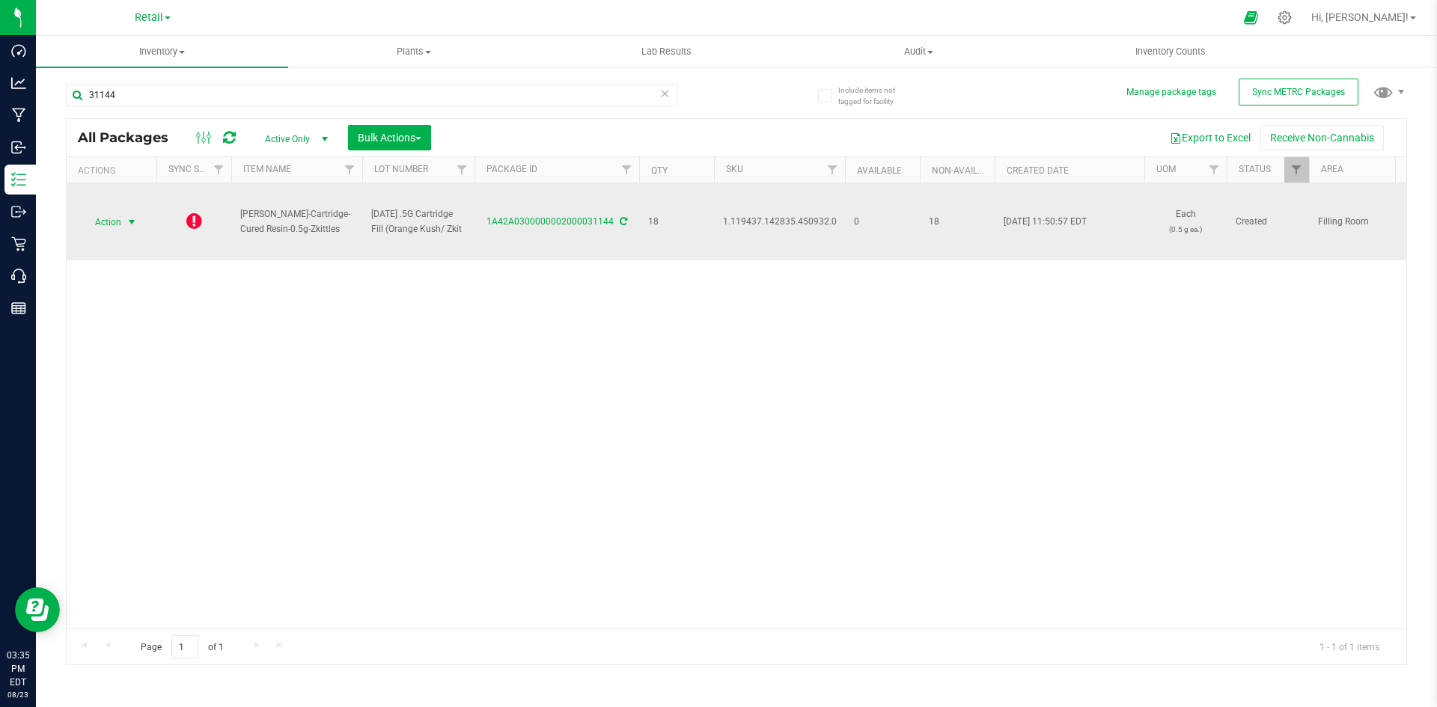
click at [121, 224] on span "Action" at bounding box center [102, 222] width 40 height 21
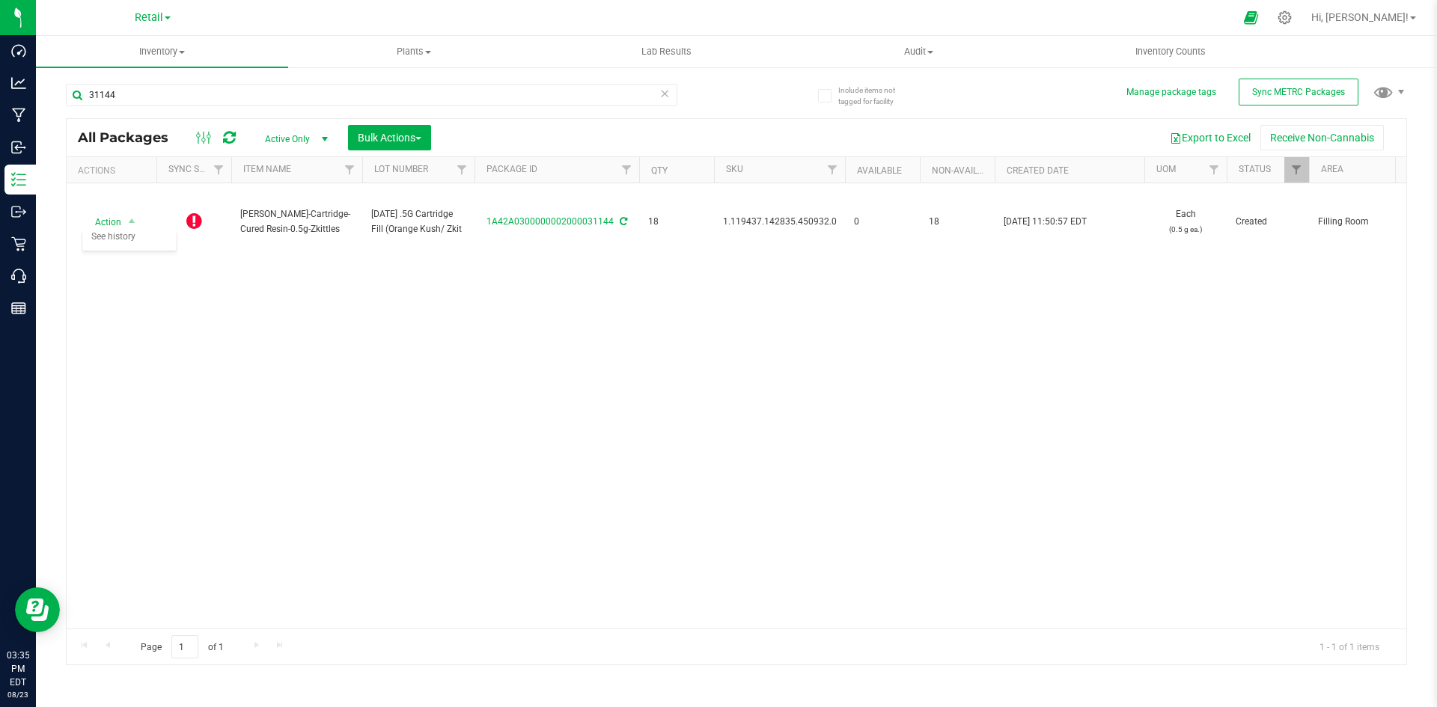
click at [248, 320] on div "Action Action Edit attributes Global inventory Lock package Package audit log P…" at bounding box center [737, 405] width 1340 height 445
click at [1269, 93] on span "Sync METRC Packages" at bounding box center [1298, 92] width 93 height 10
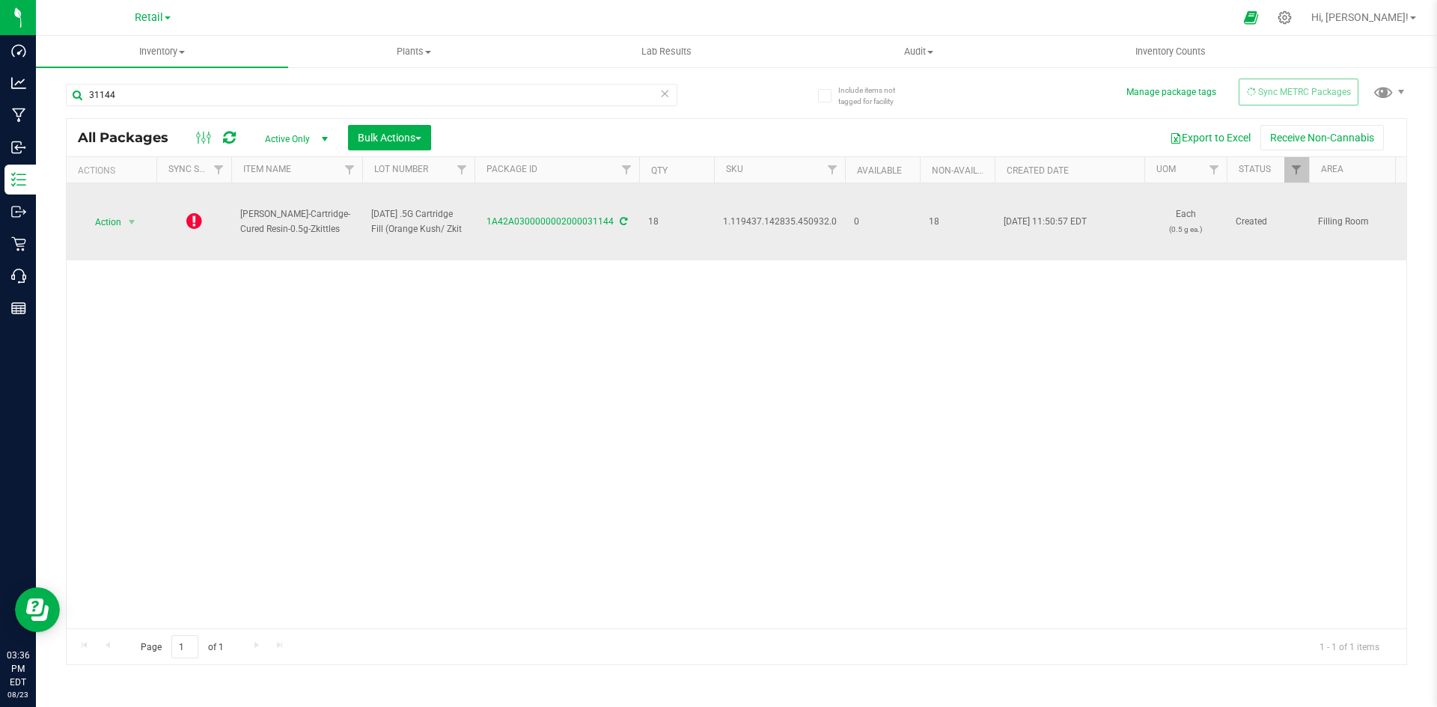
click at [198, 228] on icon at bounding box center [194, 221] width 16 height 18
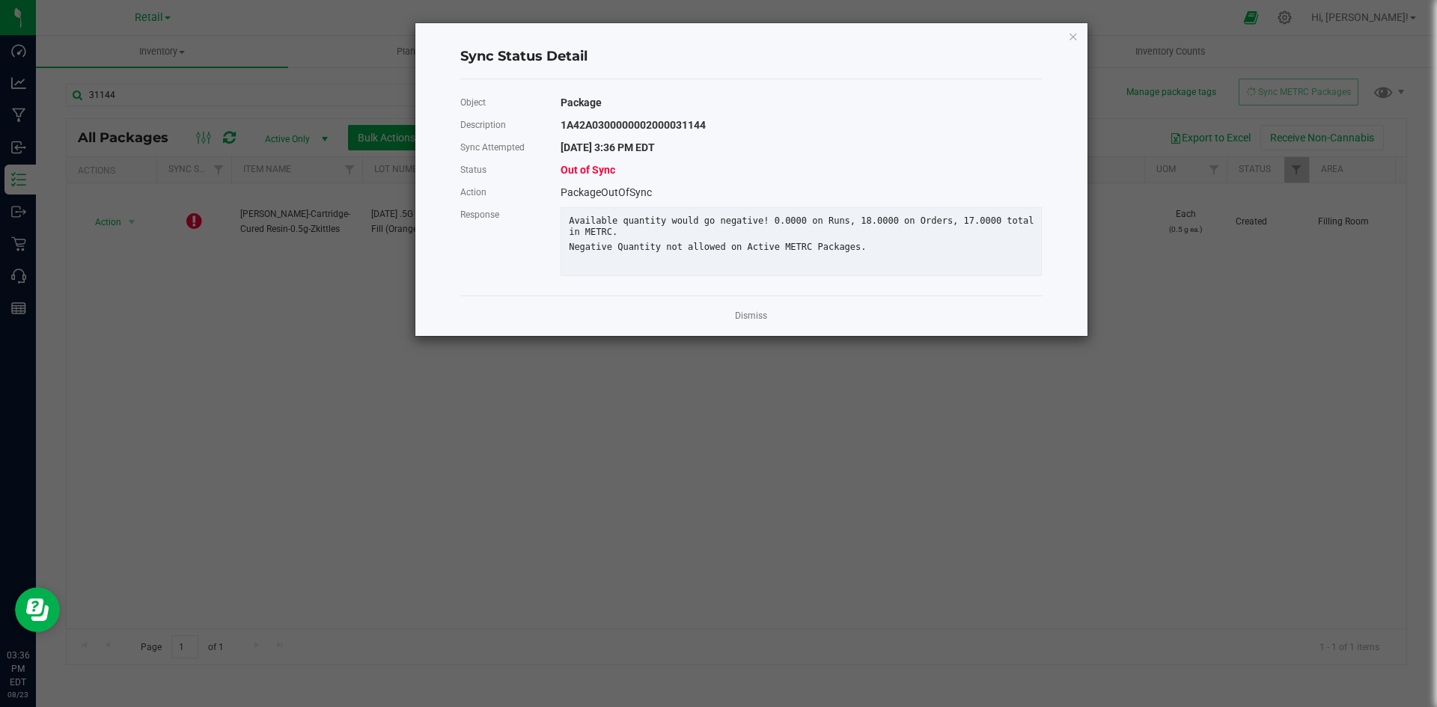
click at [930, 368] on ngb-modal-window "Sync Status Detail Object Package Description 1A42A0300000002000031144 Sync Att…" at bounding box center [724, 353] width 1448 height 707
click at [762, 323] on link "Dismiss" at bounding box center [751, 316] width 32 height 13
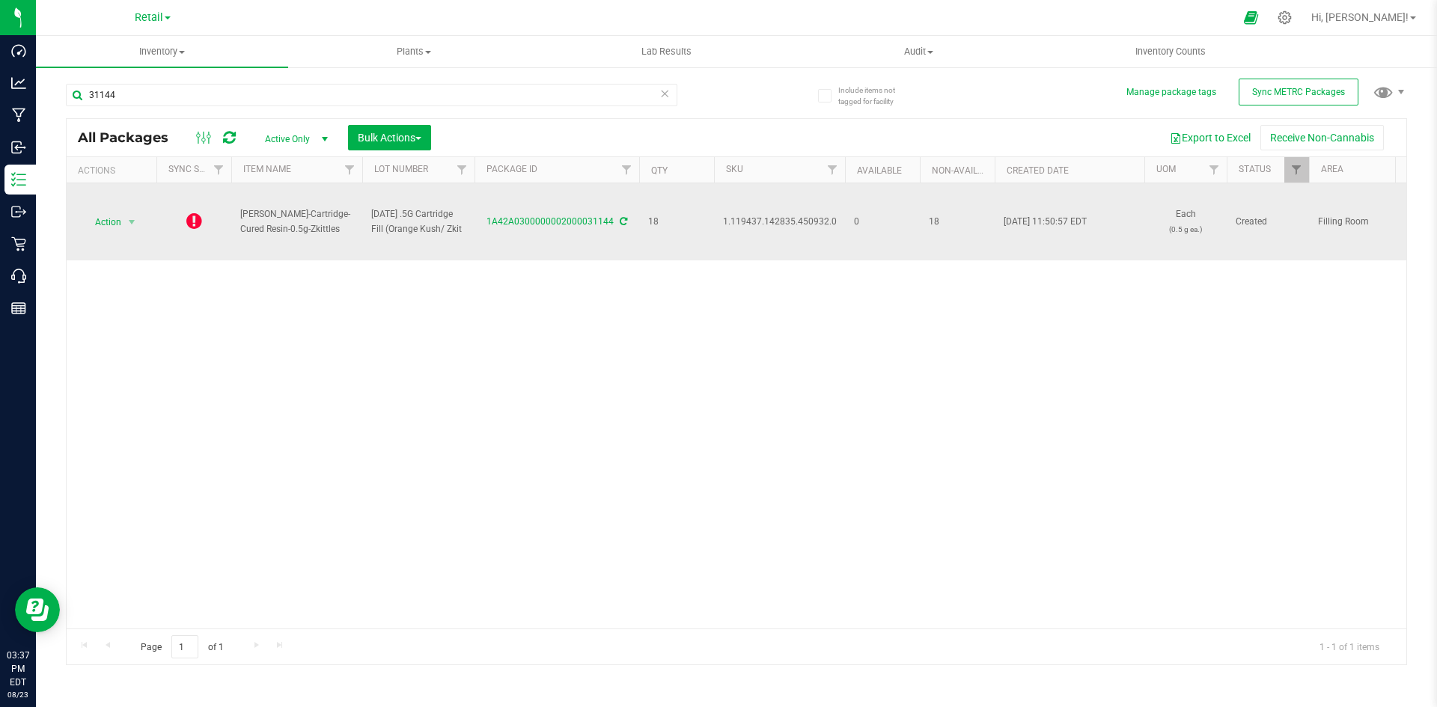
click at [748, 225] on span "1.119437.142835.450932.0" at bounding box center [780, 222] width 114 height 14
copy span "1.119437.142835.450932.0"
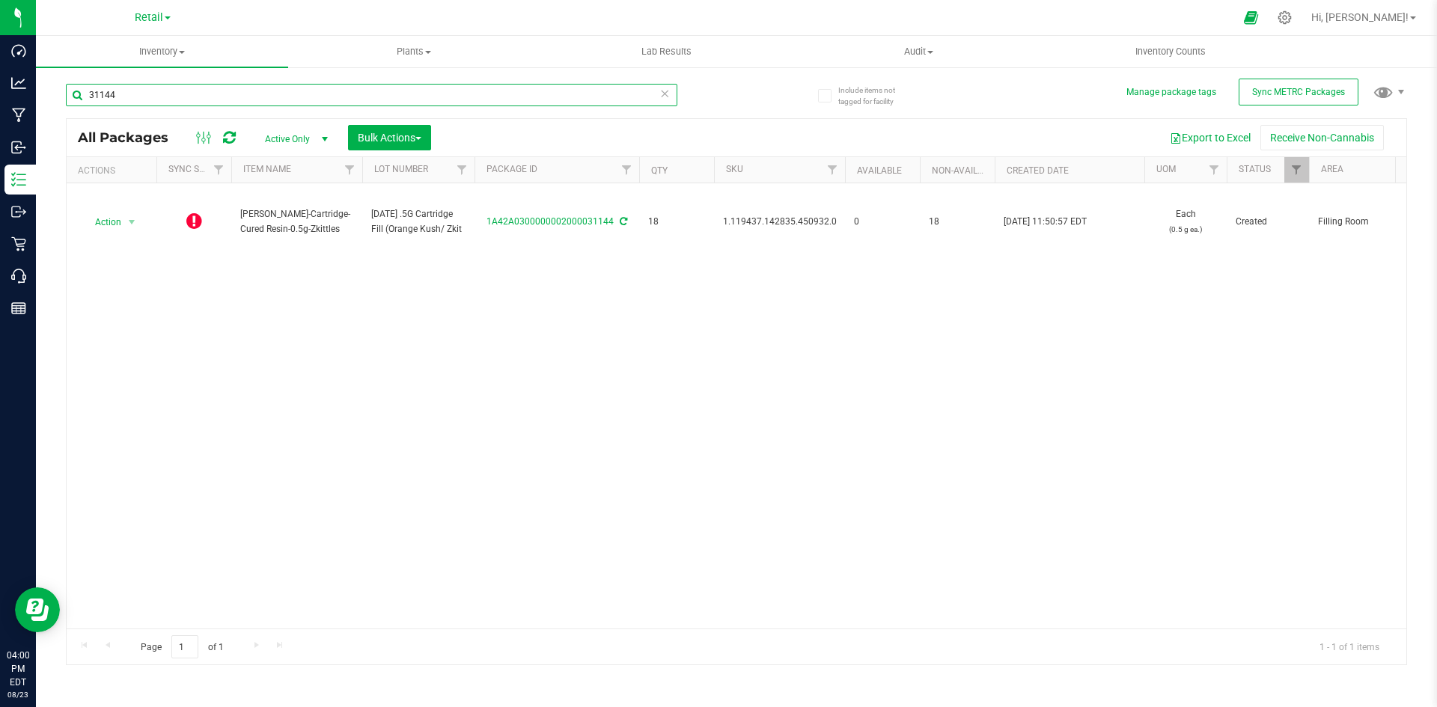
click at [319, 94] on input "31144" at bounding box center [372, 95] width 612 height 22
type input "4"
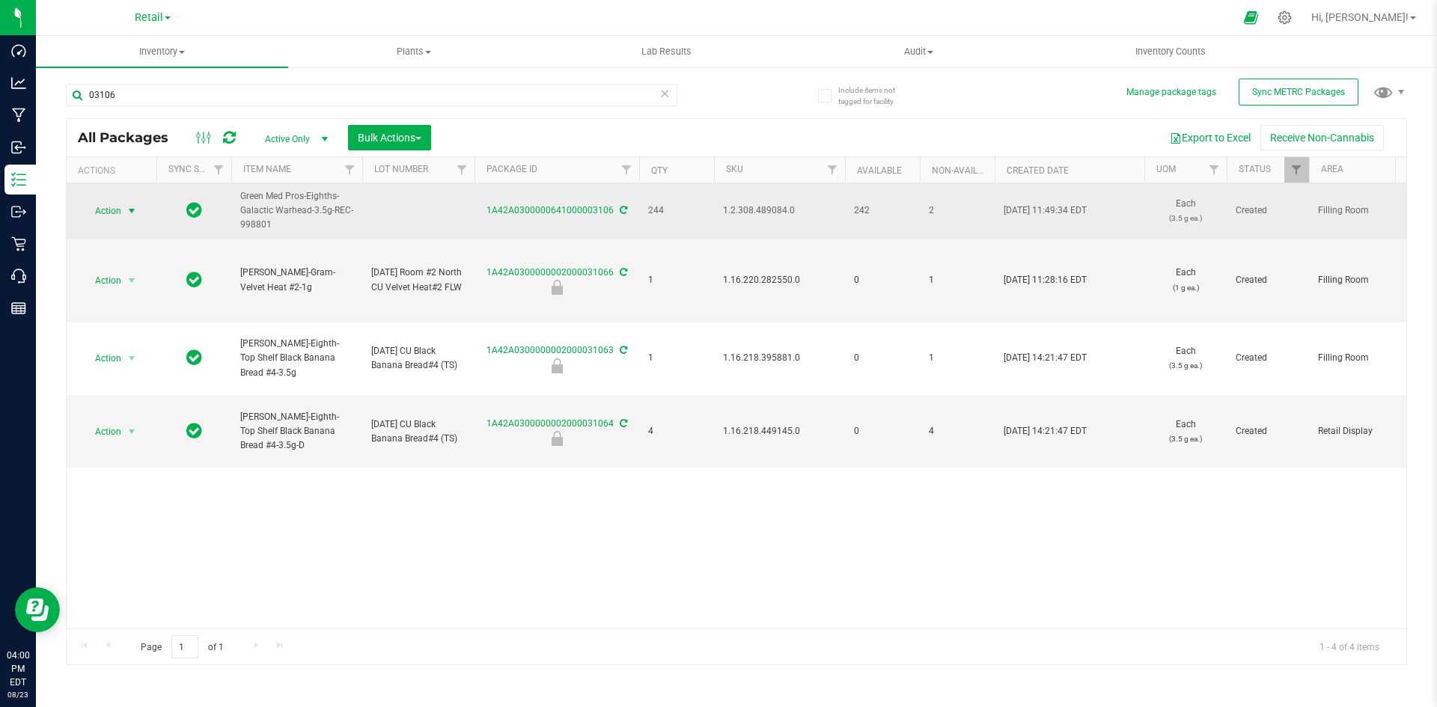
click at [115, 213] on span "Action" at bounding box center [102, 211] width 40 height 21
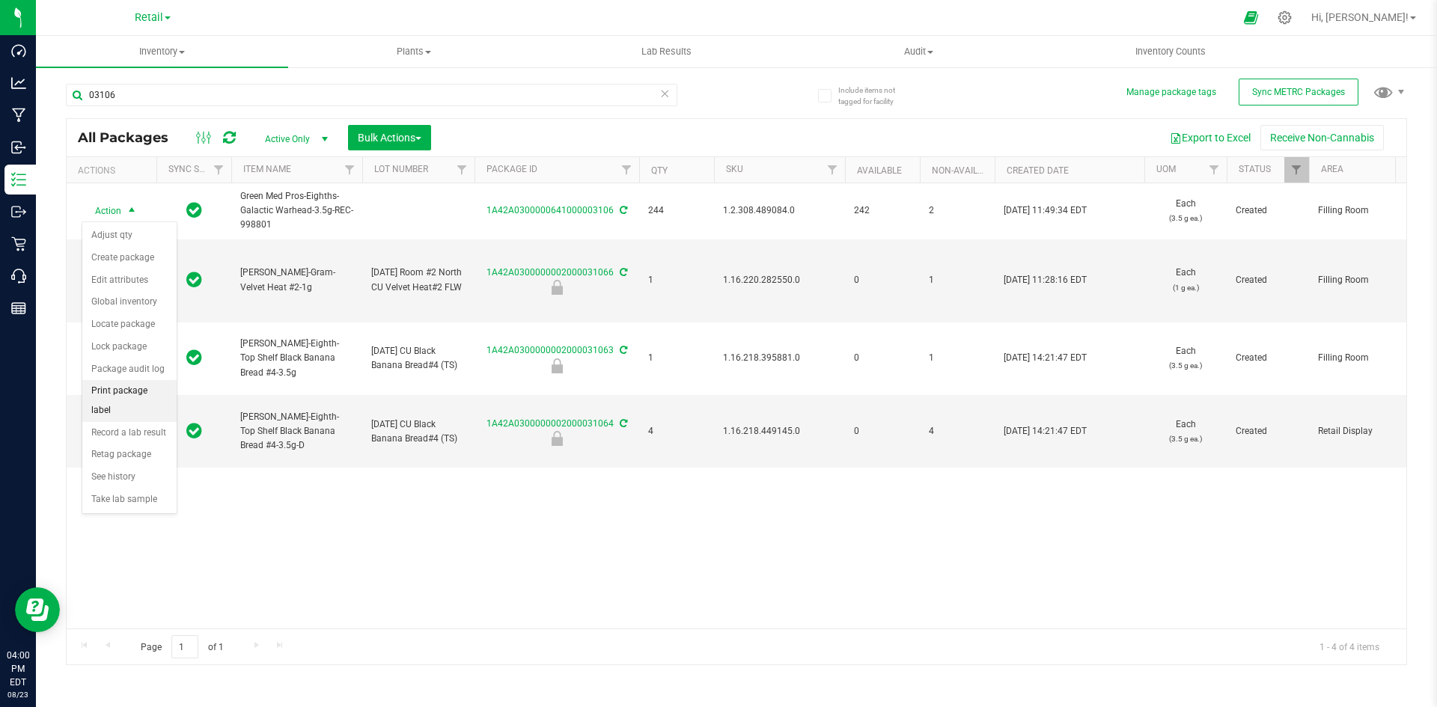
click at [139, 396] on li "Print package label" at bounding box center [129, 400] width 94 height 41
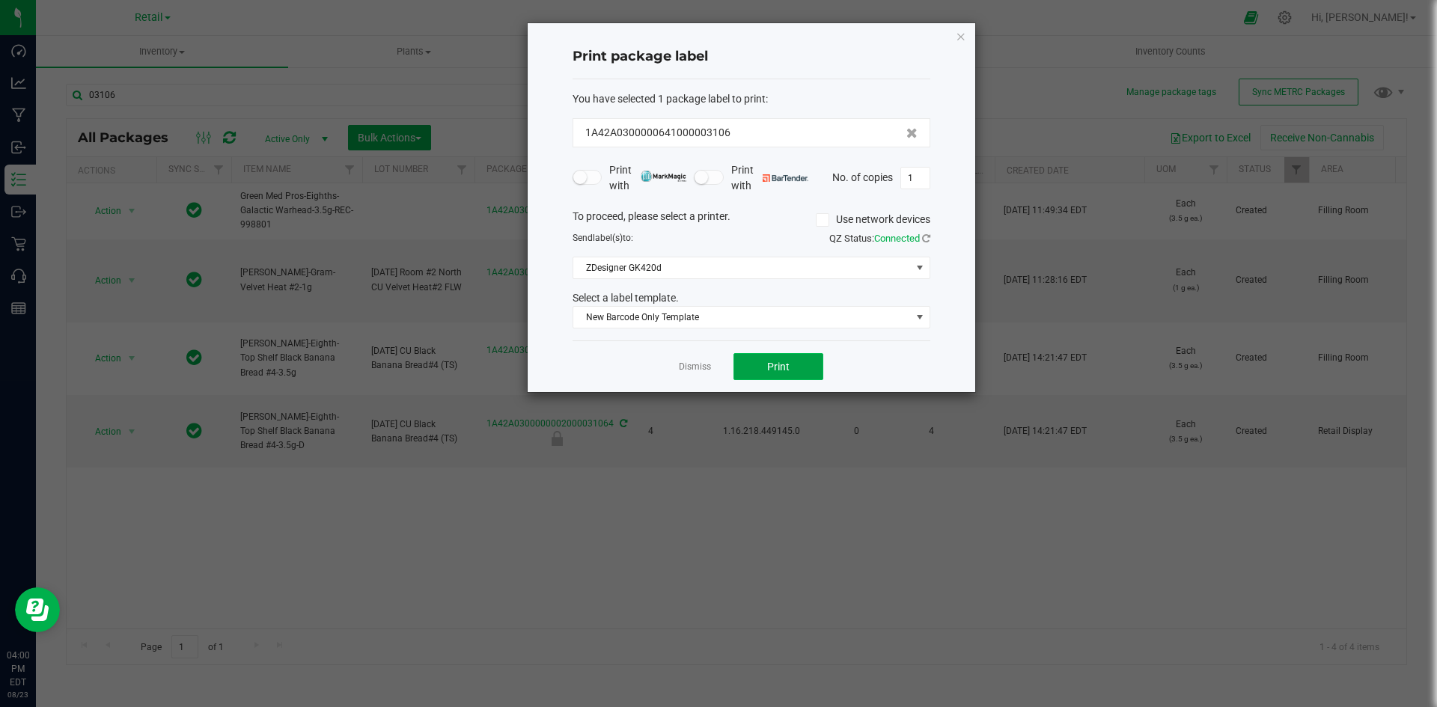
click at [787, 362] on span "Print" at bounding box center [778, 367] width 22 height 12
click at [966, 40] on icon "button" at bounding box center [961, 36] width 10 height 18
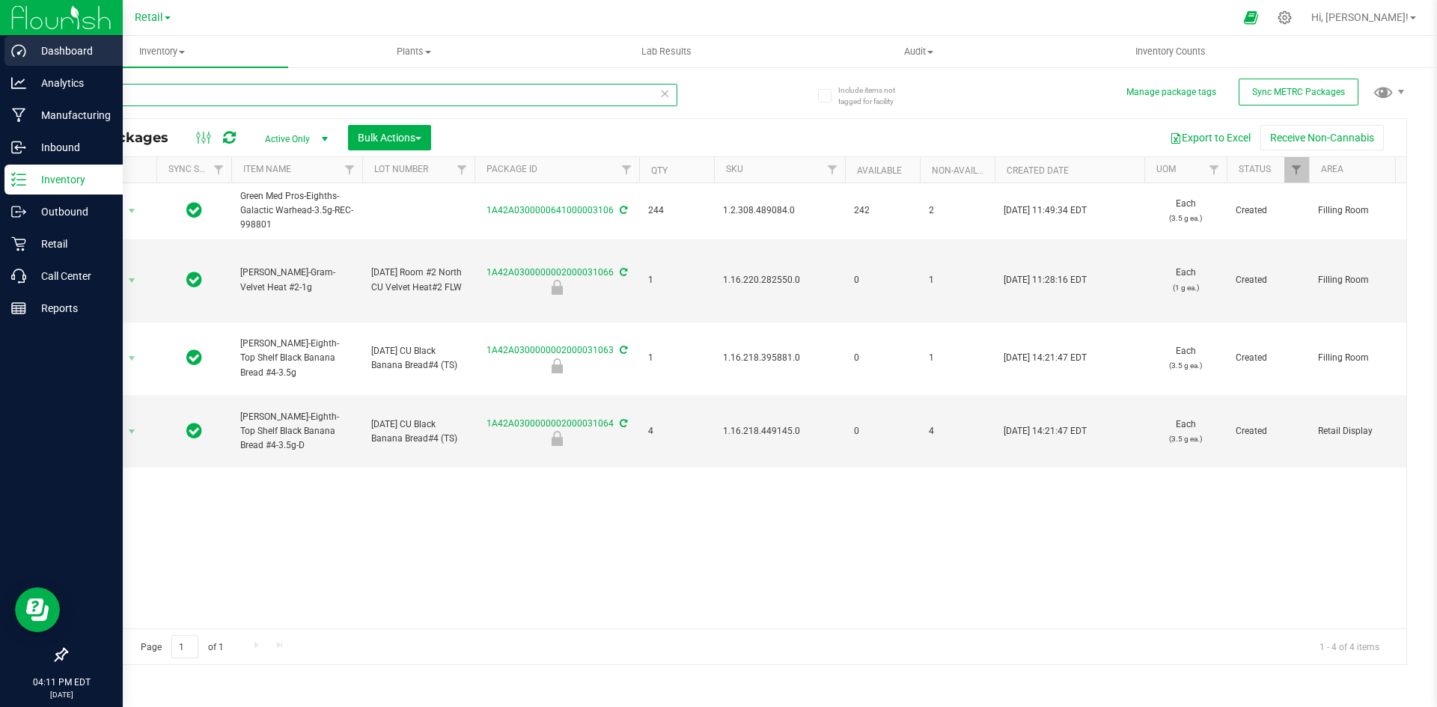
drag, startPoint x: 377, startPoint y: 94, endPoint x: 64, endPoint y: 37, distance: 317.3
click at [4, 50] on div "Dashboard Analytics Manufacturing Inbound Inventory Outbound Retail Call Center…" at bounding box center [718, 353] width 1437 height 707
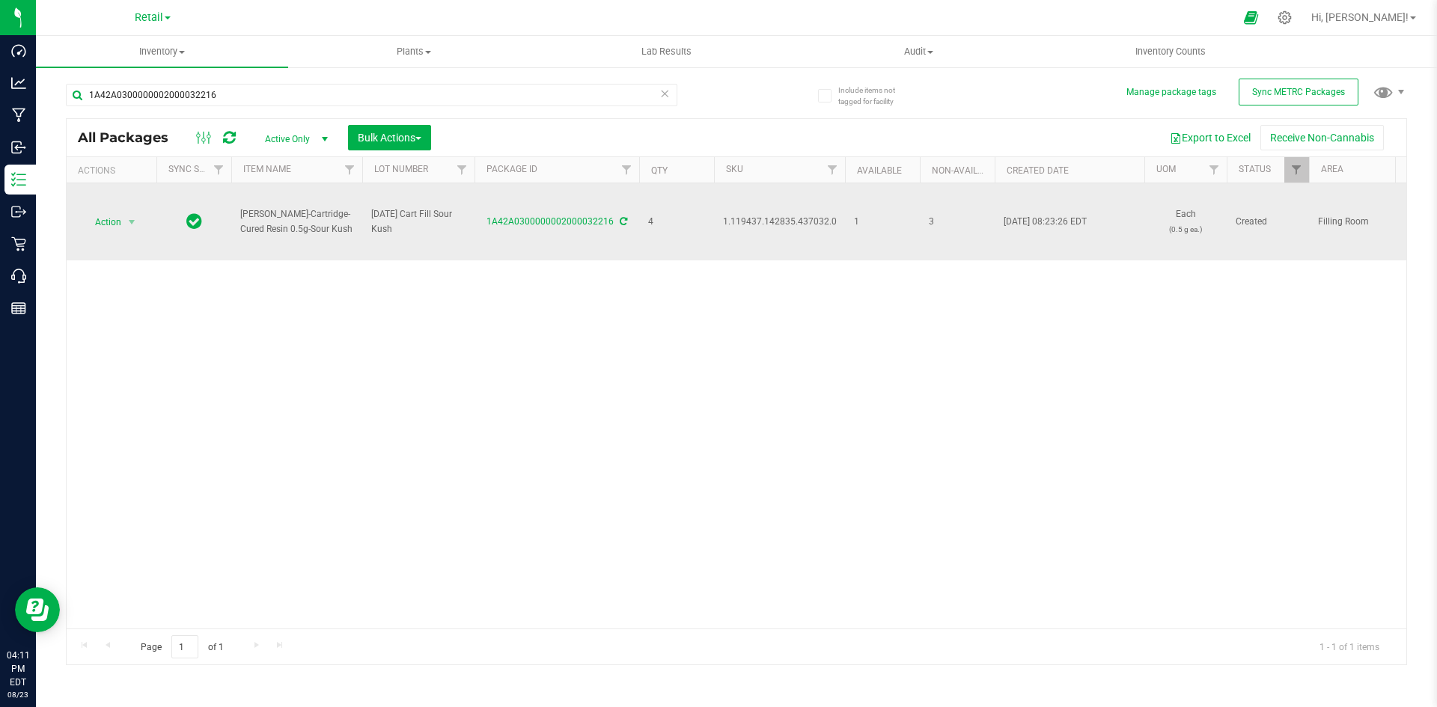
click at [793, 222] on span "1.119437.142835.437032.0" at bounding box center [780, 222] width 114 height 14
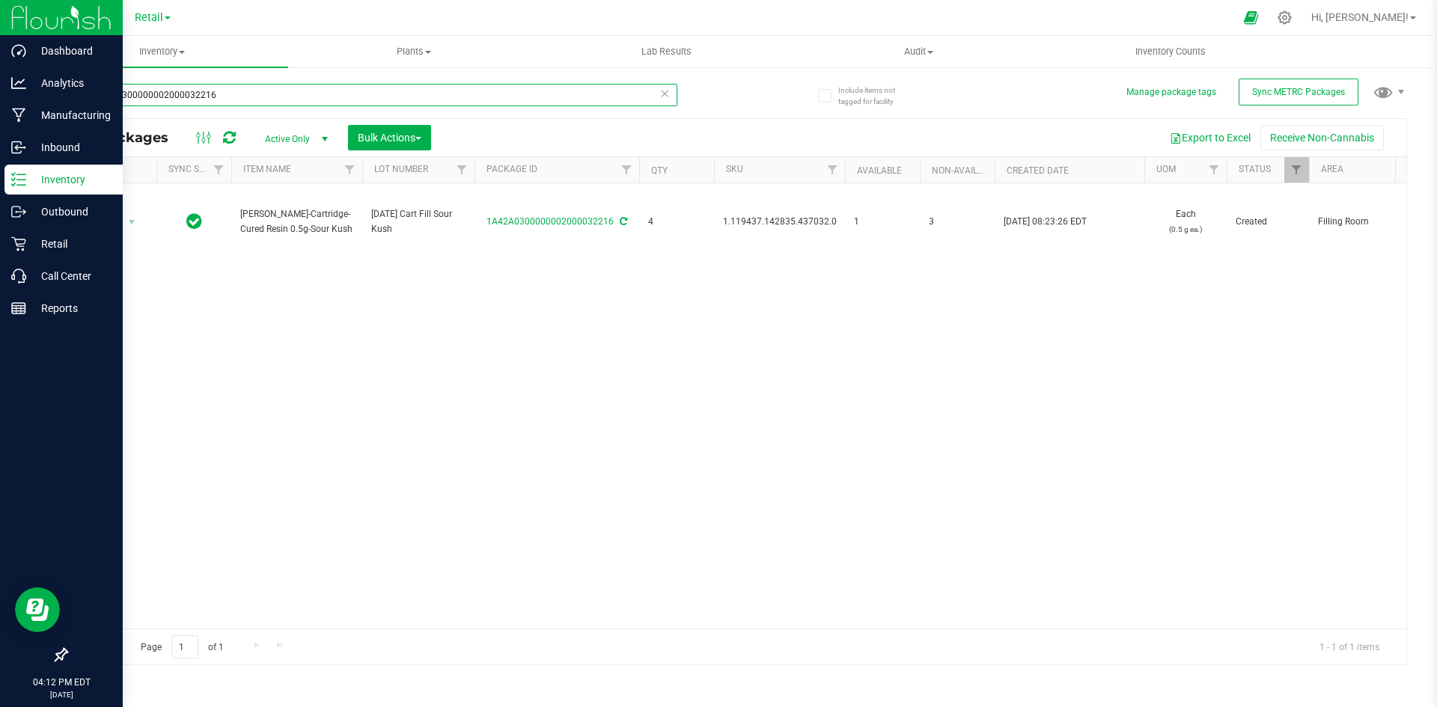
drag, startPoint x: 359, startPoint y: 96, endPoint x: 0, endPoint y: 31, distance: 364.4
click at [0, 31] on div "Dashboard Analytics Manufacturing Inbound Inventory Outbound Retail Call Center…" at bounding box center [718, 353] width 1437 height 707
type input "1A42A0300000899000002681"
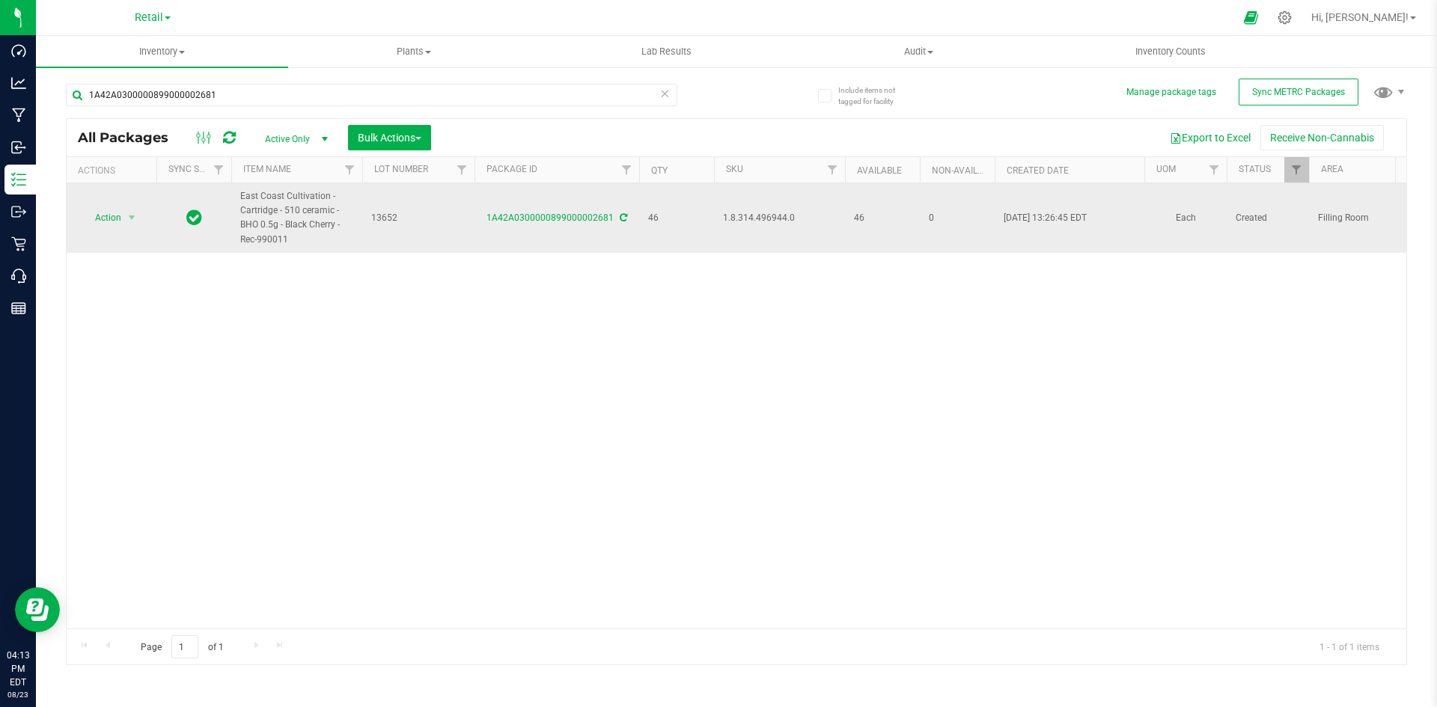
click at [763, 220] on span "1.8.314.496944.0" at bounding box center [779, 218] width 113 height 14
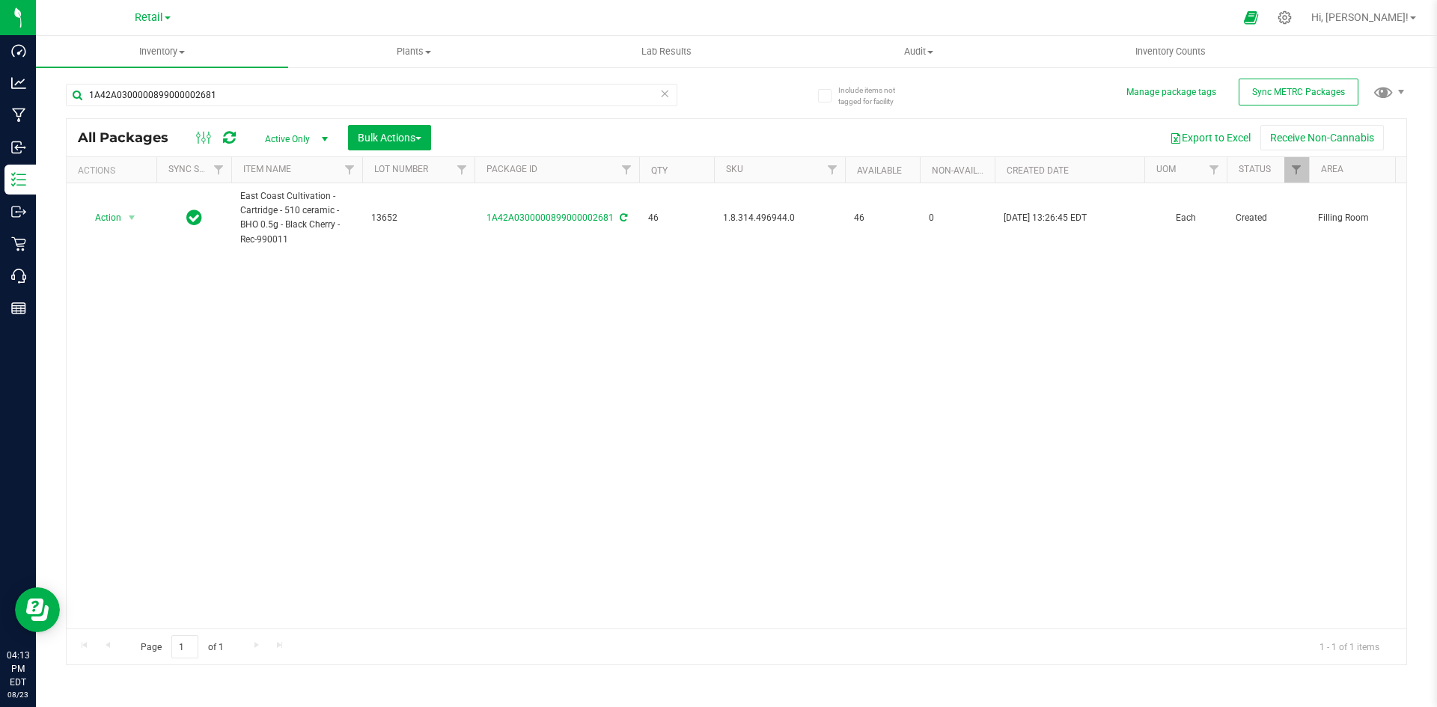
click at [954, 374] on div "Action Action Adjust qty Create package Edit attributes Global inventory Locate…" at bounding box center [737, 405] width 1340 height 445
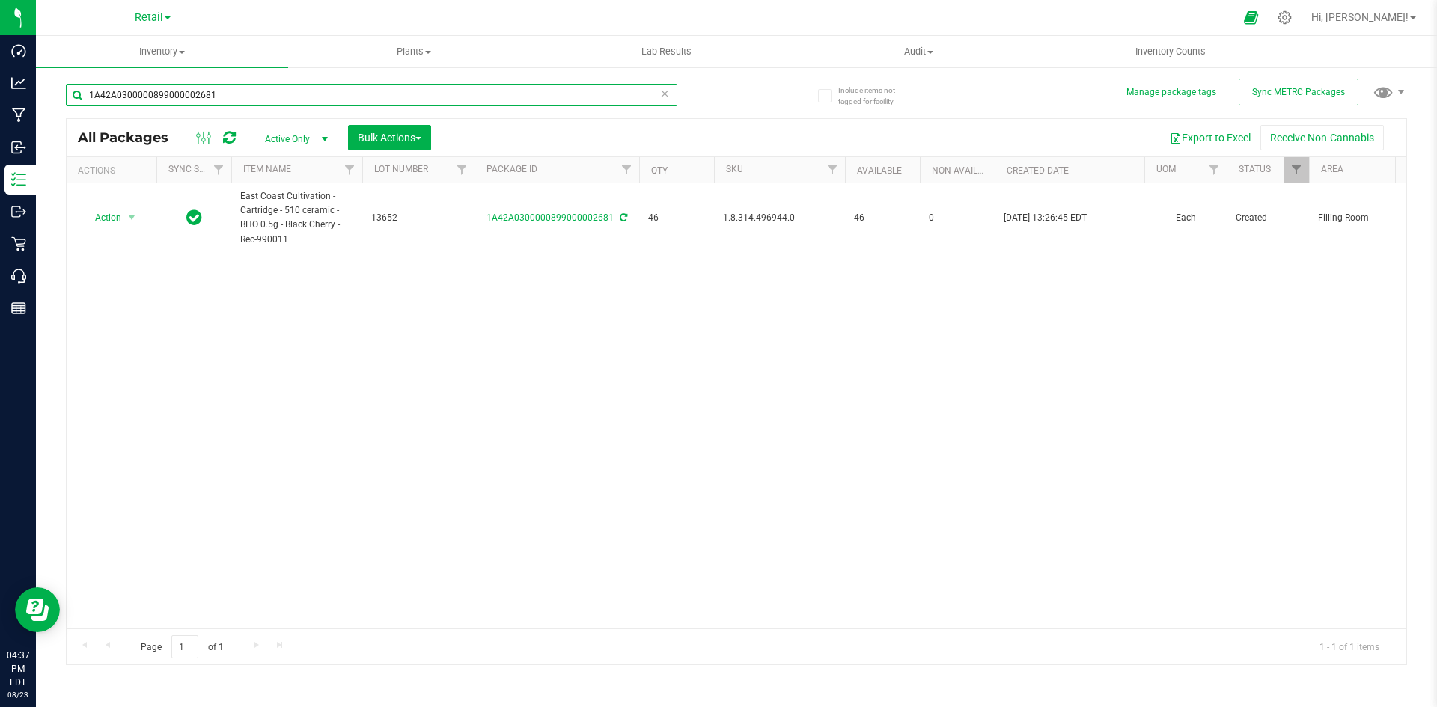
click at [366, 90] on input "1A42A0300000899000002681" at bounding box center [372, 95] width 612 height 22
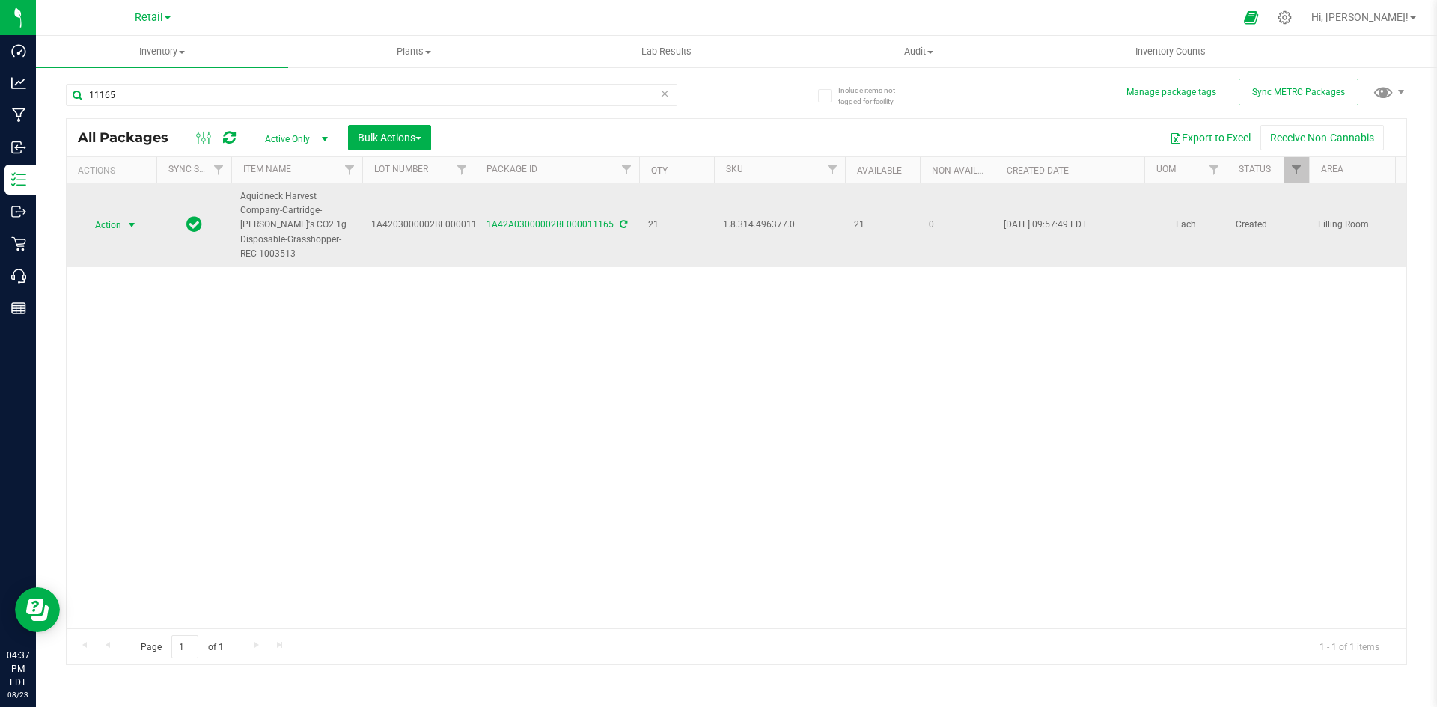
click at [123, 222] on span "select" at bounding box center [132, 225] width 19 height 21
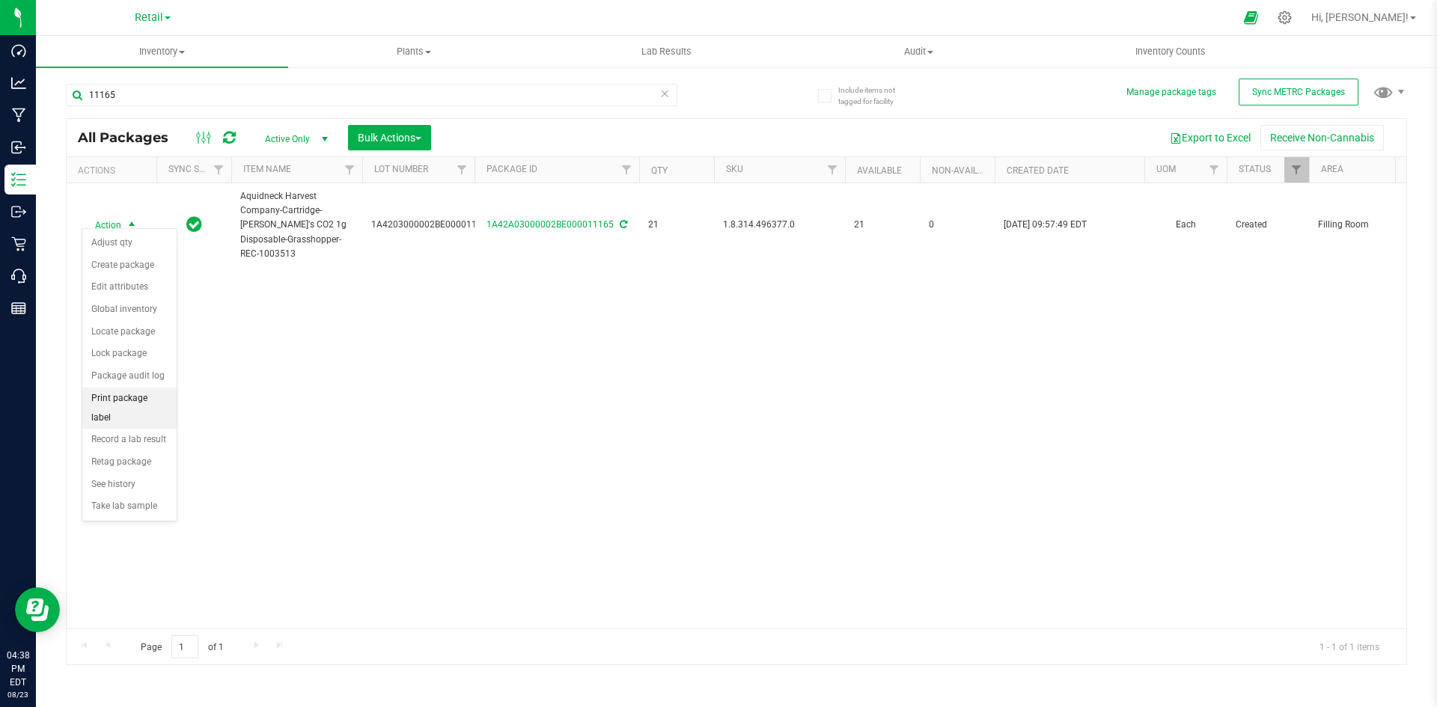
click at [158, 400] on li "Print package label" at bounding box center [129, 408] width 94 height 41
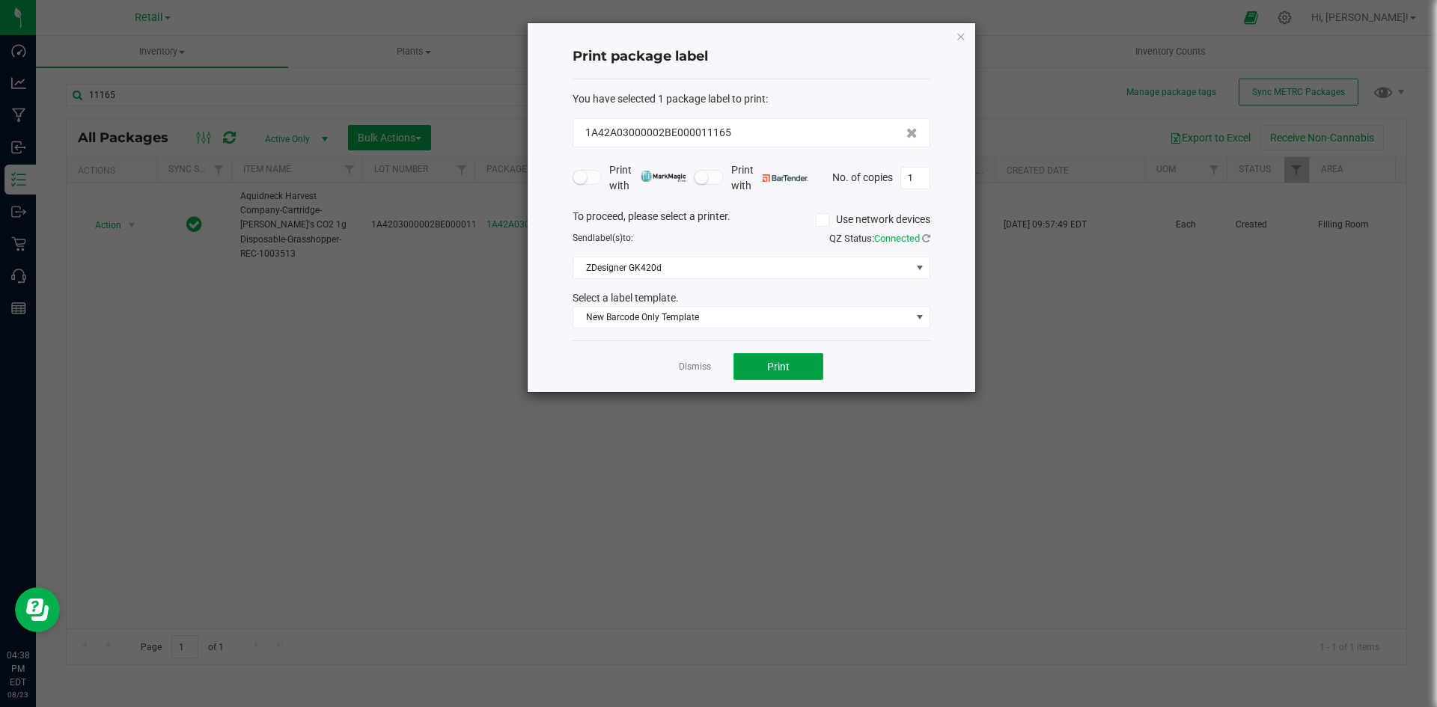
click at [775, 368] on span "Print" at bounding box center [778, 367] width 22 height 12
click at [963, 34] on icon "button" at bounding box center [961, 36] width 10 height 18
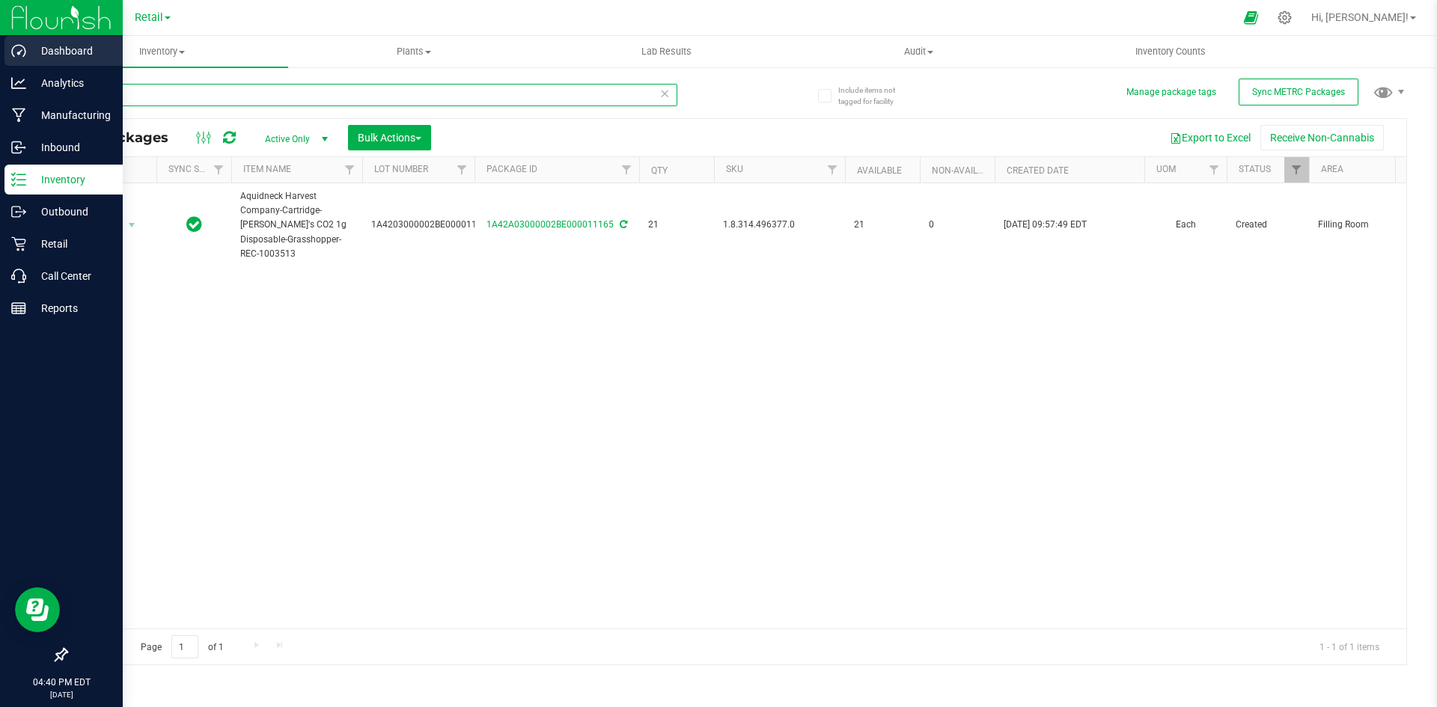
drag, startPoint x: 341, startPoint y: 95, endPoint x: 0, endPoint y: 46, distance: 344.9
click at [0, 46] on div "Dashboard Analytics Manufacturing Inbound Inventory Outbound Retail Call Center…" at bounding box center [718, 353] width 1437 height 707
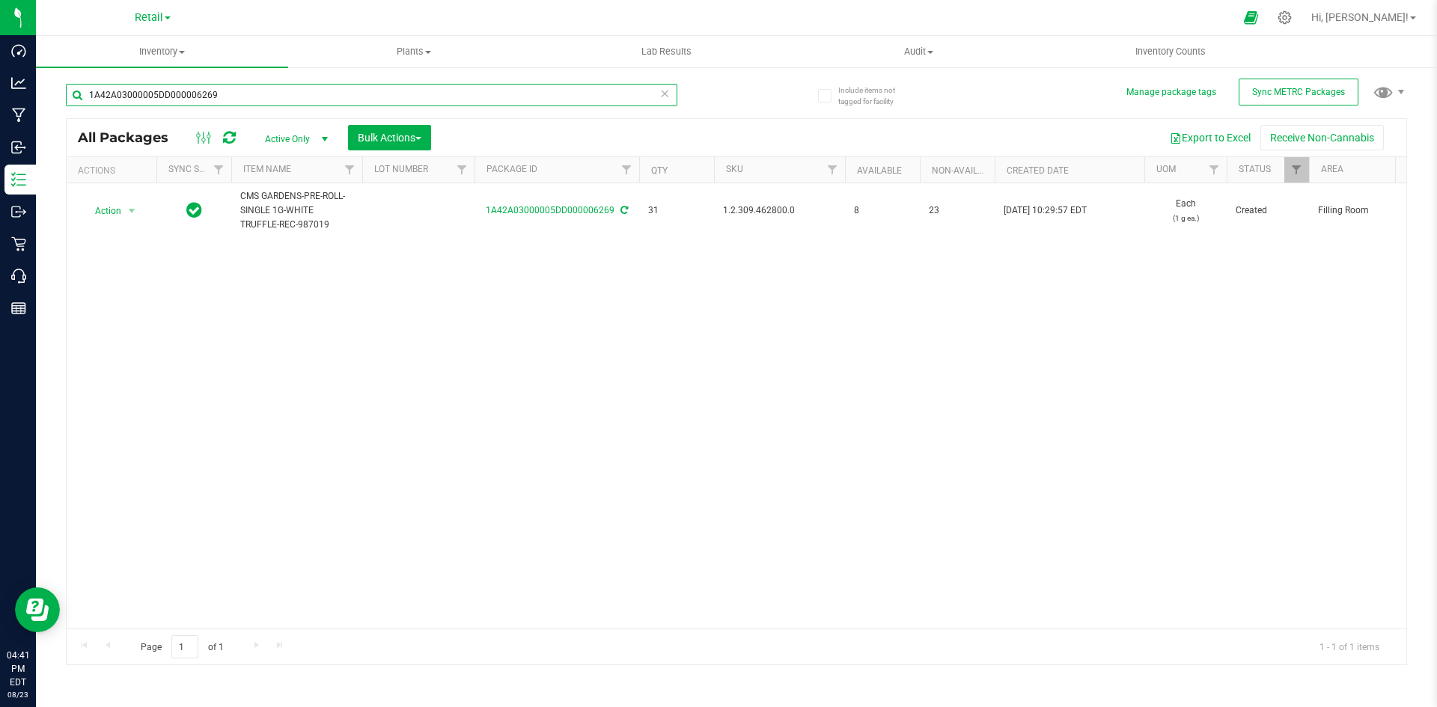
drag, startPoint x: 254, startPoint y: 97, endPoint x: 235, endPoint y: 22, distance: 76.4
click at [9, 0] on html "Dashboard Analytics Manufacturing Inbound Inventory Outbound Retail Call Center…" at bounding box center [718, 353] width 1437 height 707
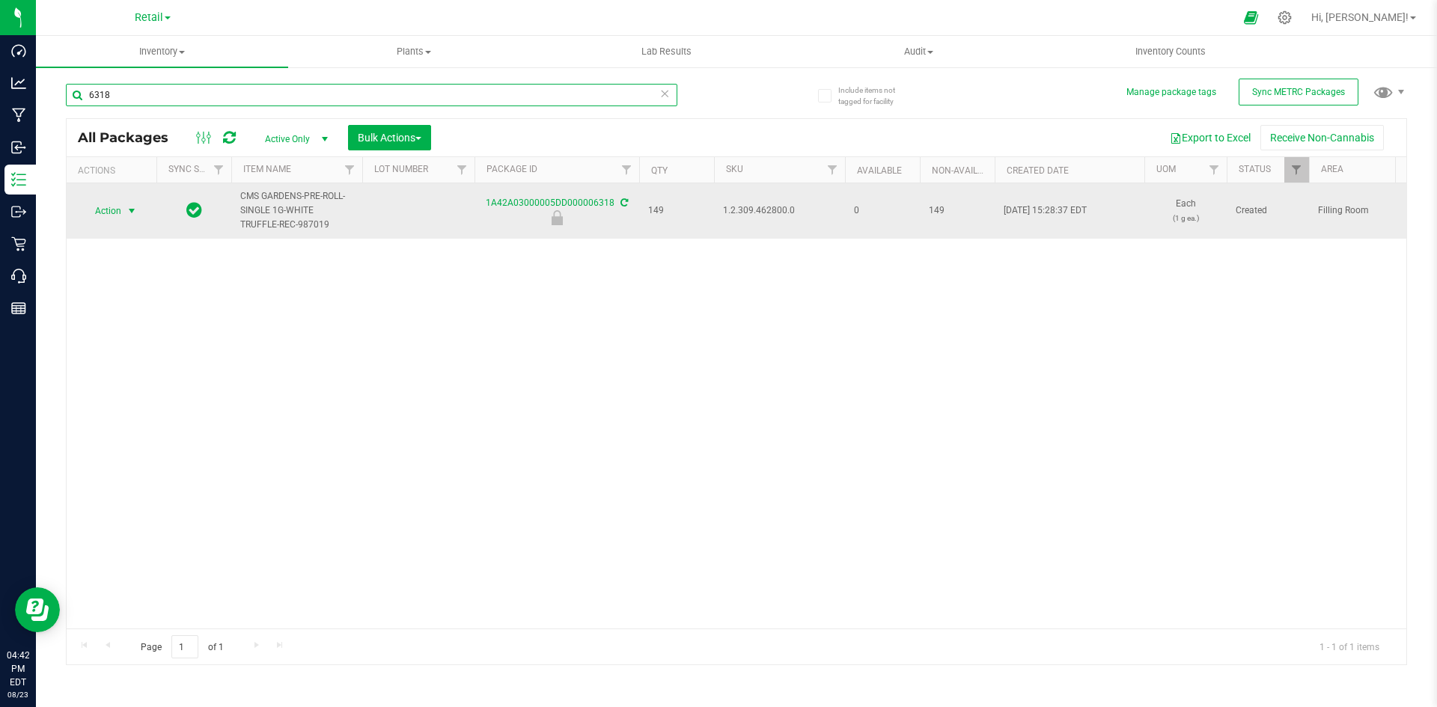
type input "6318"
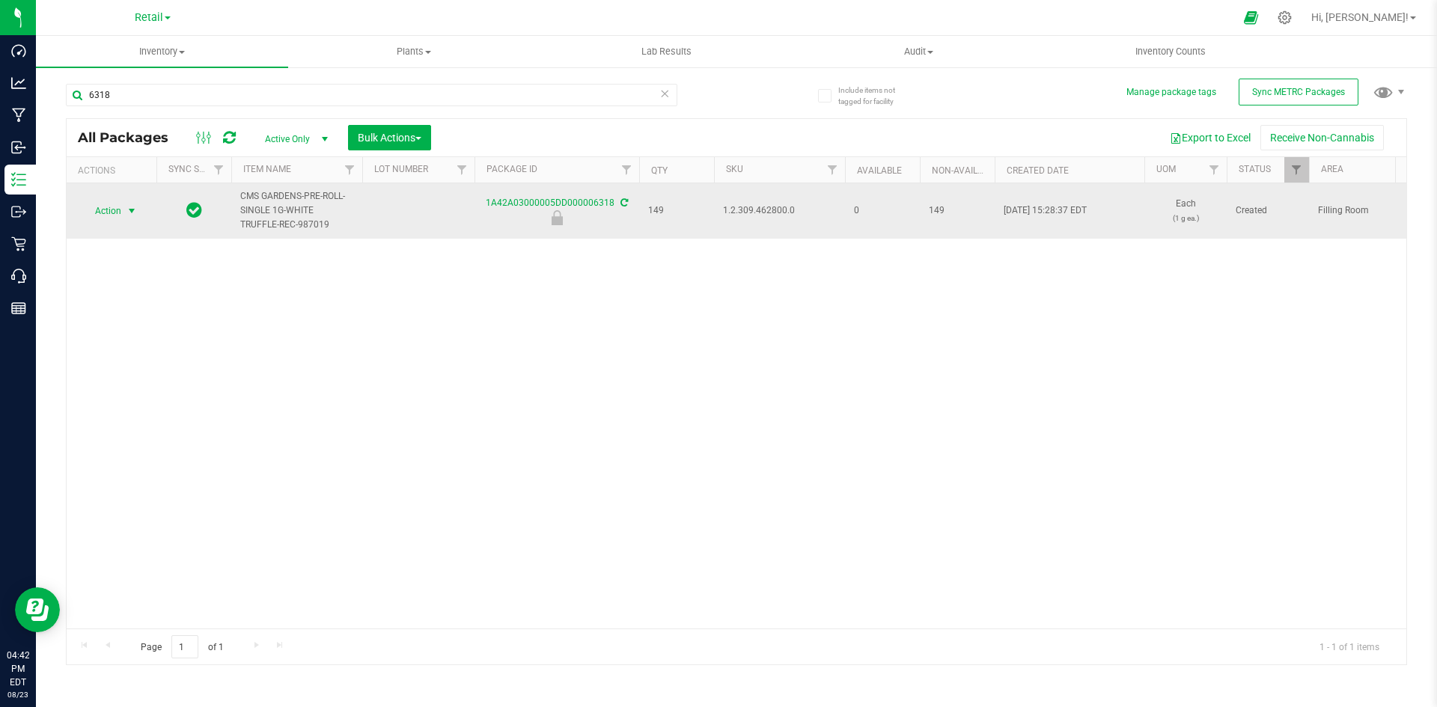
click at [115, 215] on span "Action" at bounding box center [102, 211] width 40 height 21
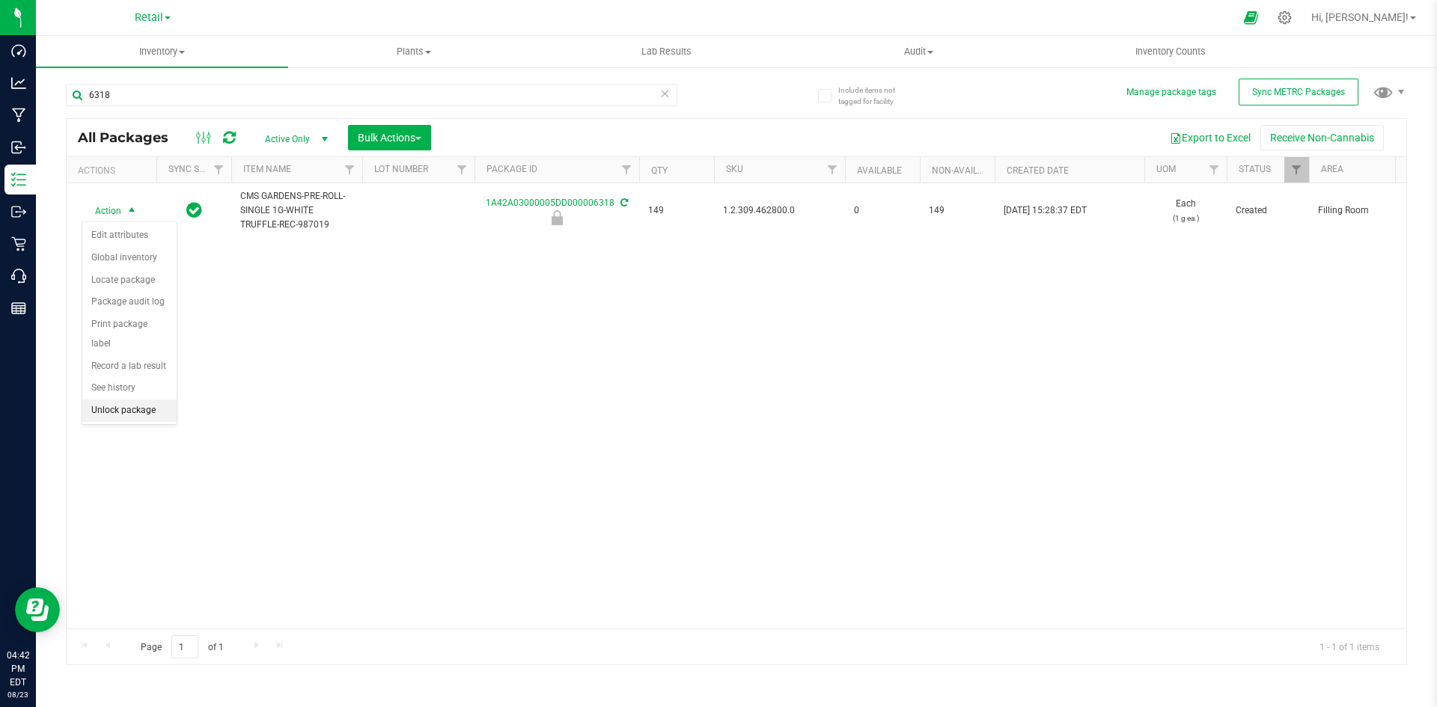
click at [119, 400] on li "Unlock package" at bounding box center [129, 411] width 94 height 22
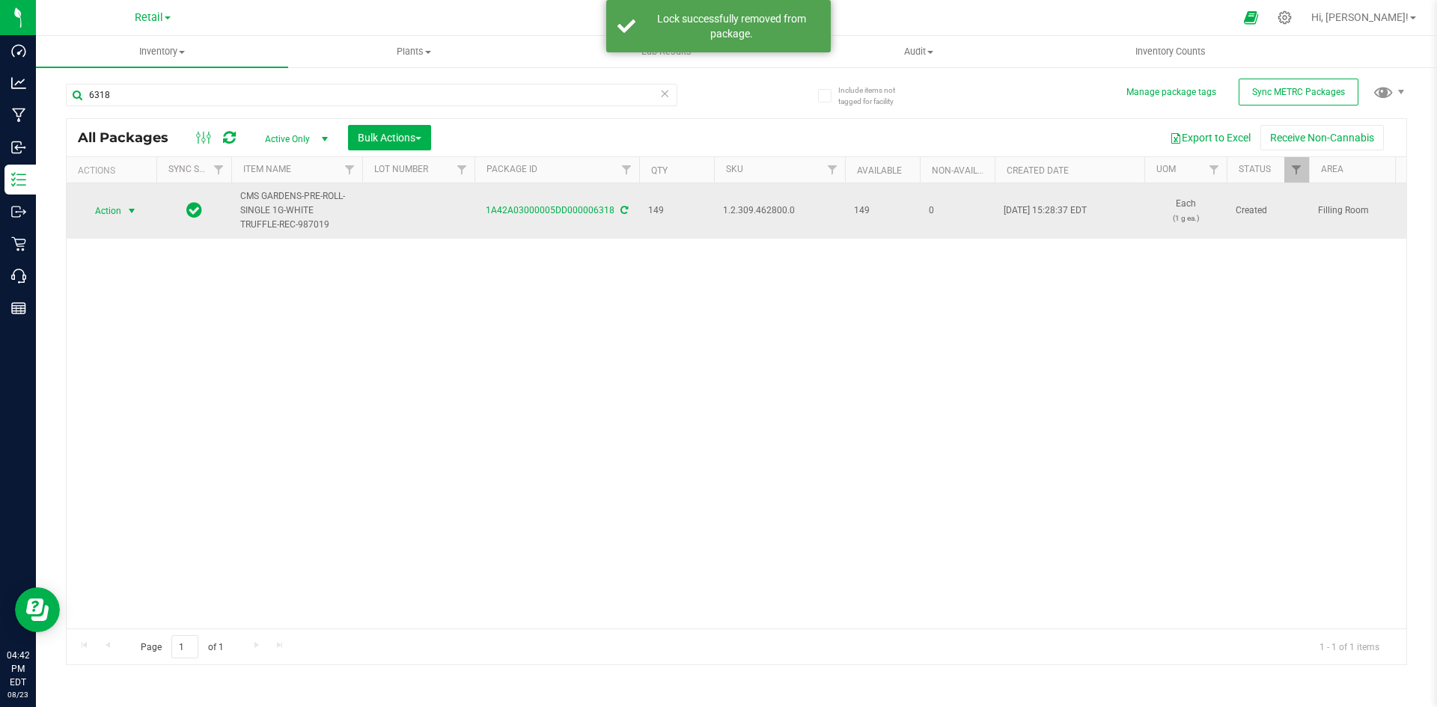
click at [129, 205] on span "select" at bounding box center [132, 211] width 12 height 12
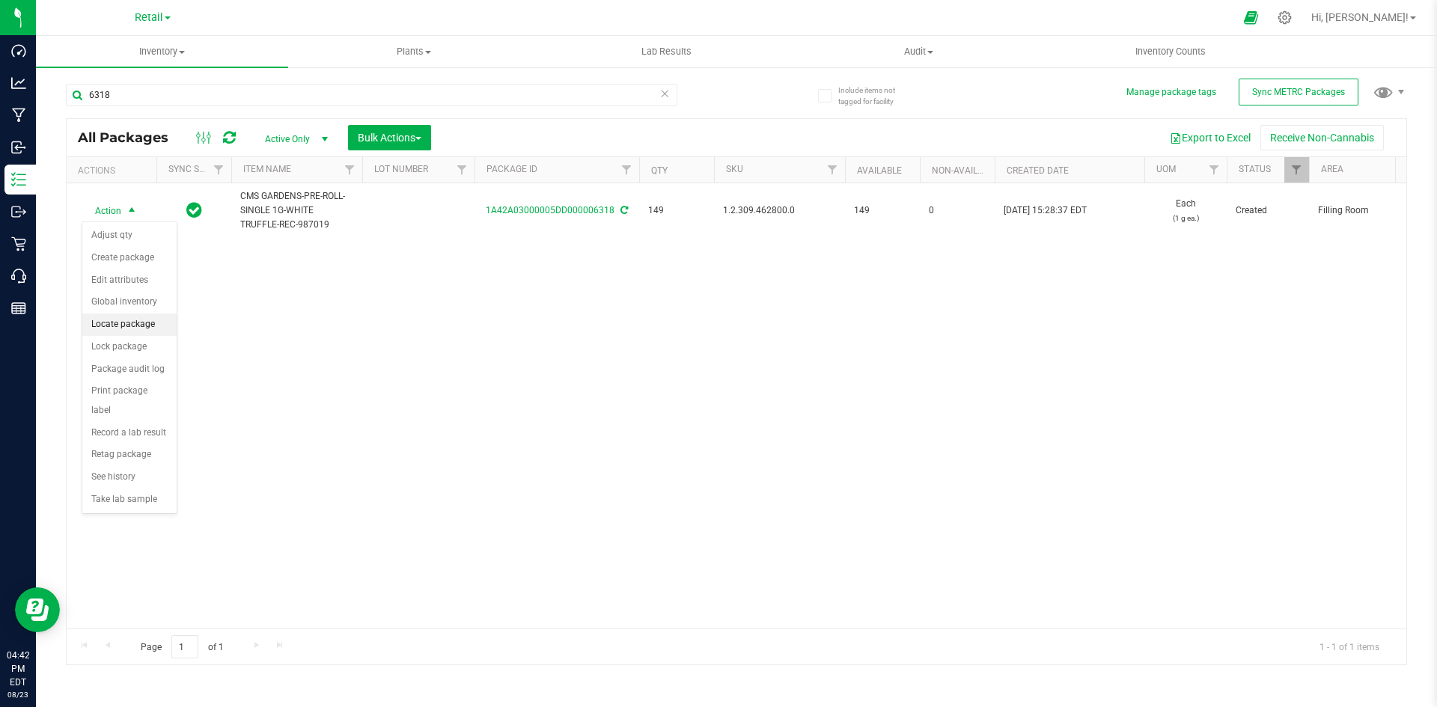
click at [143, 323] on li "Locate package" at bounding box center [129, 325] width 94 height 22
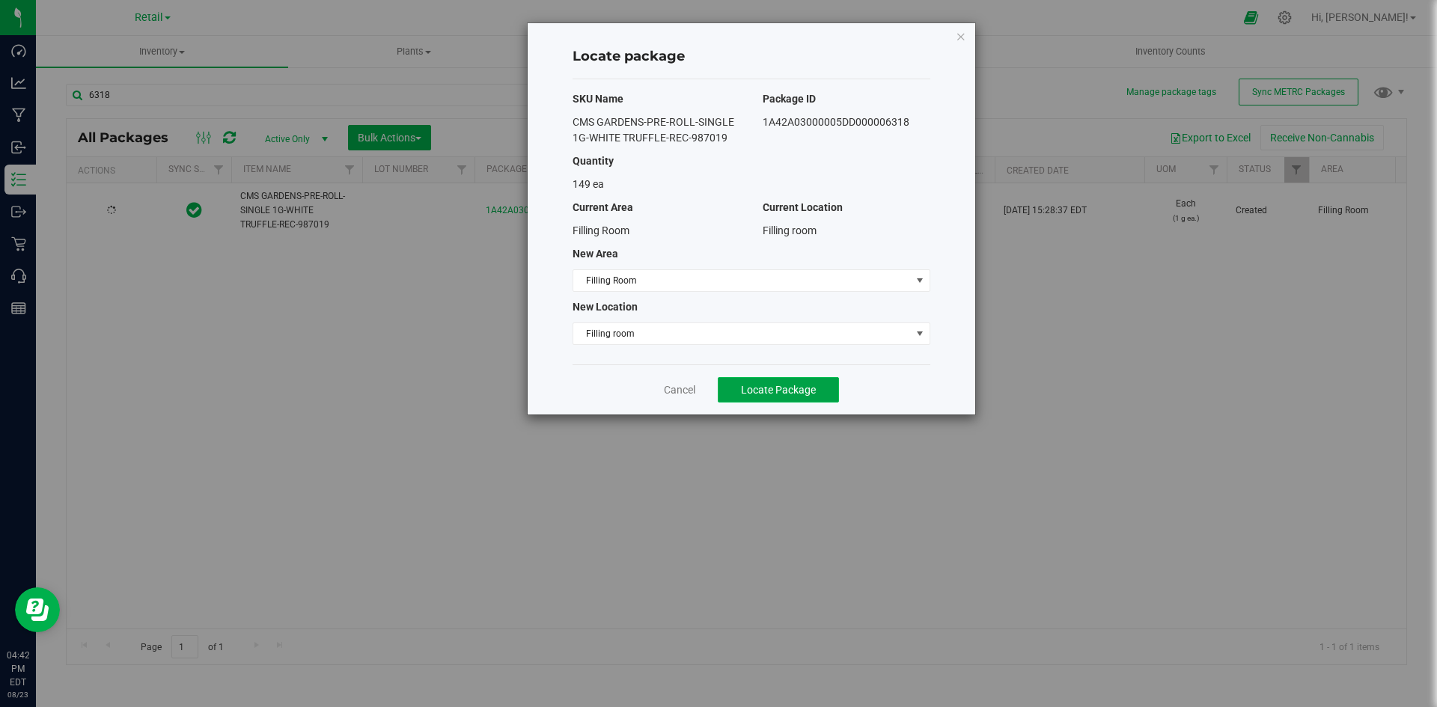
click at [761, 387] on span "Locate Package" at bounding box center [778, 390] width 75 height 12
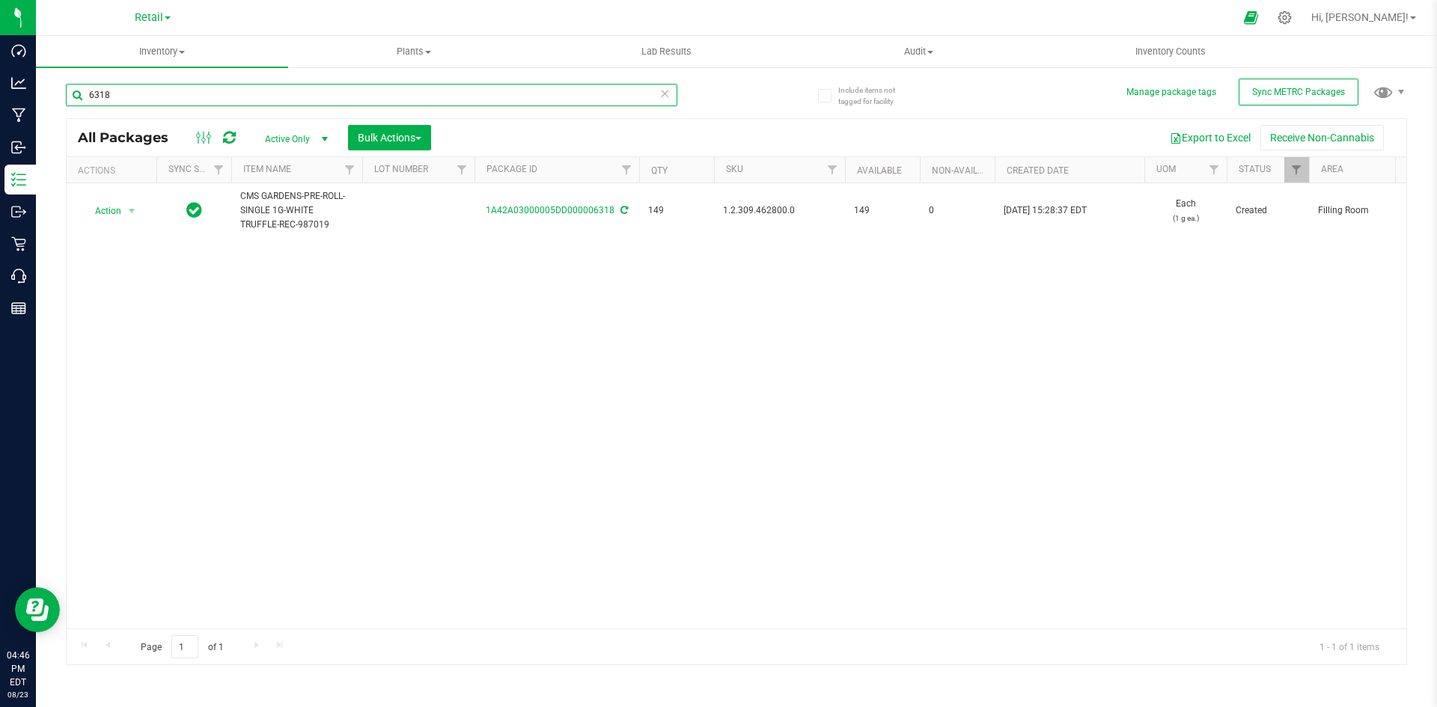
click at [452, 92] on input "6318" at bounding box center [372, 95] width 612 height 22
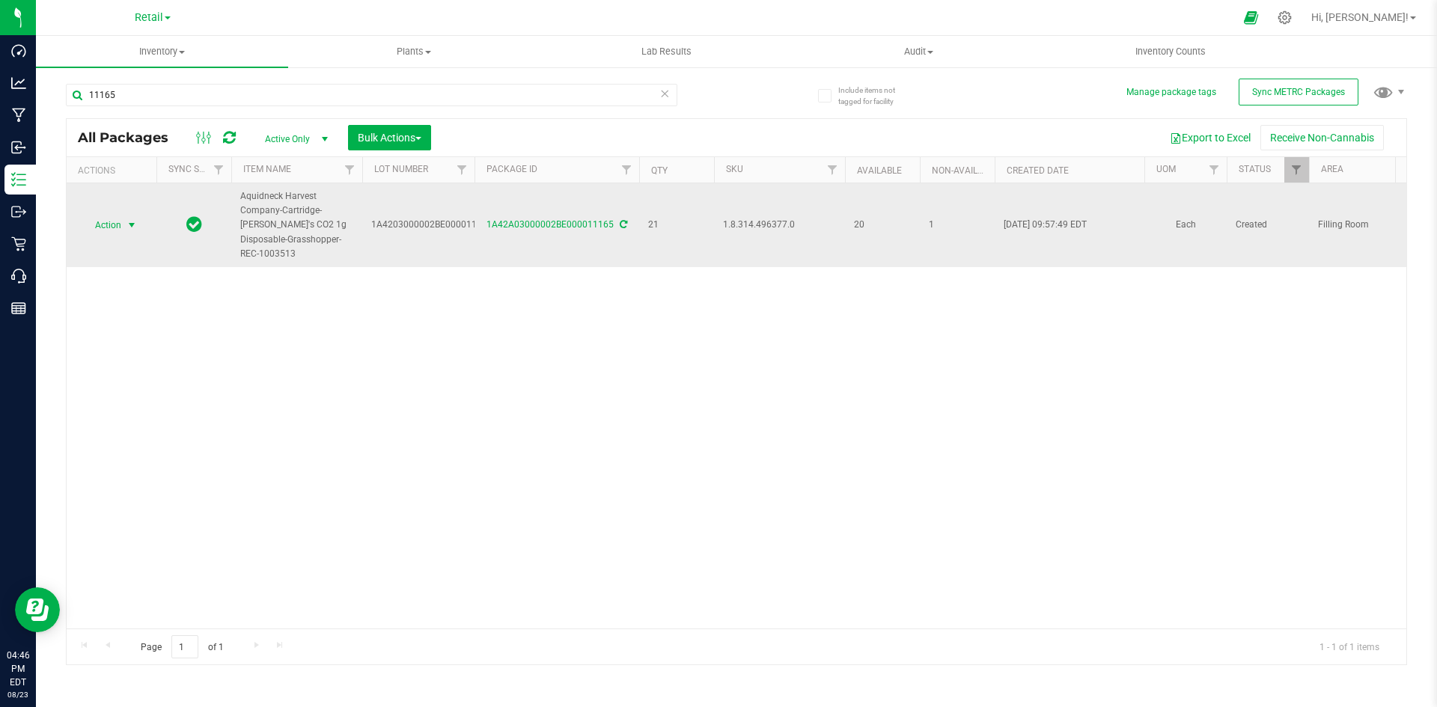
click at [116, 219] on span "Action" at bounding box center [102, 225] width 40 height 21
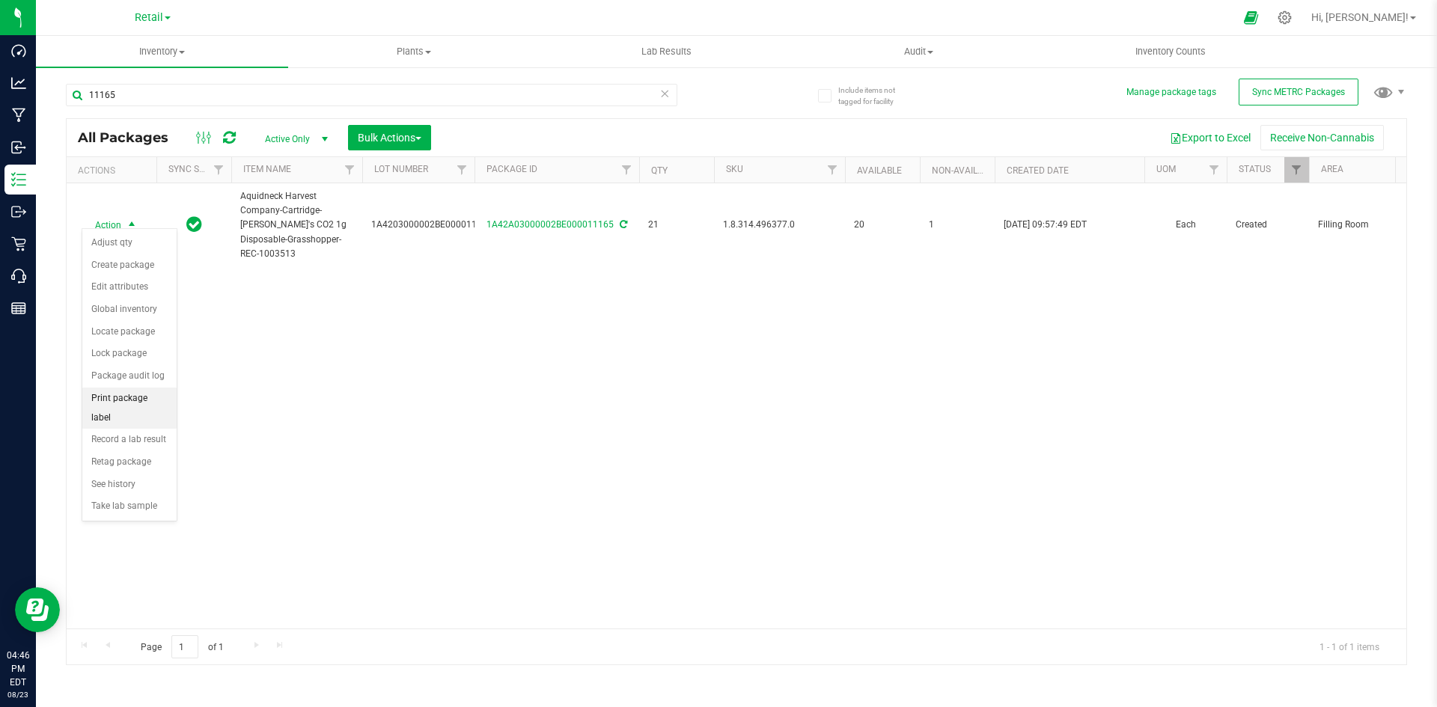
click at [129, 405] on li "Print package label" at bounding box center [129, 408] width 94 height 41
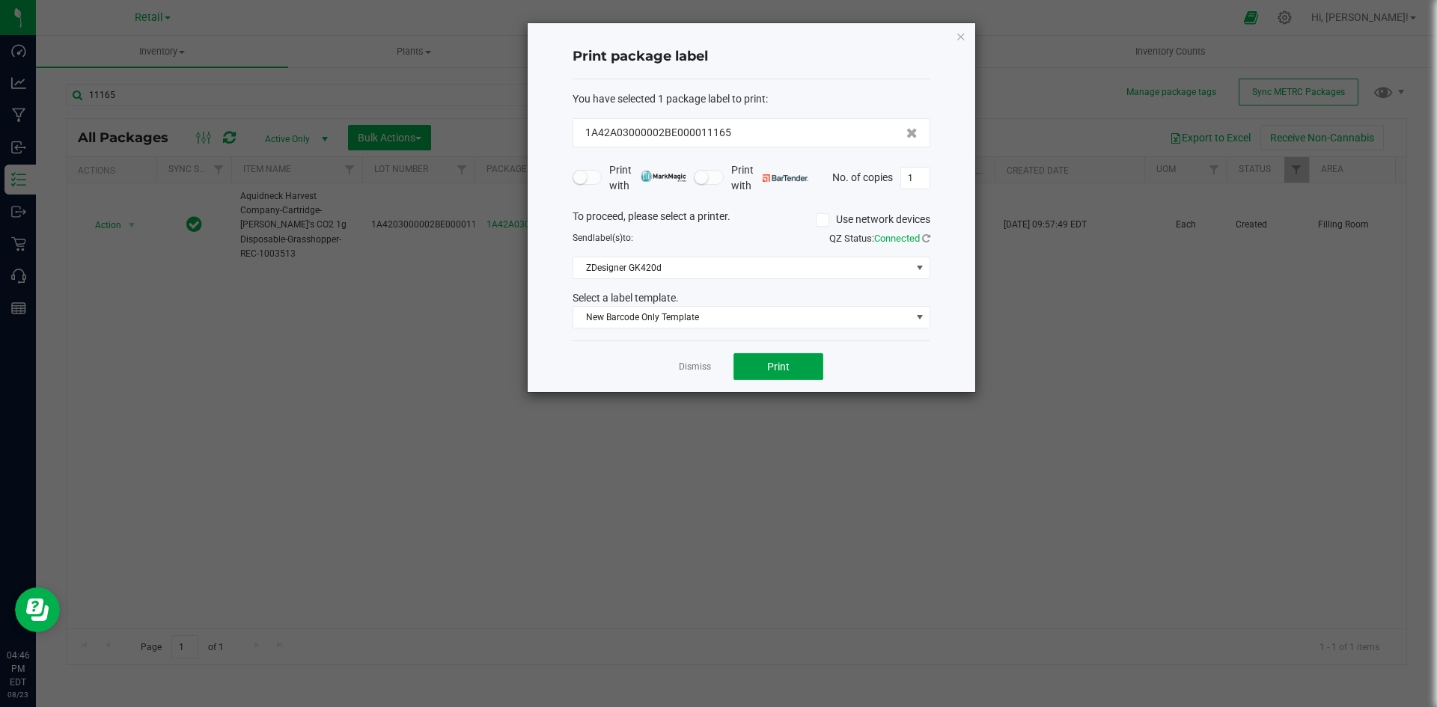
click at [754, 372] on button "Print" at bounding box center [779, 366] width 90 height 27
click at [959, 34] on icon "button" at bounding box center [961, 36] width 10 height 18
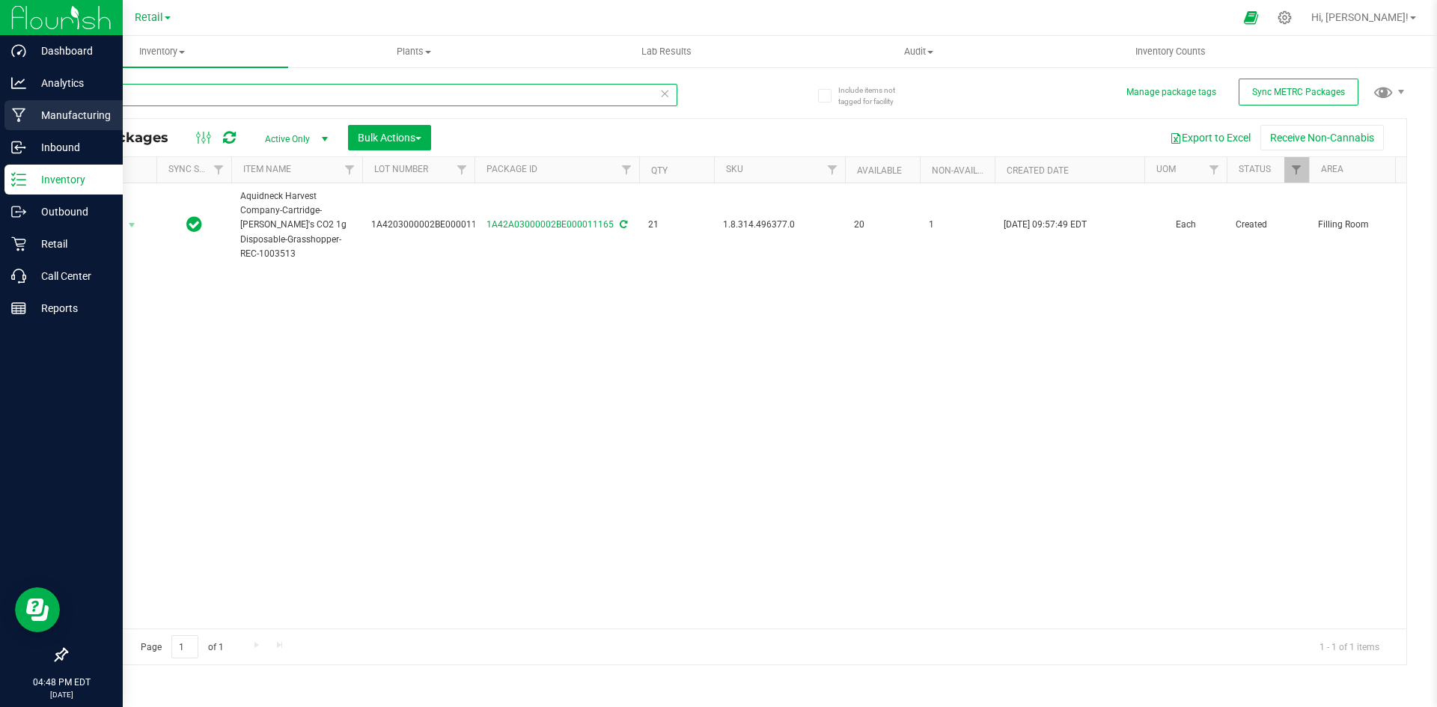
drag, startPoint x: 335, startPoint y: 102, endPoint x: 0, endPoint y: 120, distance: 335.8
click at [0, 120] on div "Dashboard Analytics Manufacturing Inbound Inventory Outbound Retail Call Center…" at bounding box center [718, 353] width 1437 height 707
type input "1A42A0300000002000032751"
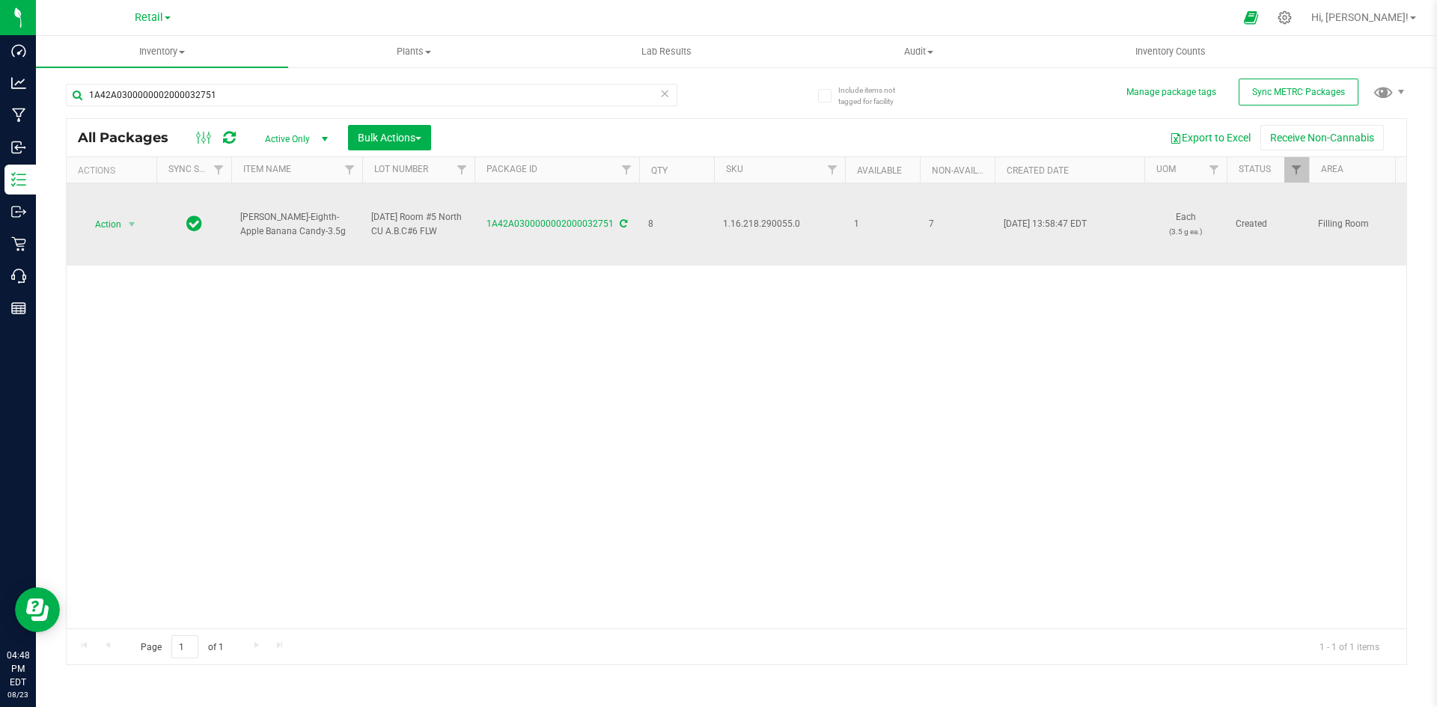
click at [768, 223] on span "1.16.218.290055.0" at bounding box center [779, 224] width 113 height 14
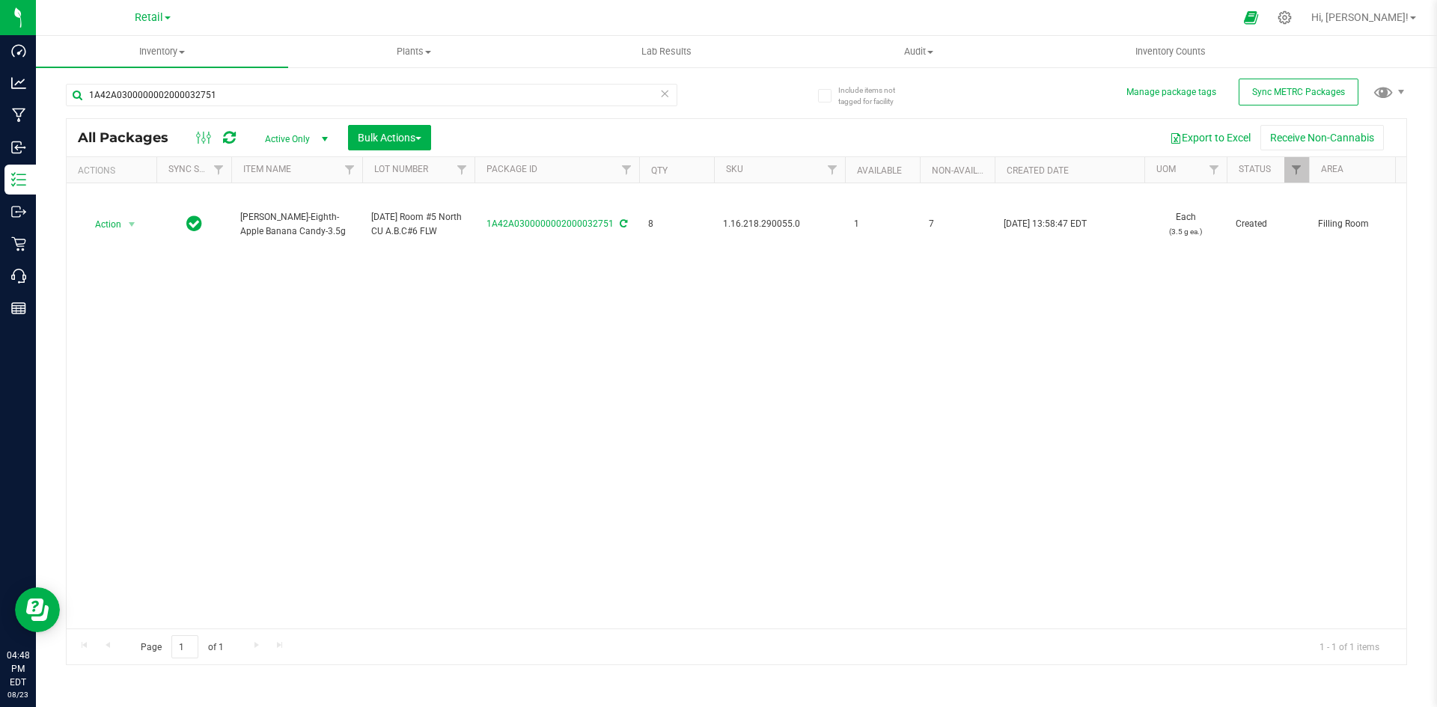
click at [733, 310] on div "Action Action Adjust qty Create package Edit attributes Global inventory Locate…" at bounding box center [737, 405] width 1340 height 445
click at [528, 369] on div "Action Action Adjust qty Create package Edit attributes Global inventory Locate…" at bounding box center [737, 405] width 1340 height 445
